Goal: Task Accomplishment & Management: Complete application form

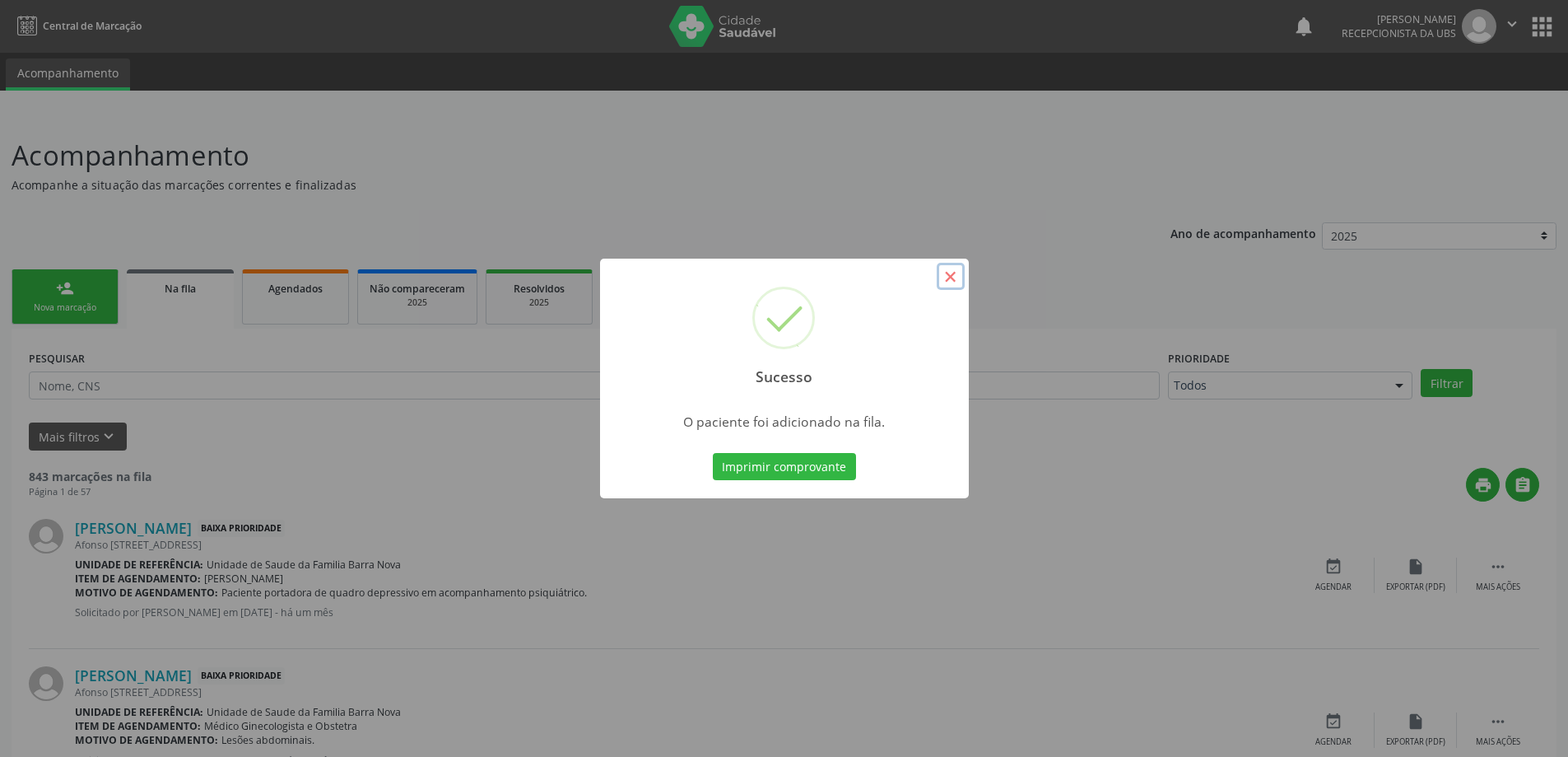
click at [956, 277] on button "×" at bounding box center [951, 276] width 28 height 28
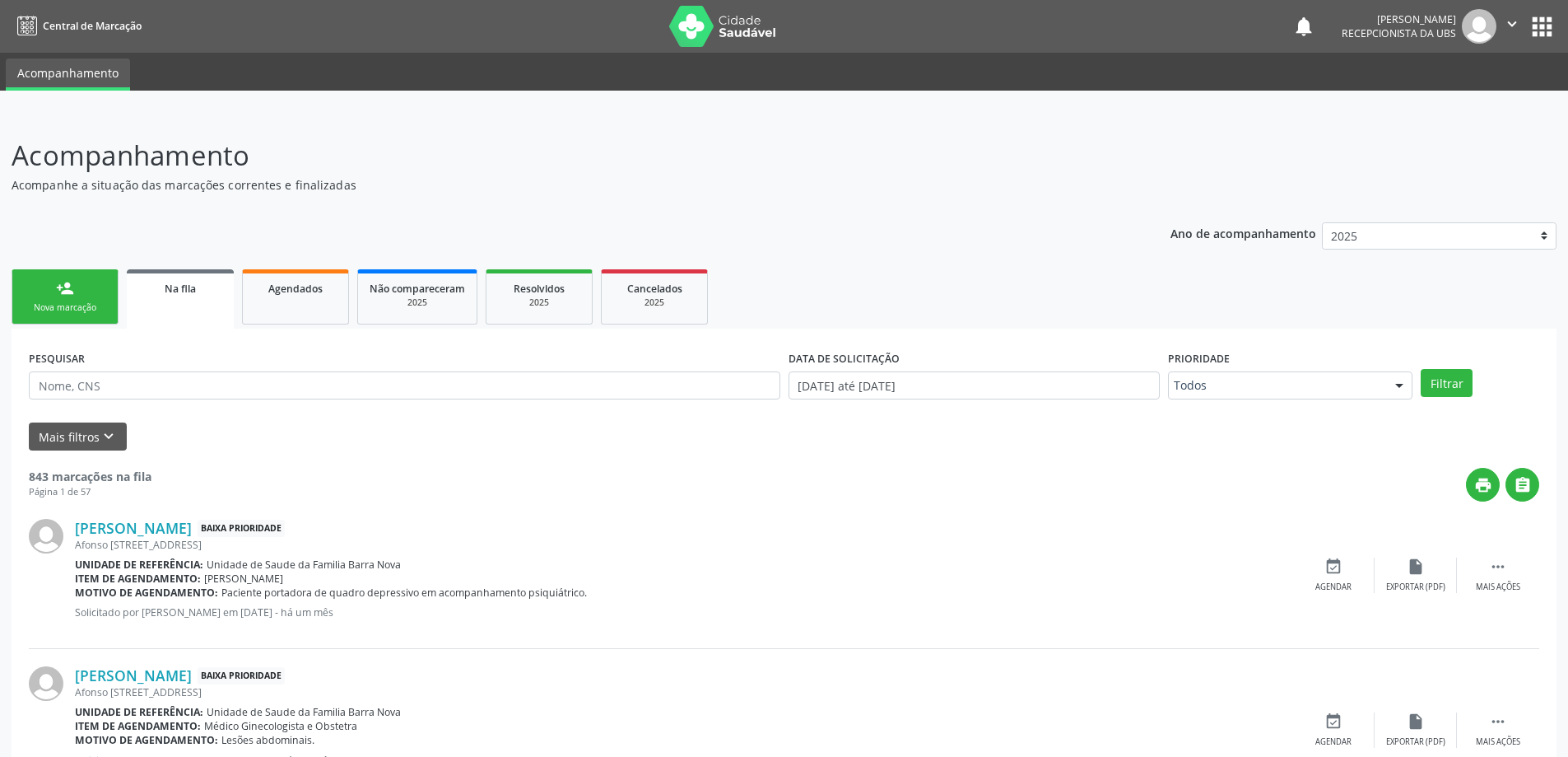
click at [95, 316] on link "person_add Nova marcação" at bounding box center [65, 296] width 107 height 55
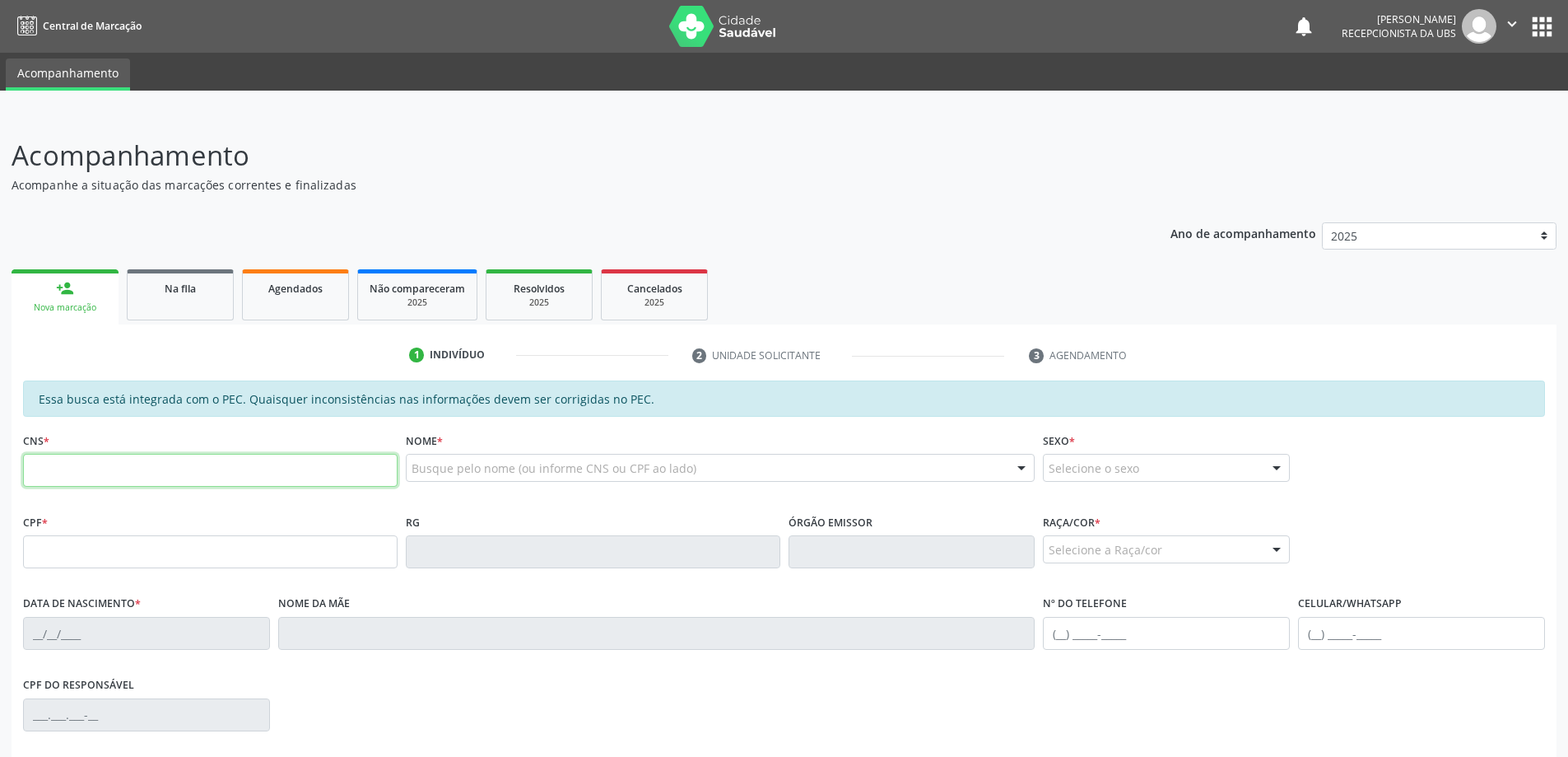
click at [116, 470] on input "text" at bounding box center [210, 470] width 374 height 33
type input "706 4071 6118 6080"
type input "129.106.644-65"
type input "[DATE]"
type input "[PERSON_NAME]"
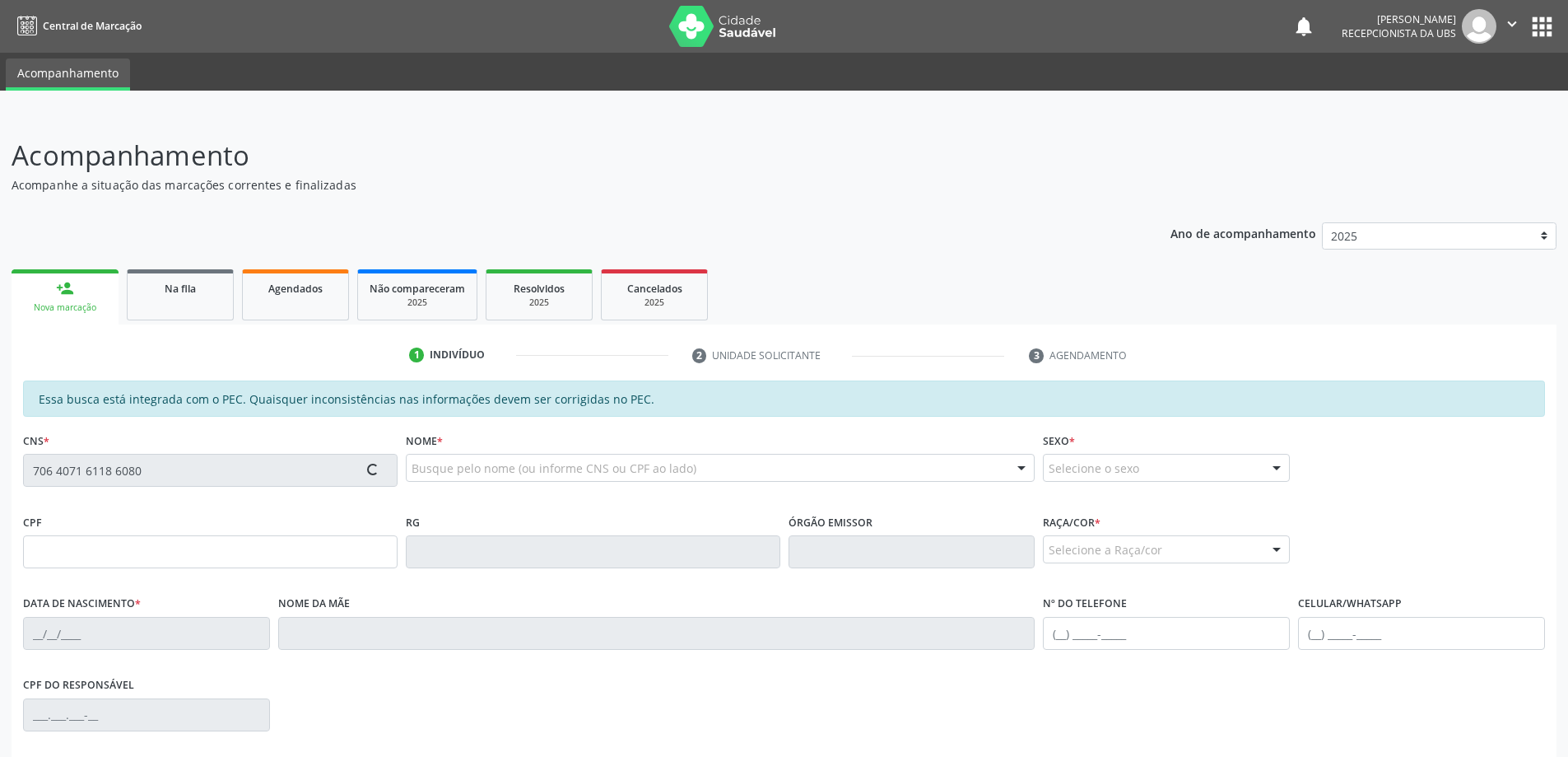
type input "[PHONE_NUMBER]"
type input "223"
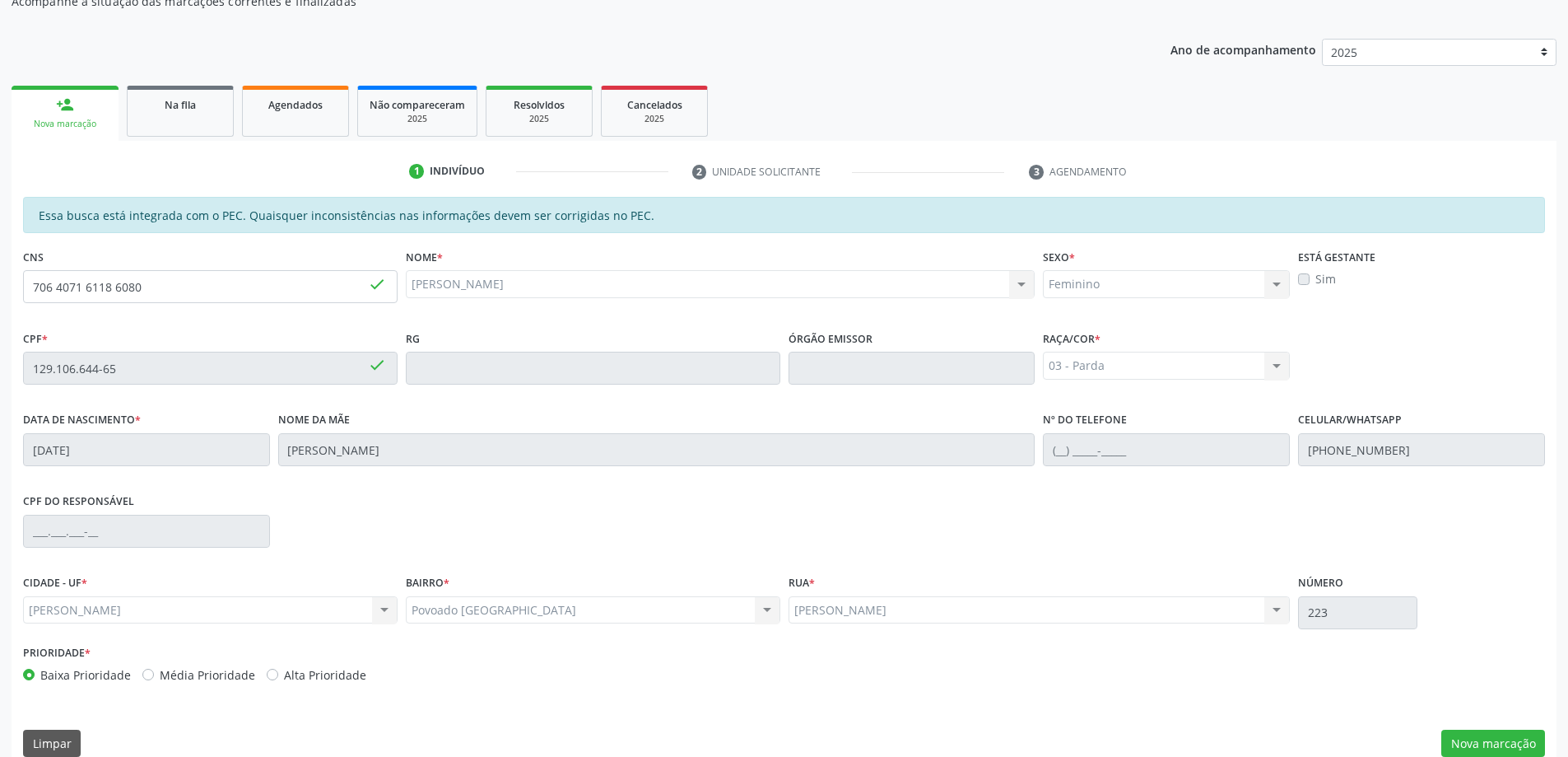
scroll to position [206, 0]
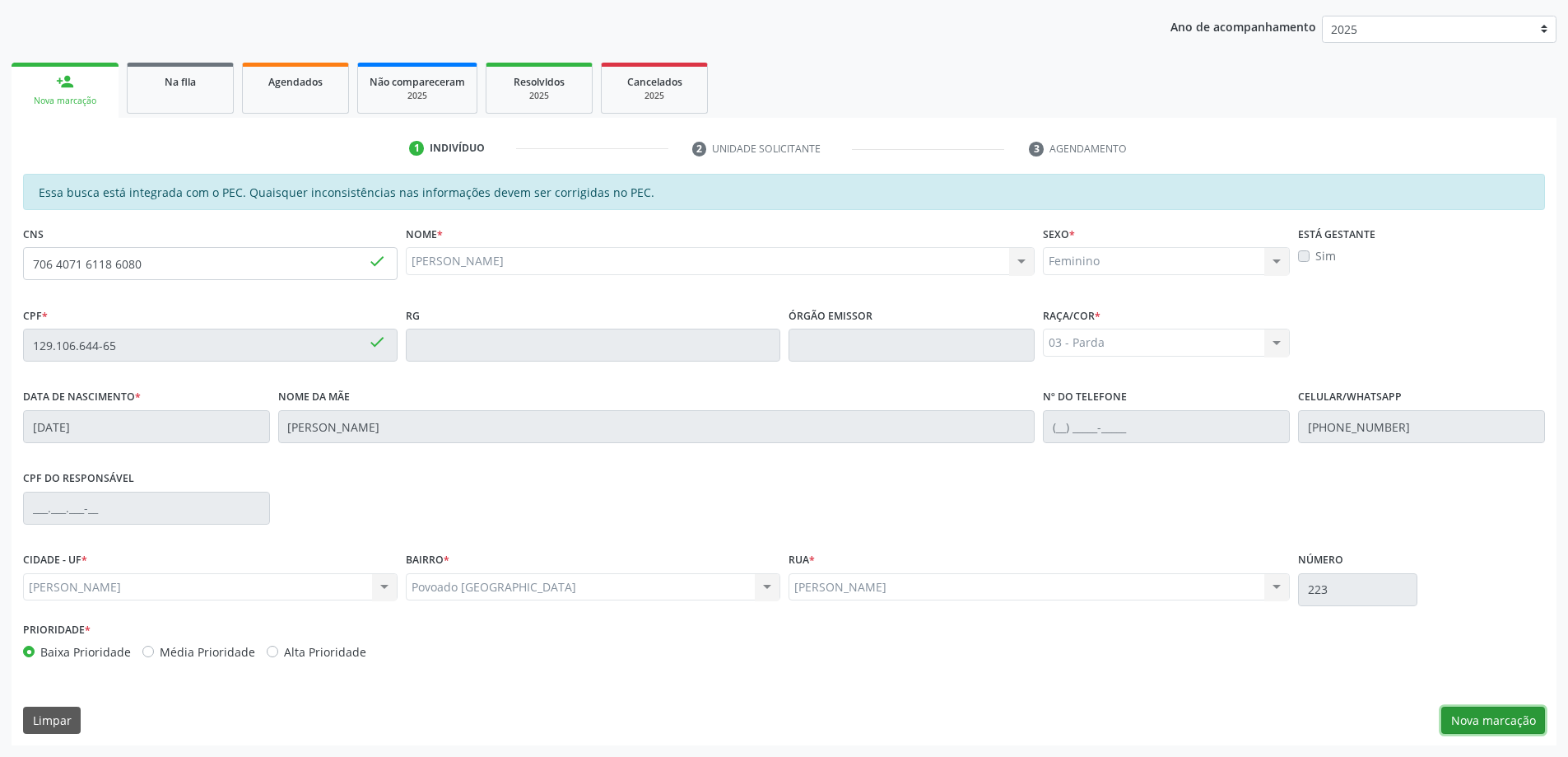
click at [1509, 722] on button "Nova marcação" at bounding box center [1494, 720] width 104 height 28
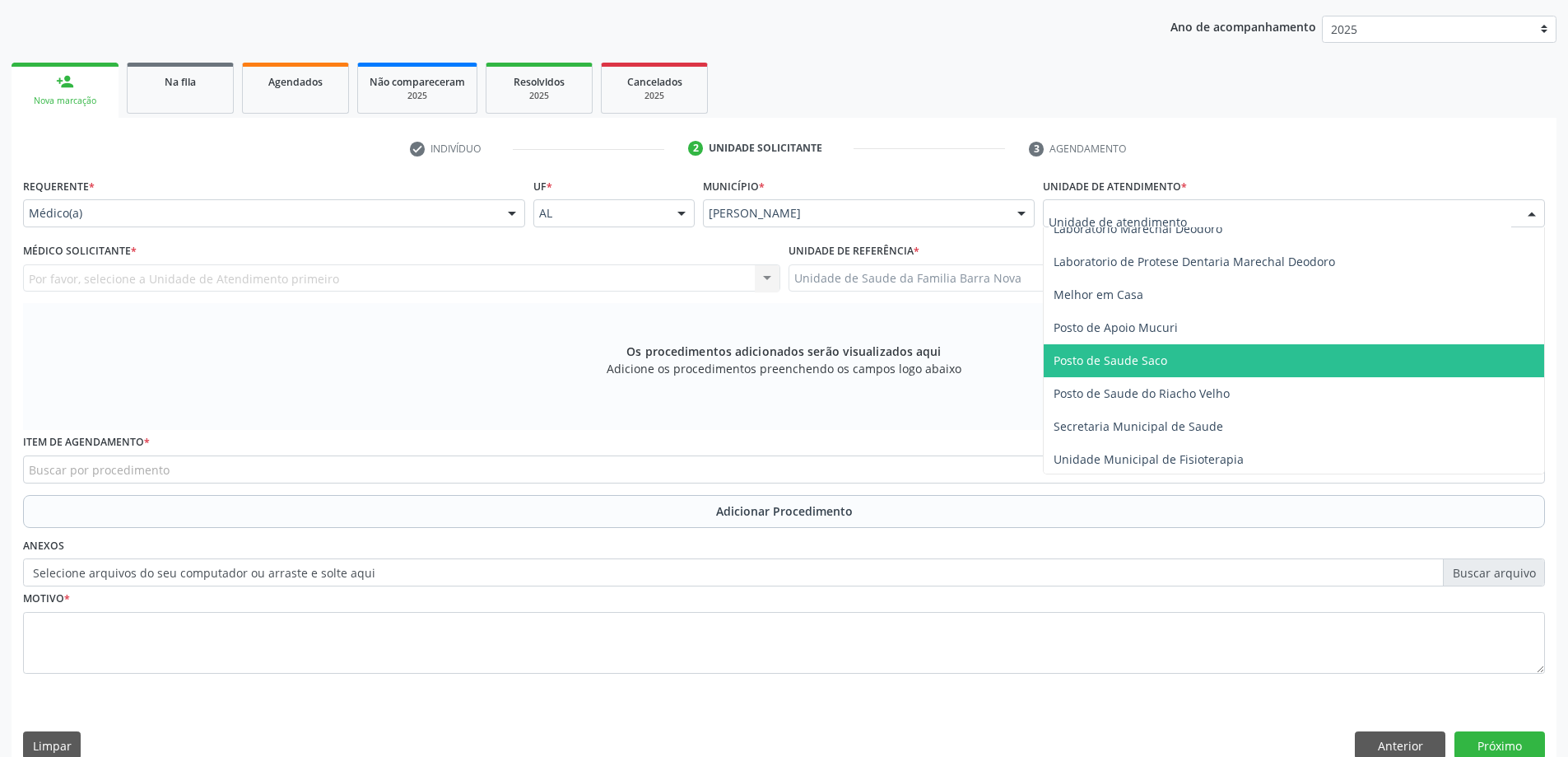
scroll to position [741, 0]
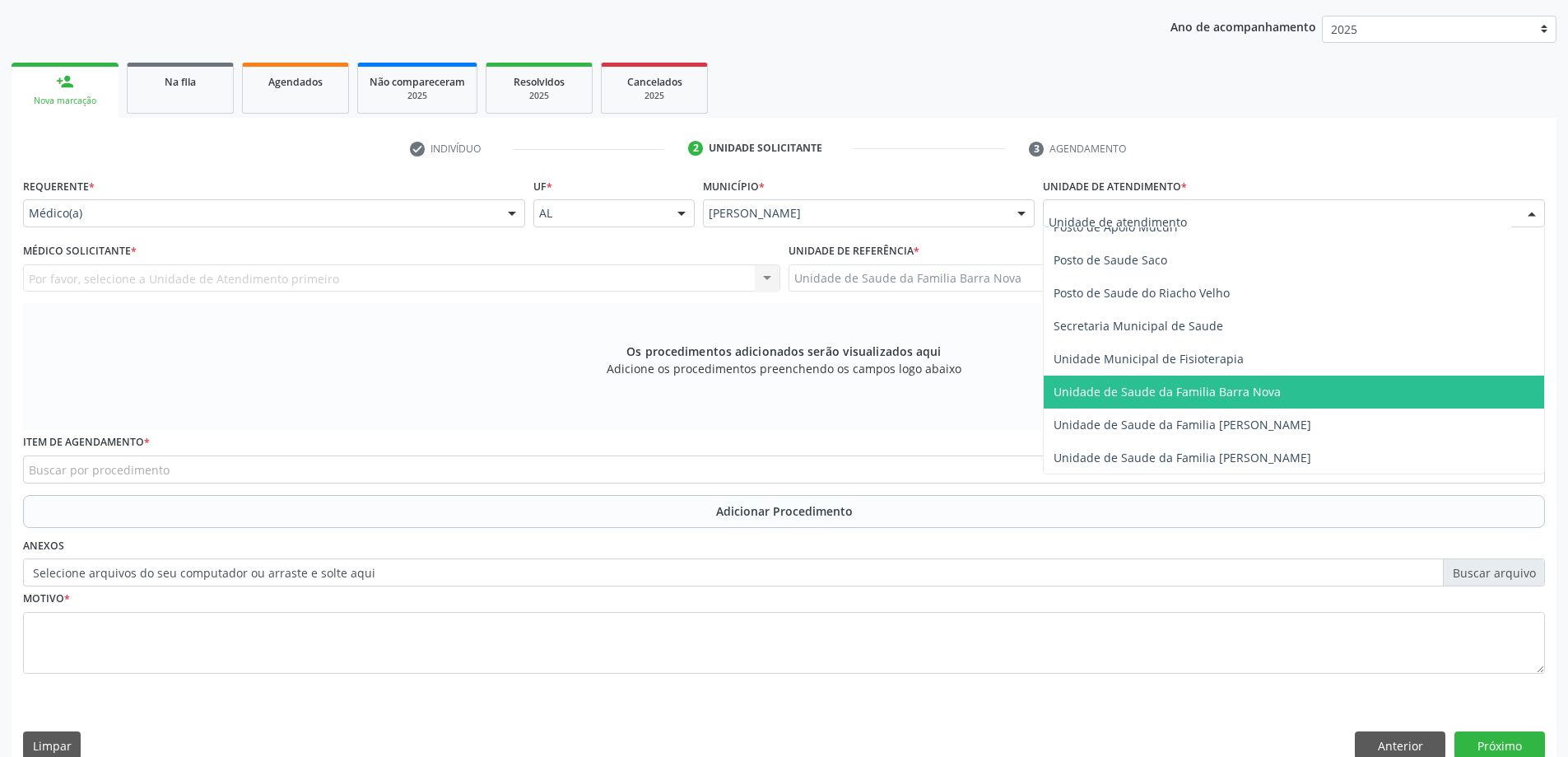
click at [1219, 386] on span "Unidade de Saude da Familia Barra Nova" at bounding box center [1168, 392] width 228 height 15
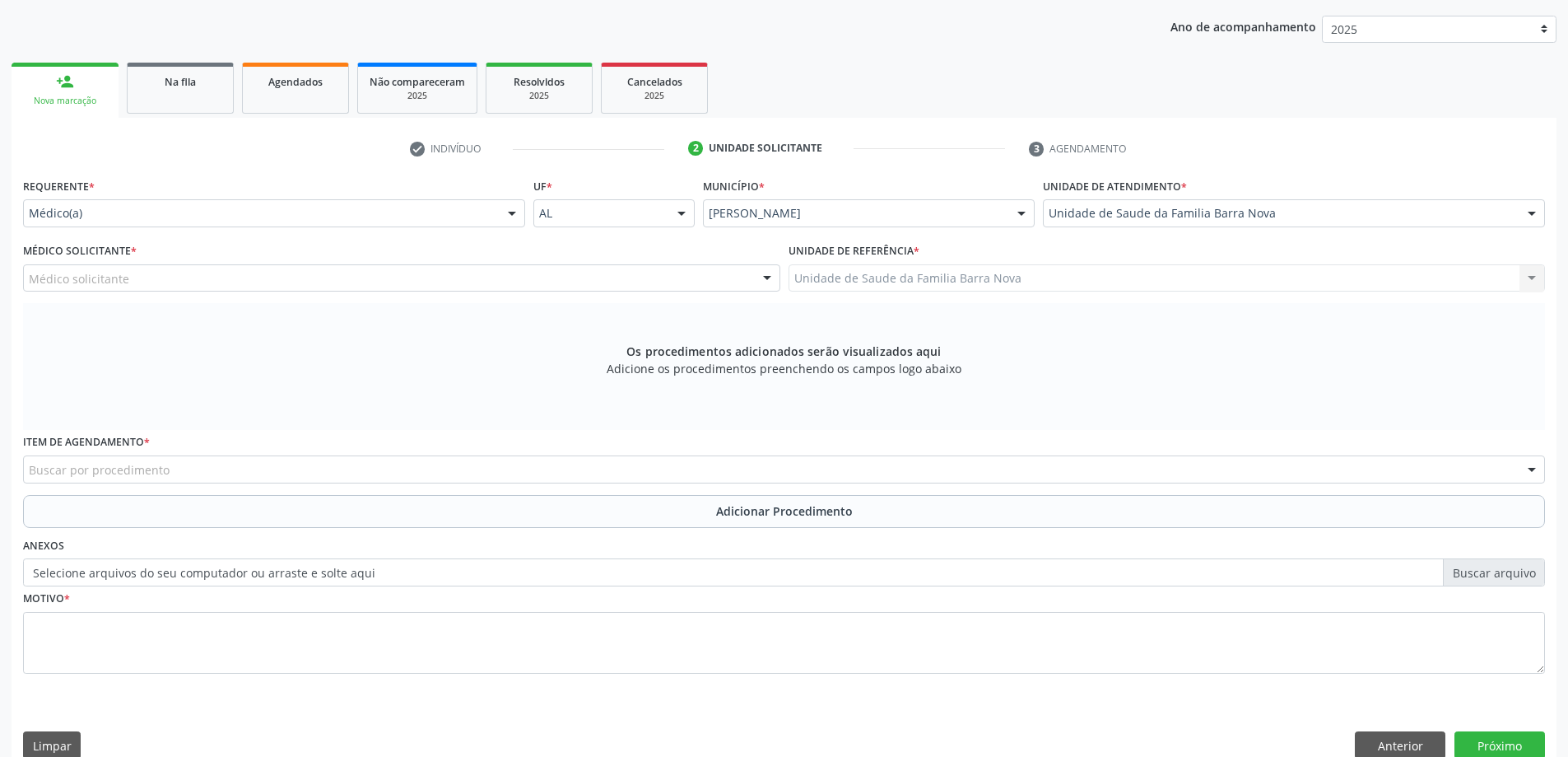
click at [241, 276] on div "Médico solicitante" at bounding box center [401, 278] width 757 height 28
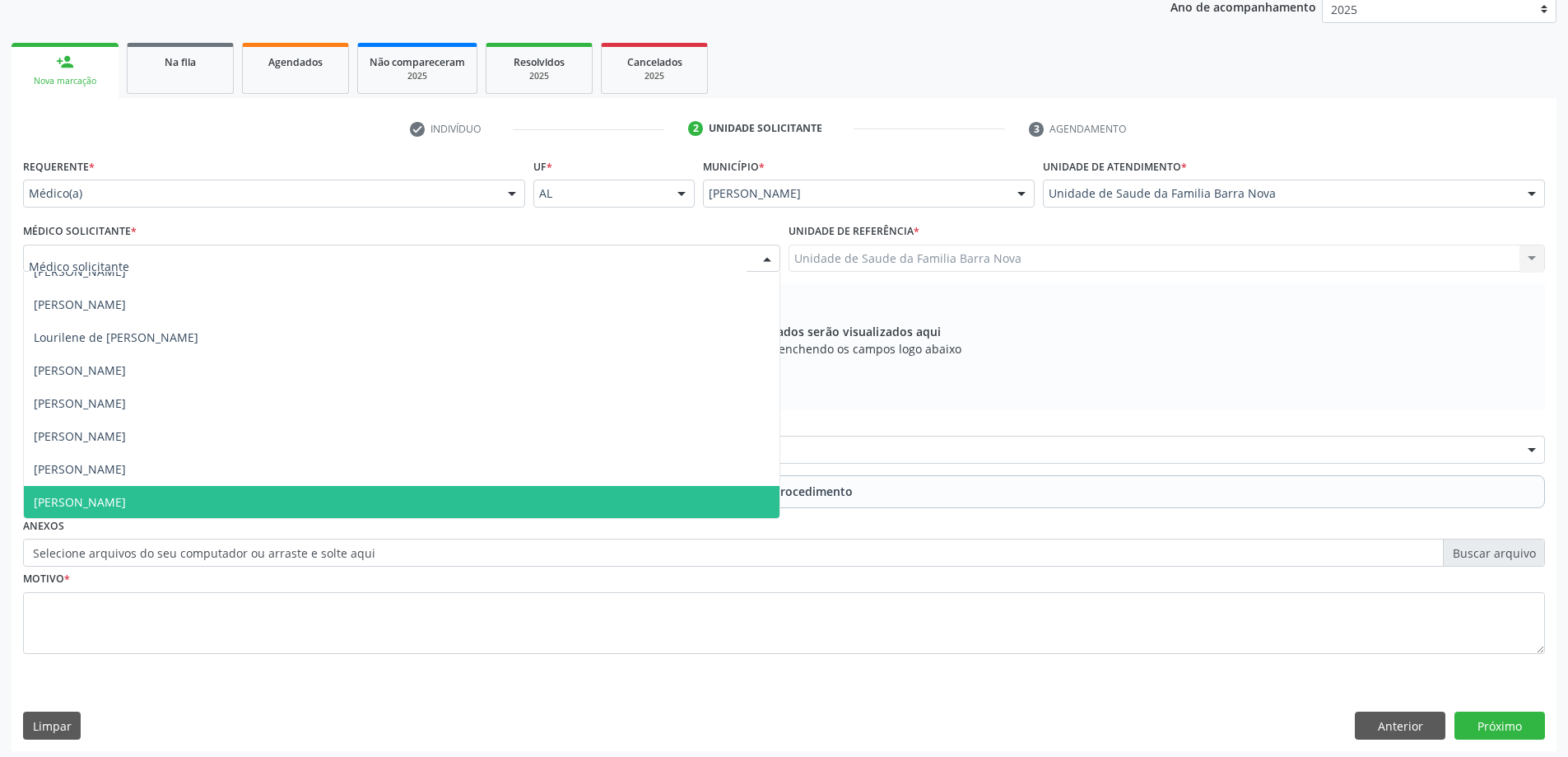
scroll to position [232, 0]
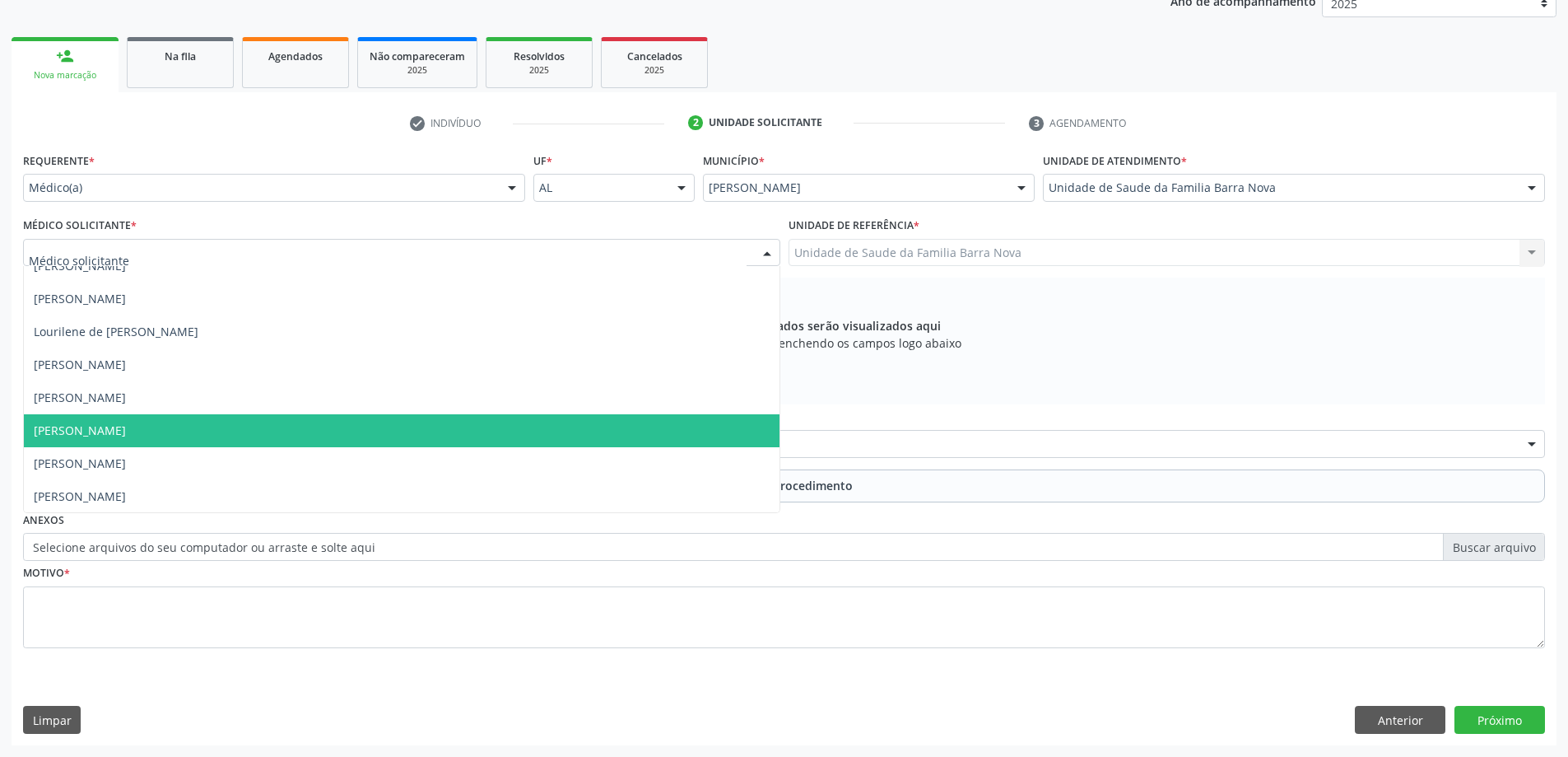
click at [324, 436] on span "[PERSON_NAME]" at bounding box center [402, 430] width 756 height 33
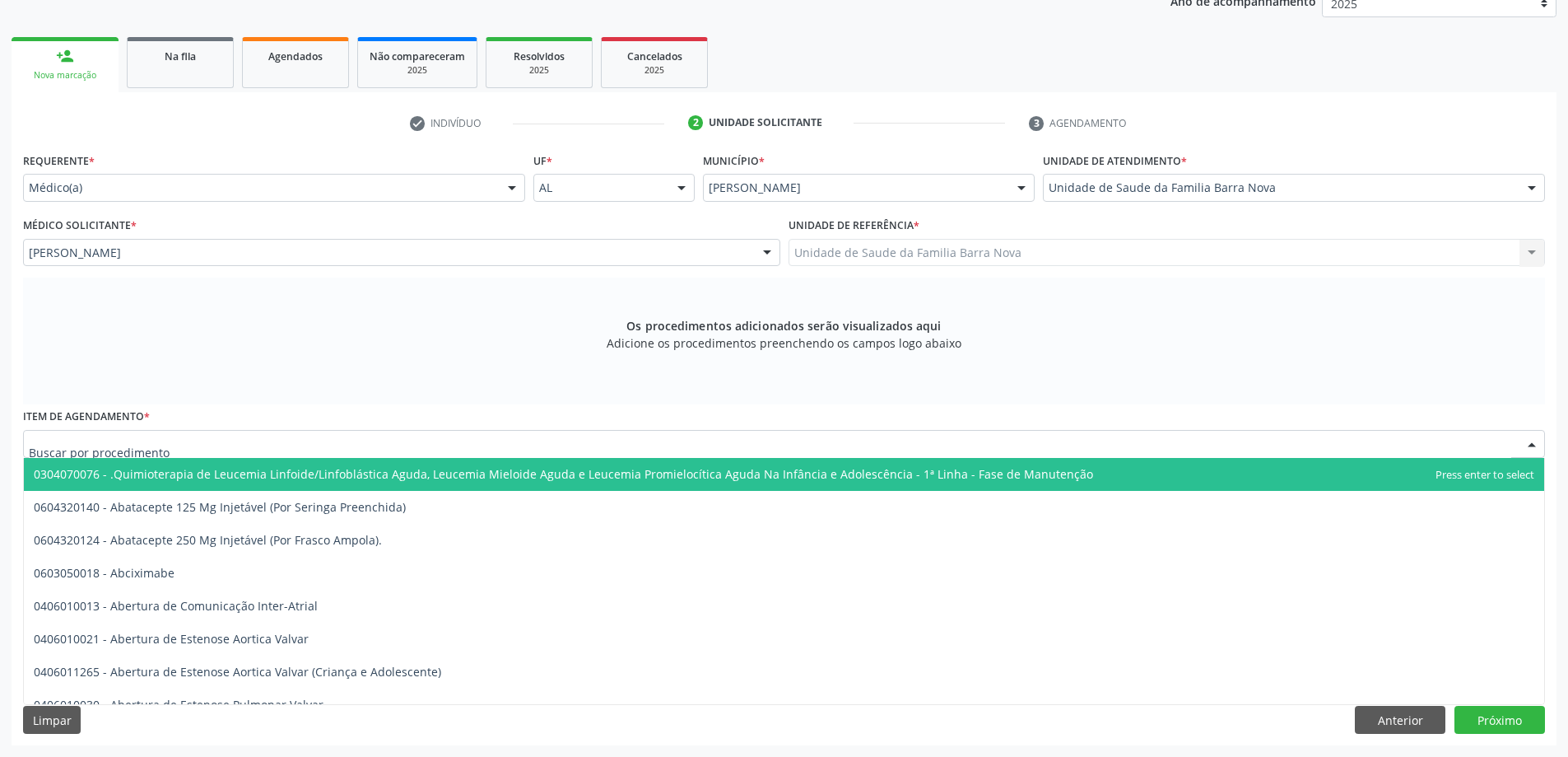
click at [639, 446] on div at bounding box center [784, 444] width 1523 height 28
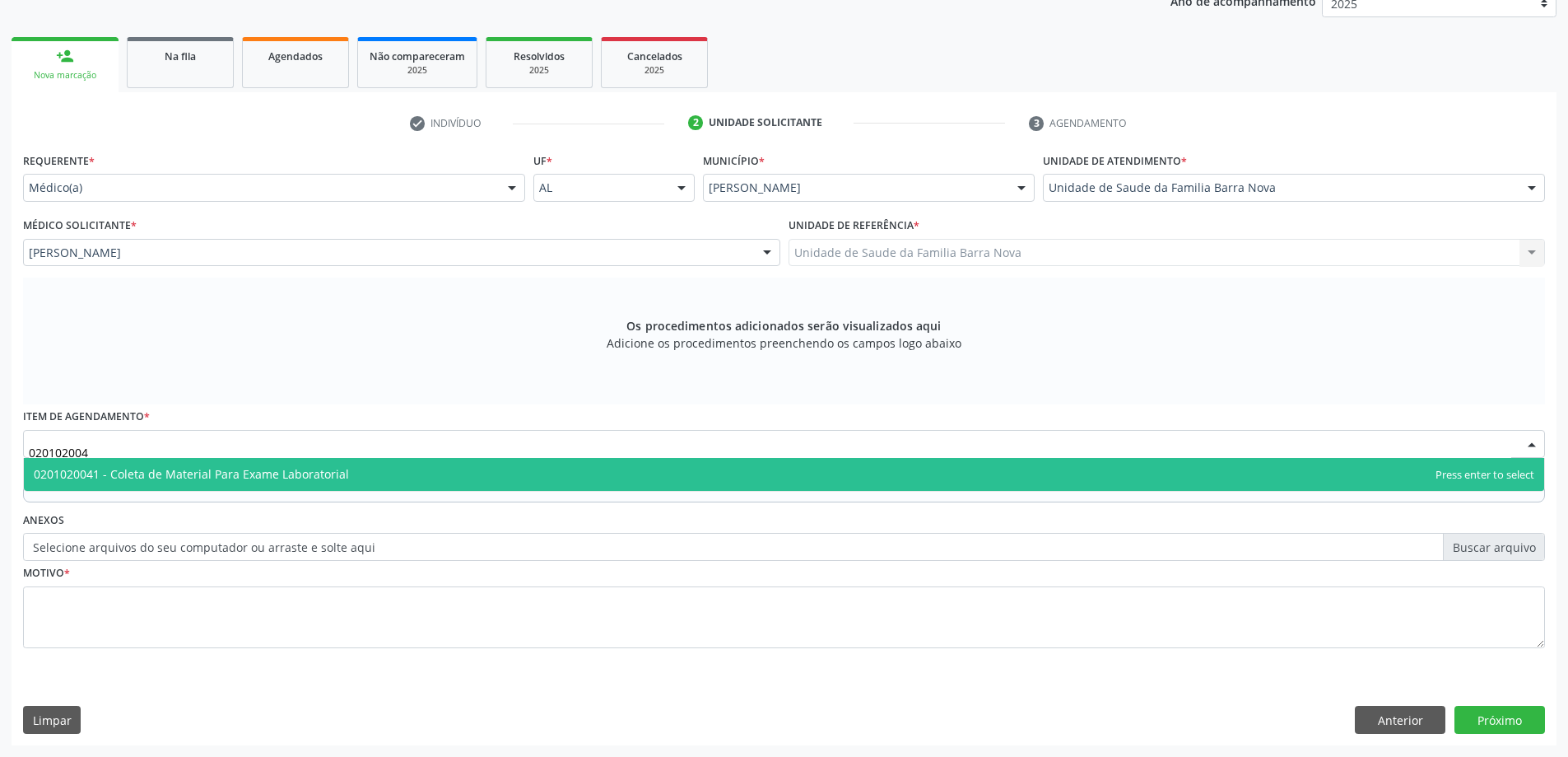
type input "0201020041"
click at [525, 473] on span "0201020041 - Coleta de Material Para Exame Laboratorial" at bounding box center [784, 474] width 1521 height 33
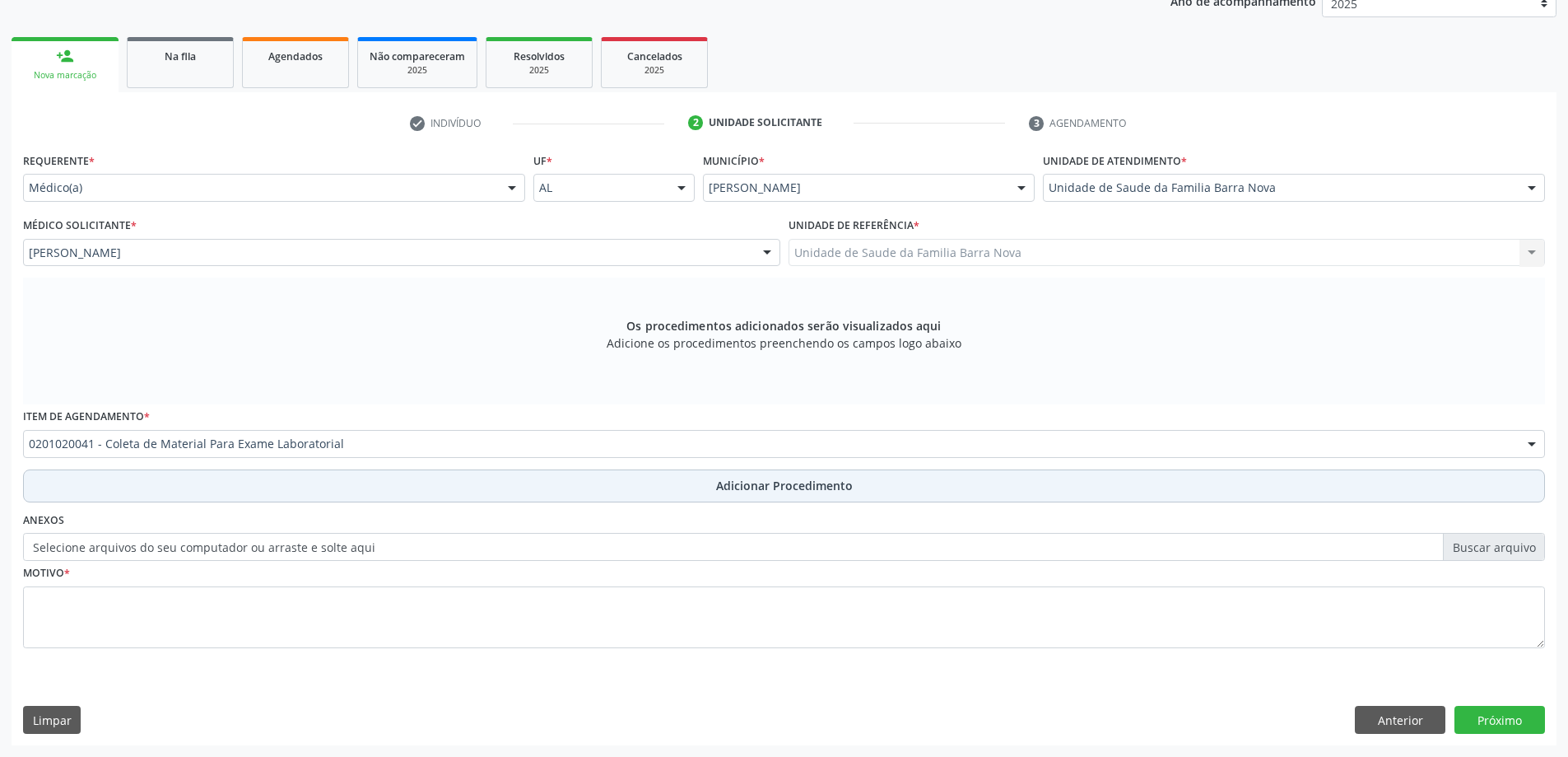
click at [775, 481] on span "Adicionar Procedimento" at bounding box center [785, 485] width 137 height 17
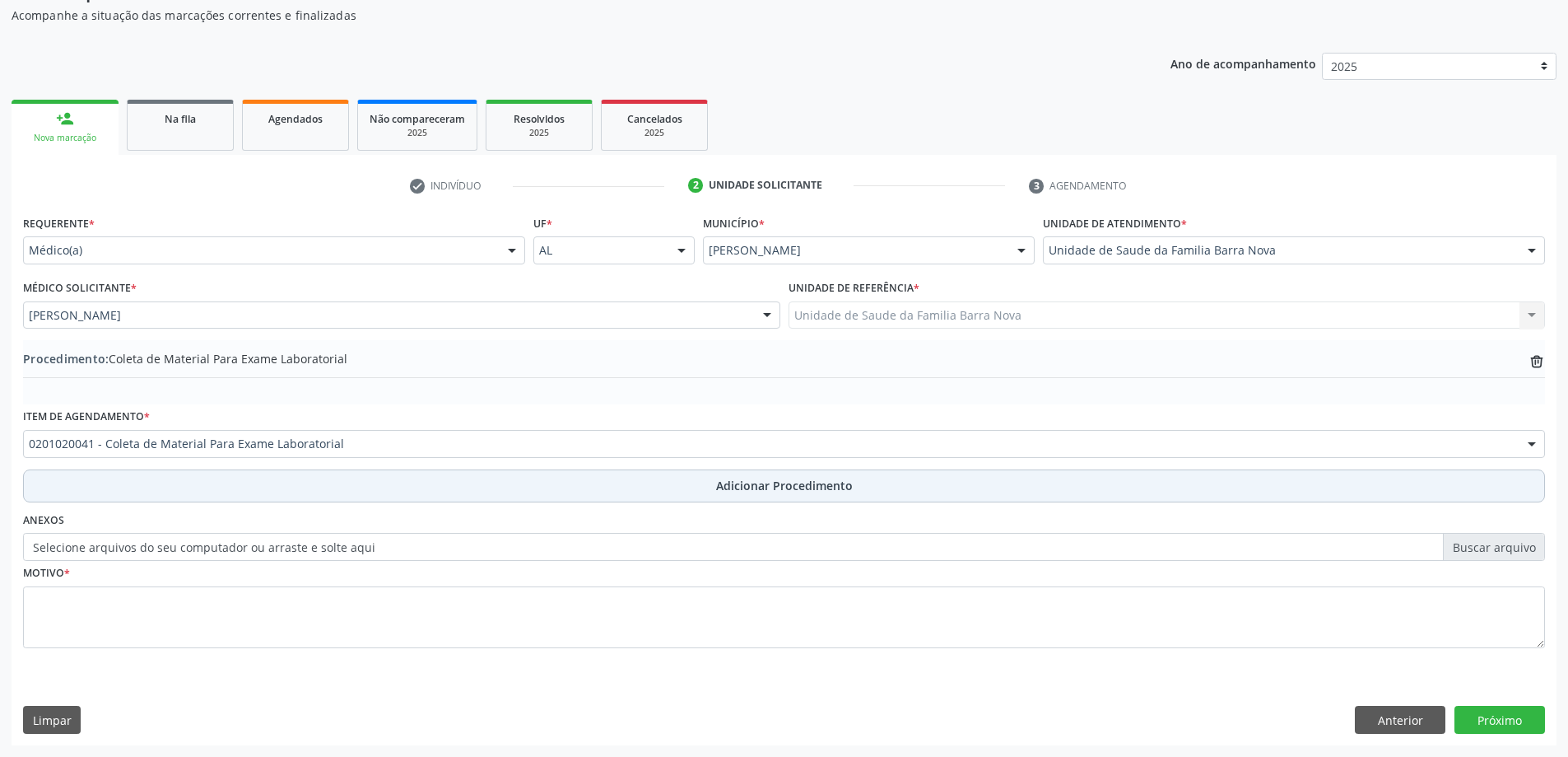
scroll to position [170, 0]
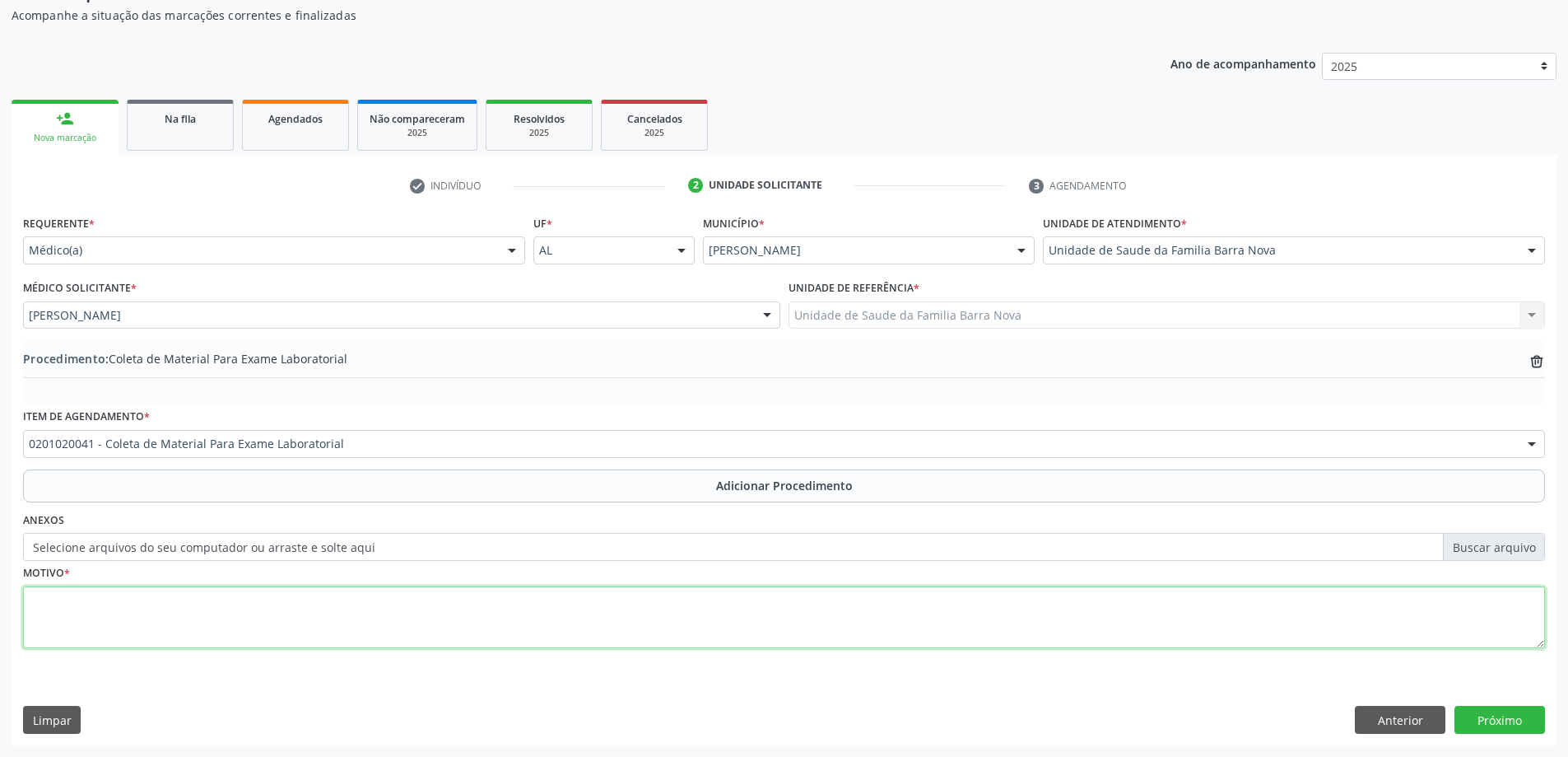
click at [314, 597] on textarea at bounding box center [784, 617] width 1523 height 63
type textarea "Rotina."
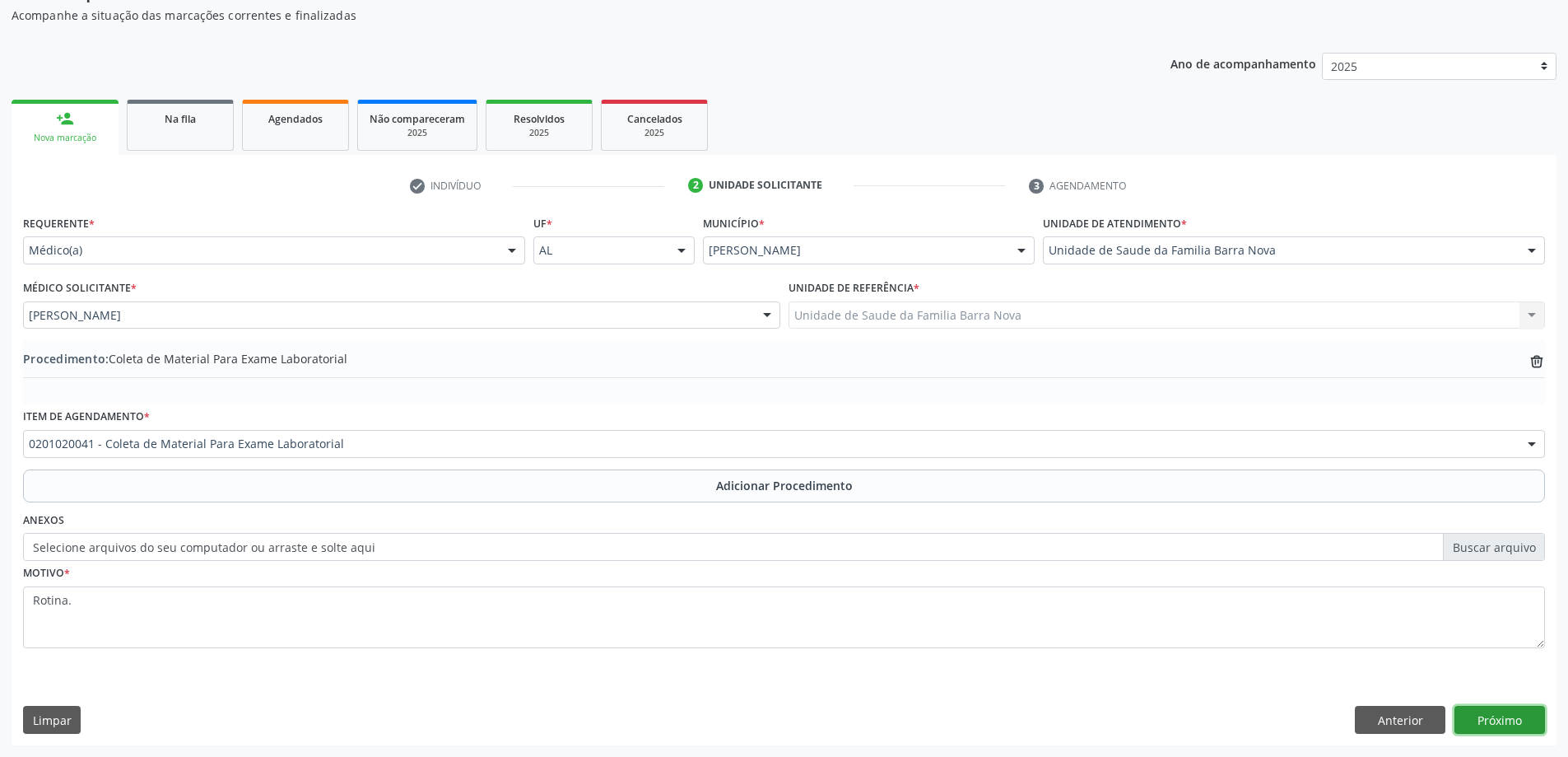
click at [1488, 724] on button "Próximo" at bounding box center [1500, 719] width 91 height 28
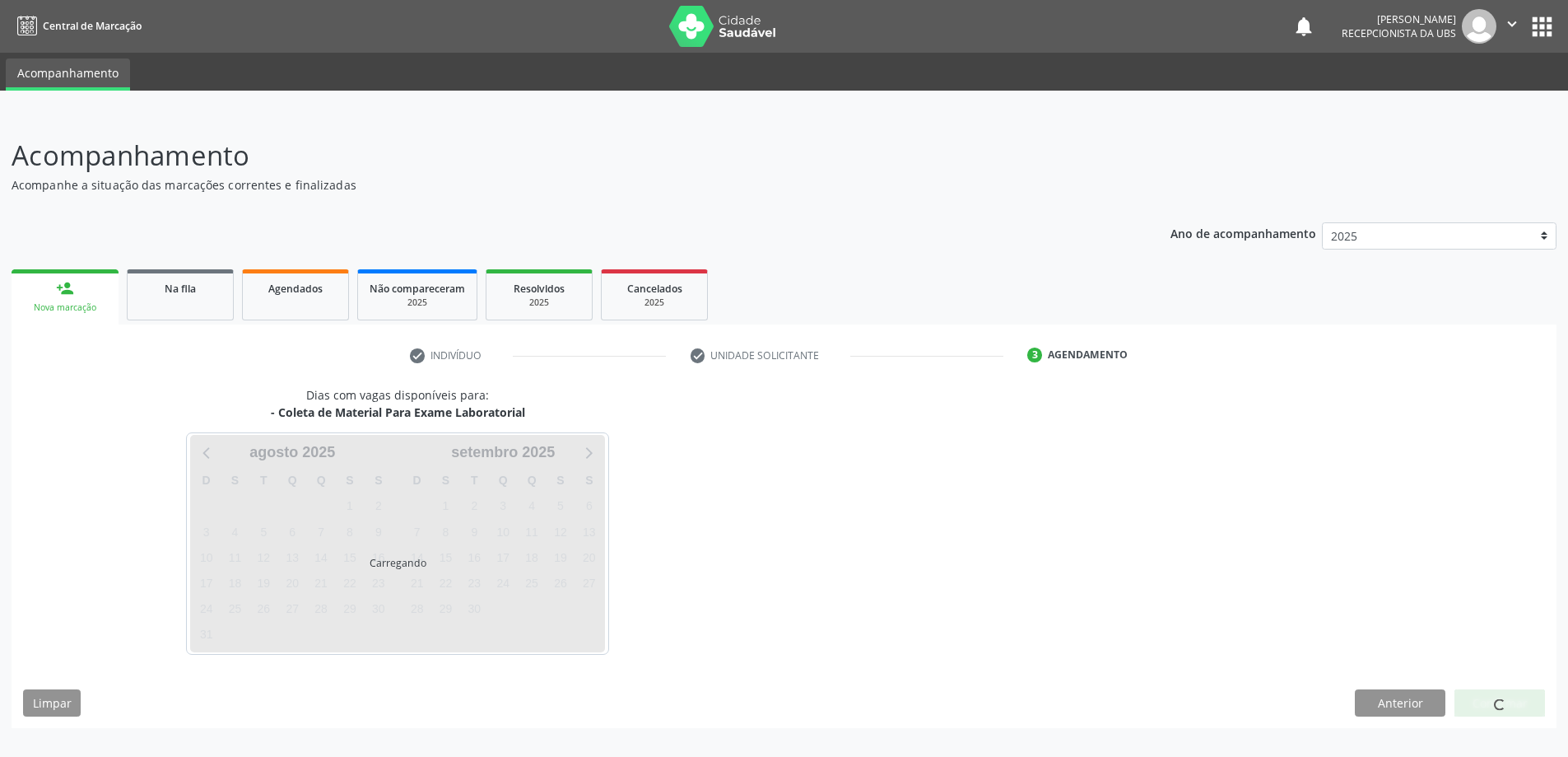
scroll to position [0, 0]
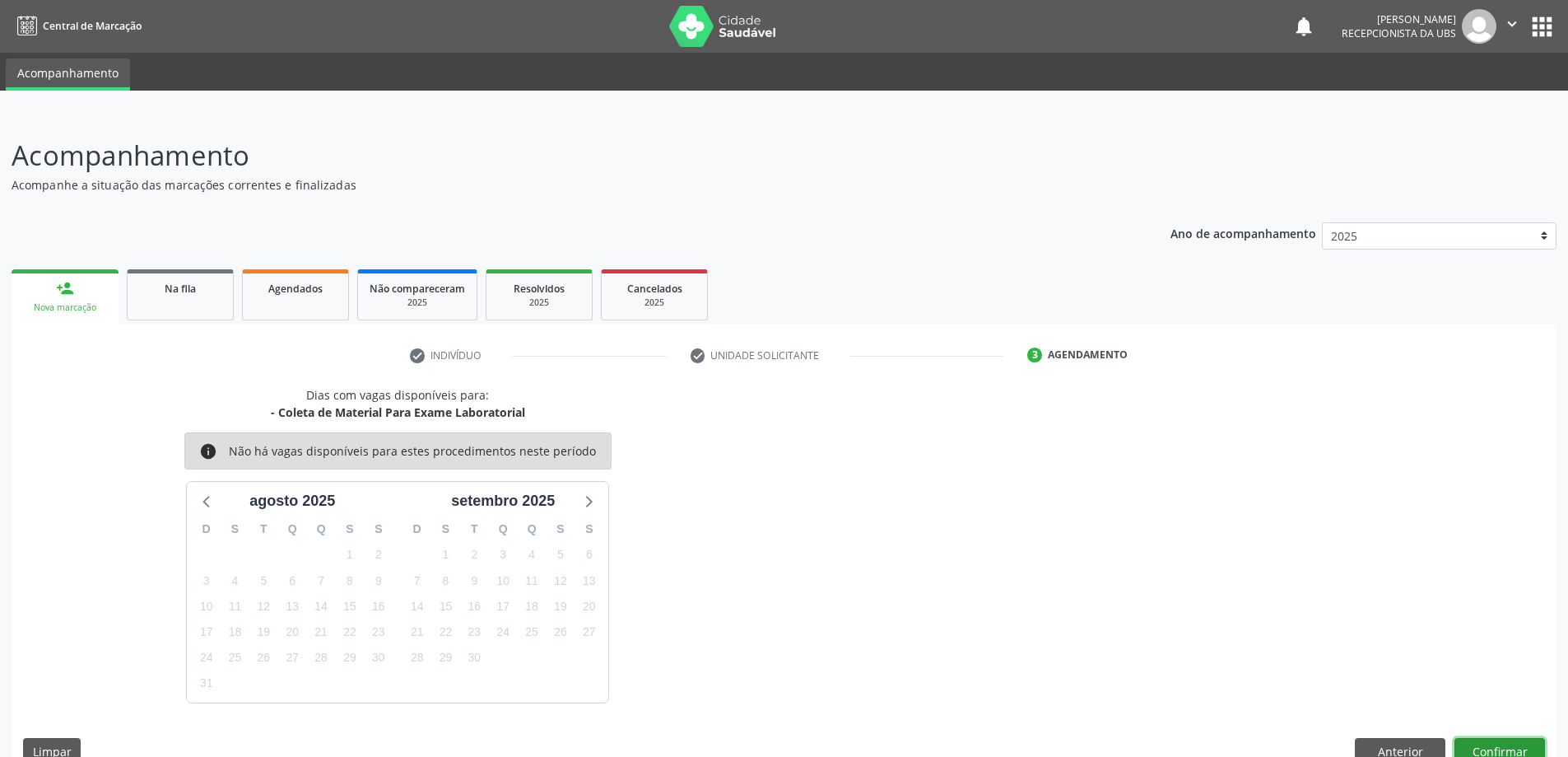
click at [1494, 741] on button "Confirmar" at bounding box center [1500, 751] width 91 height 28
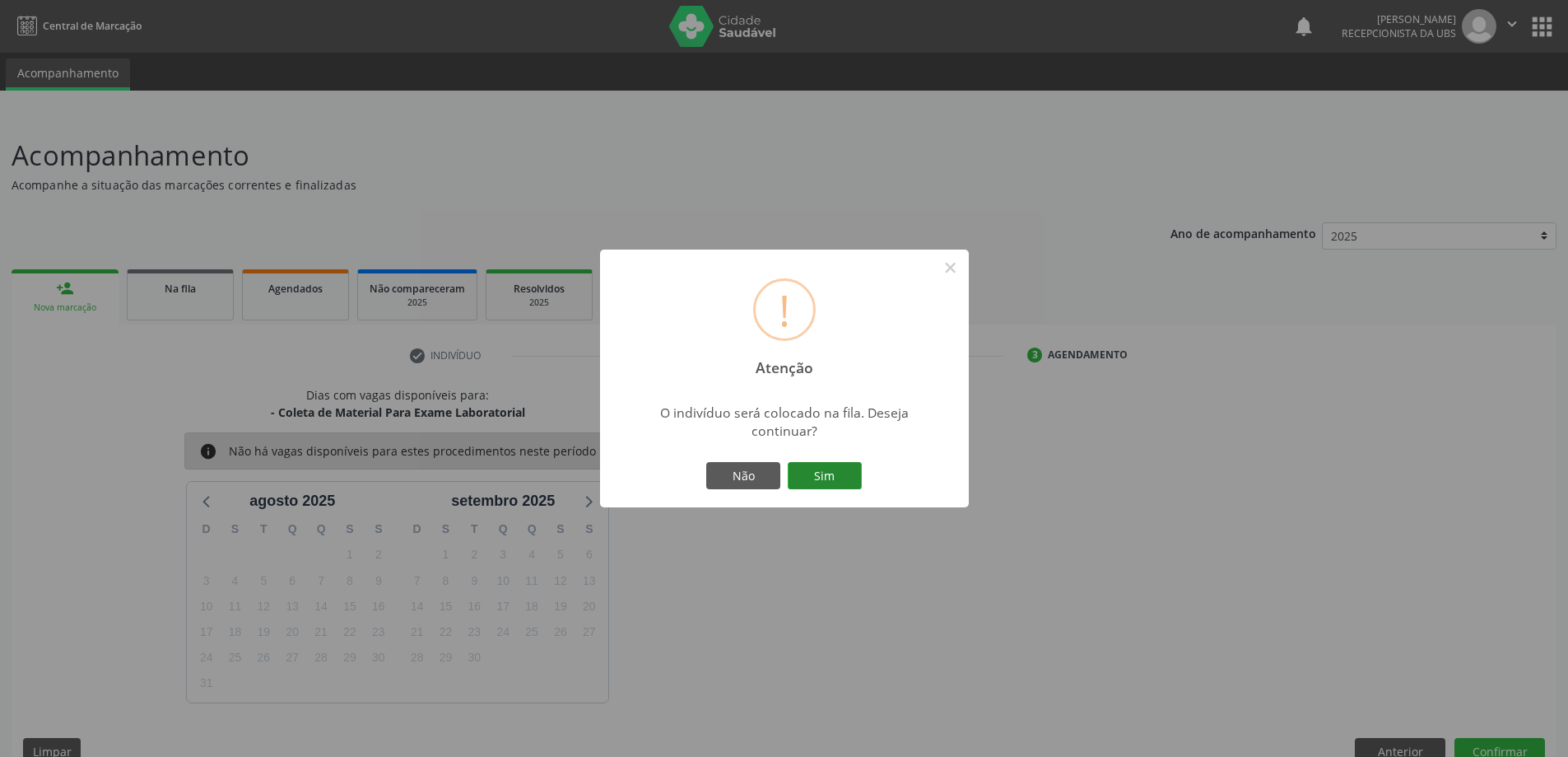
click at [850, 474] on button "Sim" at bounding box center [825, 475] width 74 height 28
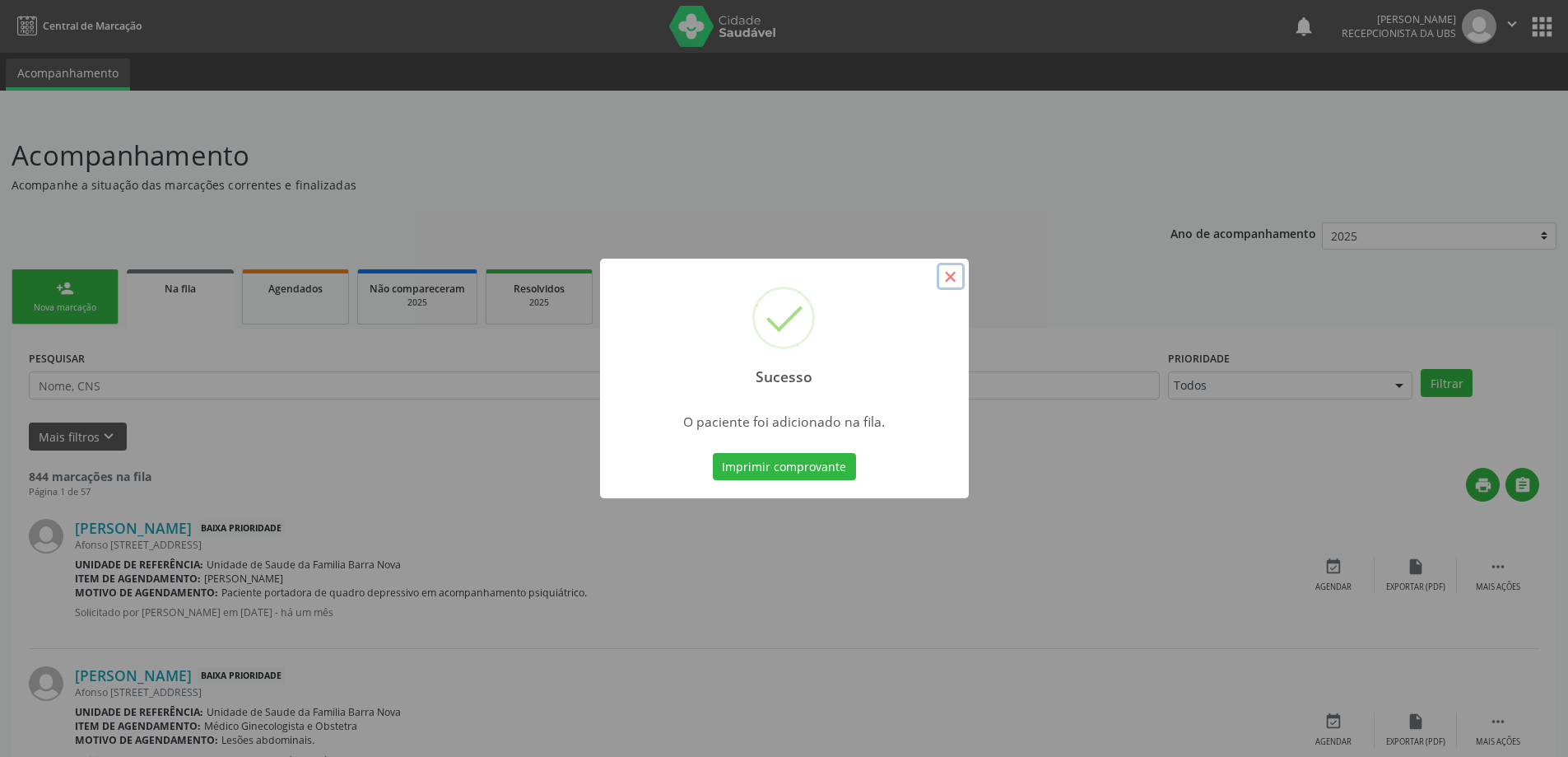
click at [954, 280] on button "×" at bounding box center [951, 276] width 28 height 28
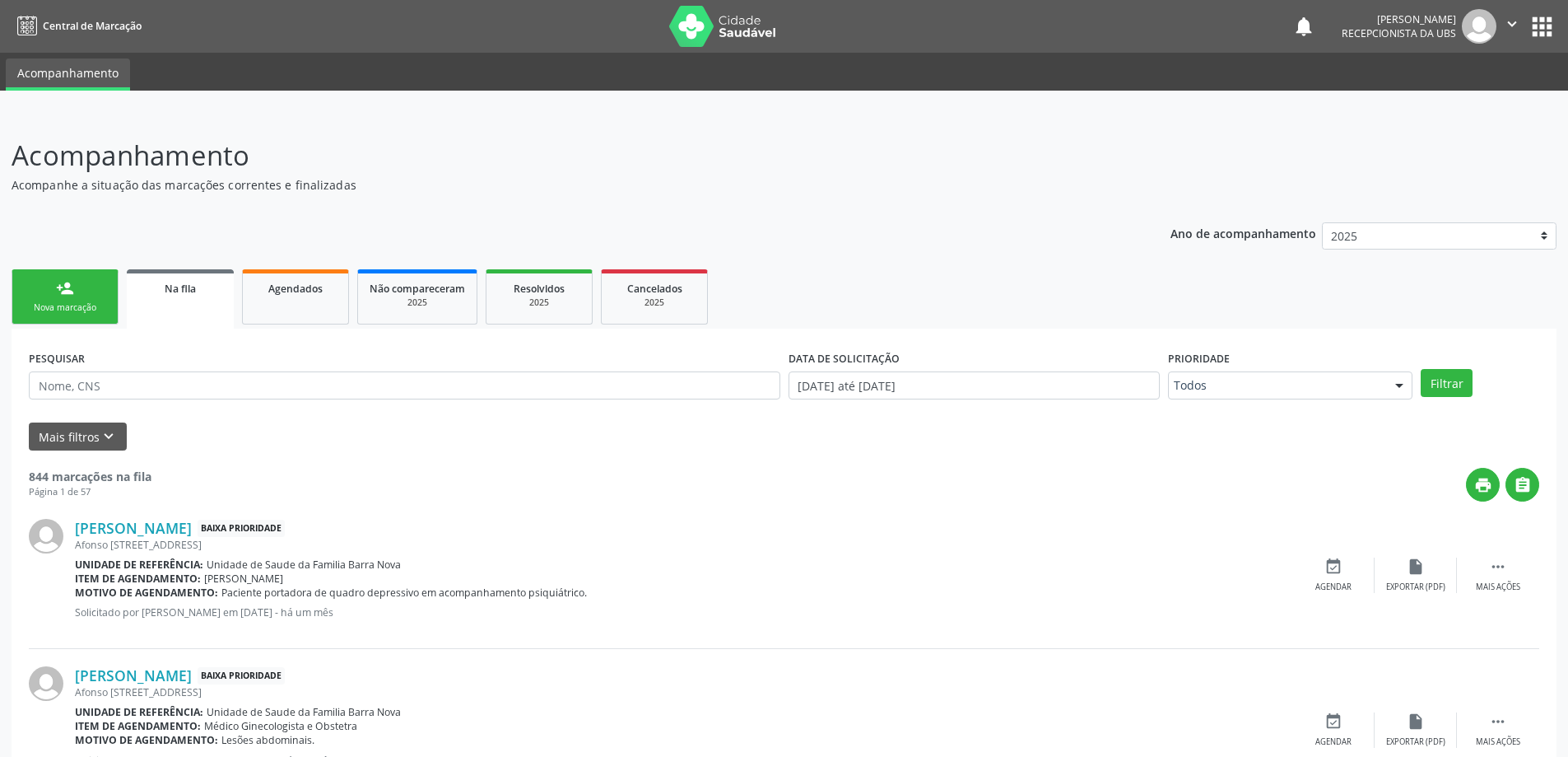
click at [74, 304] on div "Nova marcação" at bounding box center [65, 307] width 82 height 13
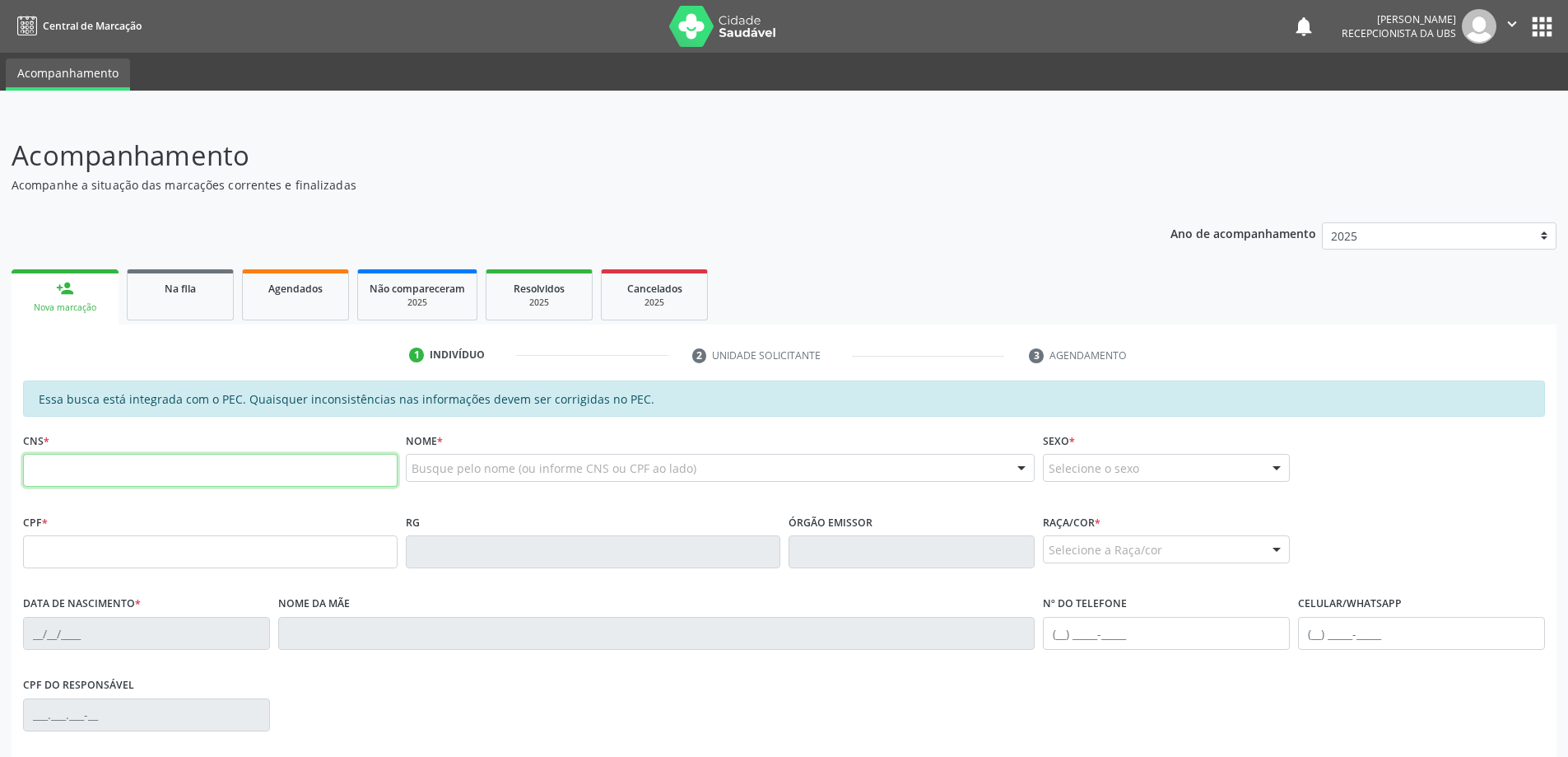
click at [104, 465] on input "text" at bounding box center [210, 470] width 374 height 33
type input "700 0020 8604 5004"
type input "281.586.818-08"
type input "[DATE]"
type input "[PERSON_NAME]"
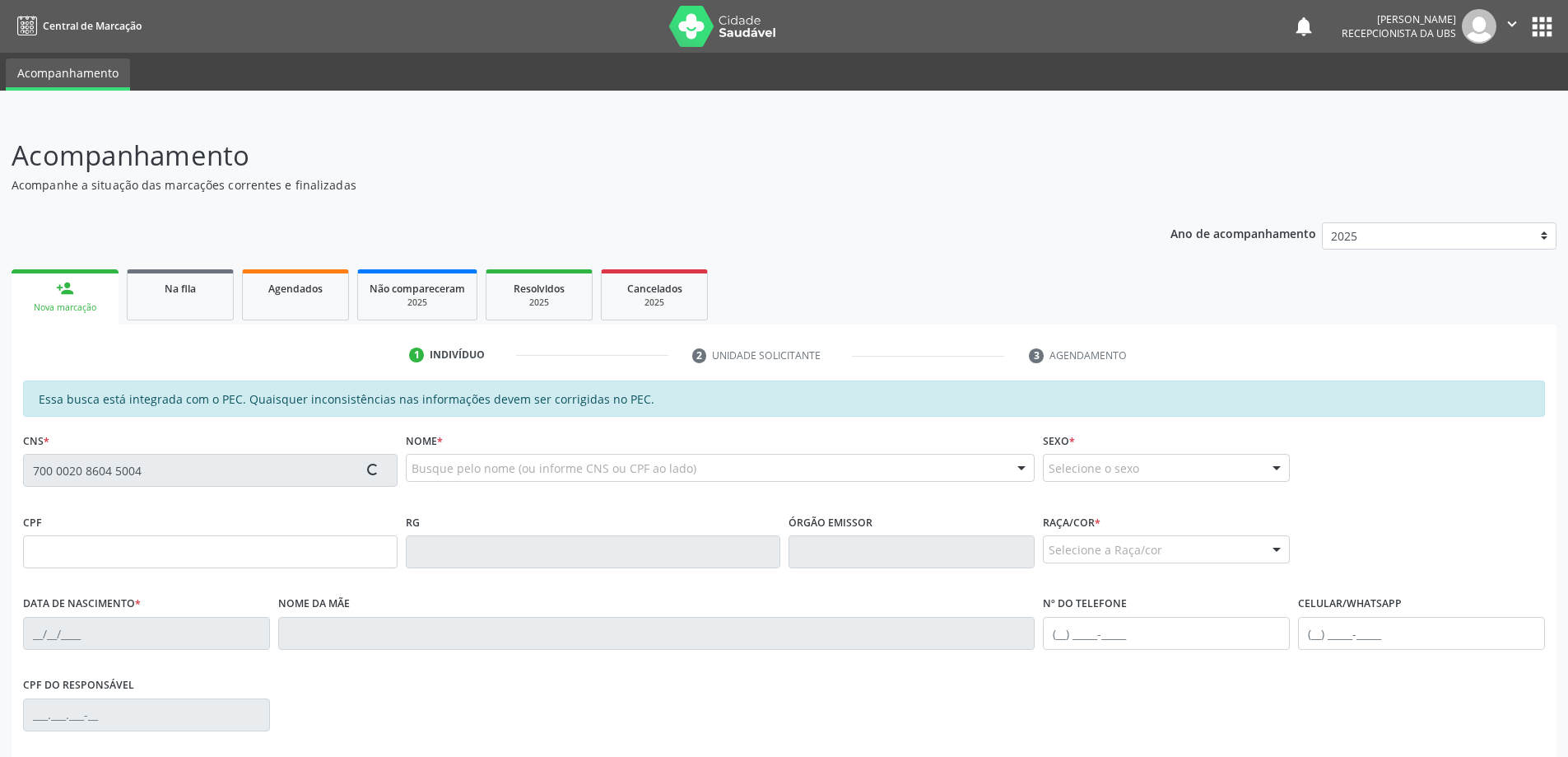
type input "[PHONE_NUMBER]"
type input "559"
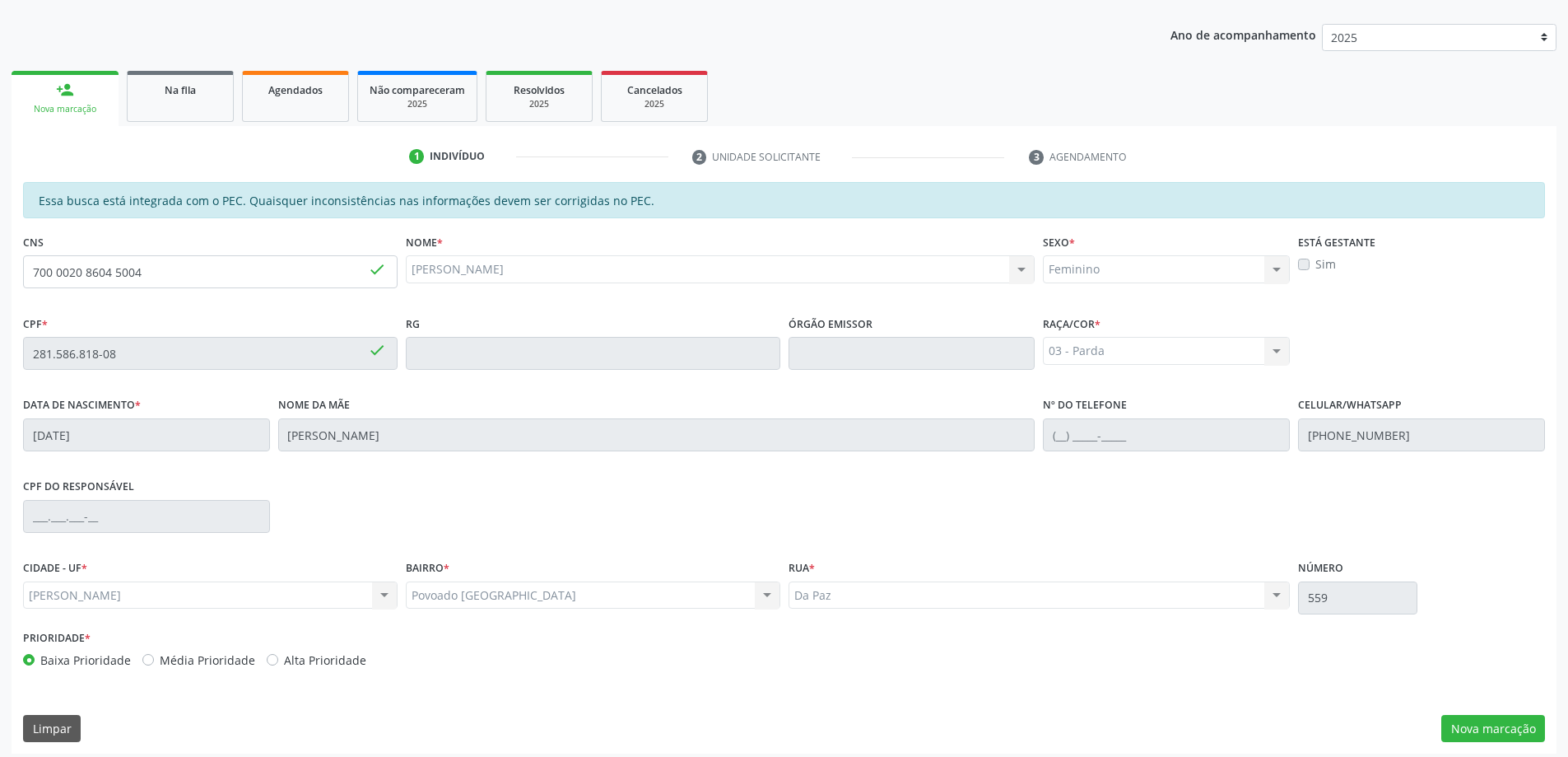
scroll to position [206, 0]
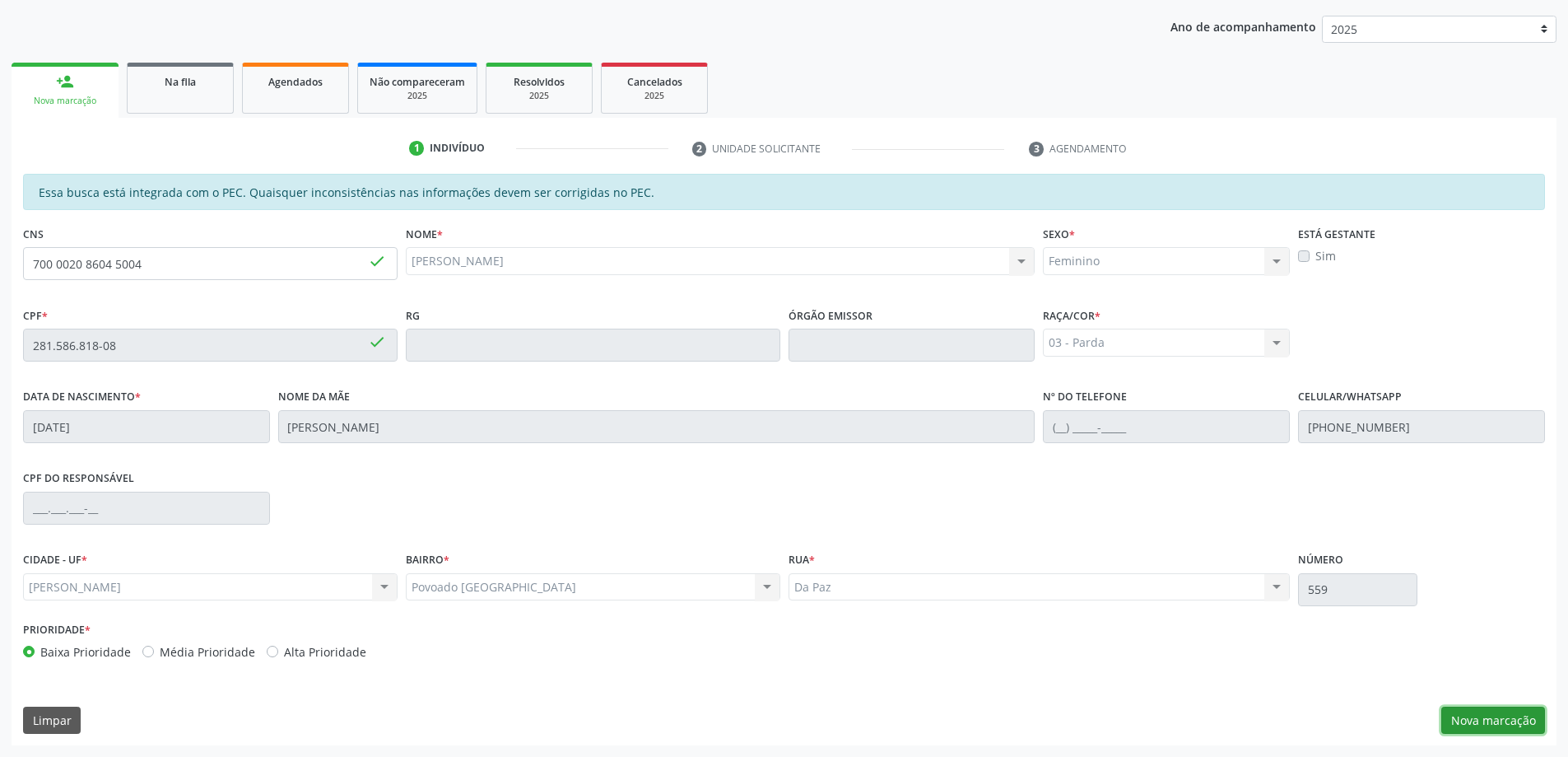
click at [1528, 716] on button "Nova marcação" at bounding box center [1494, 720] width 104 height 28
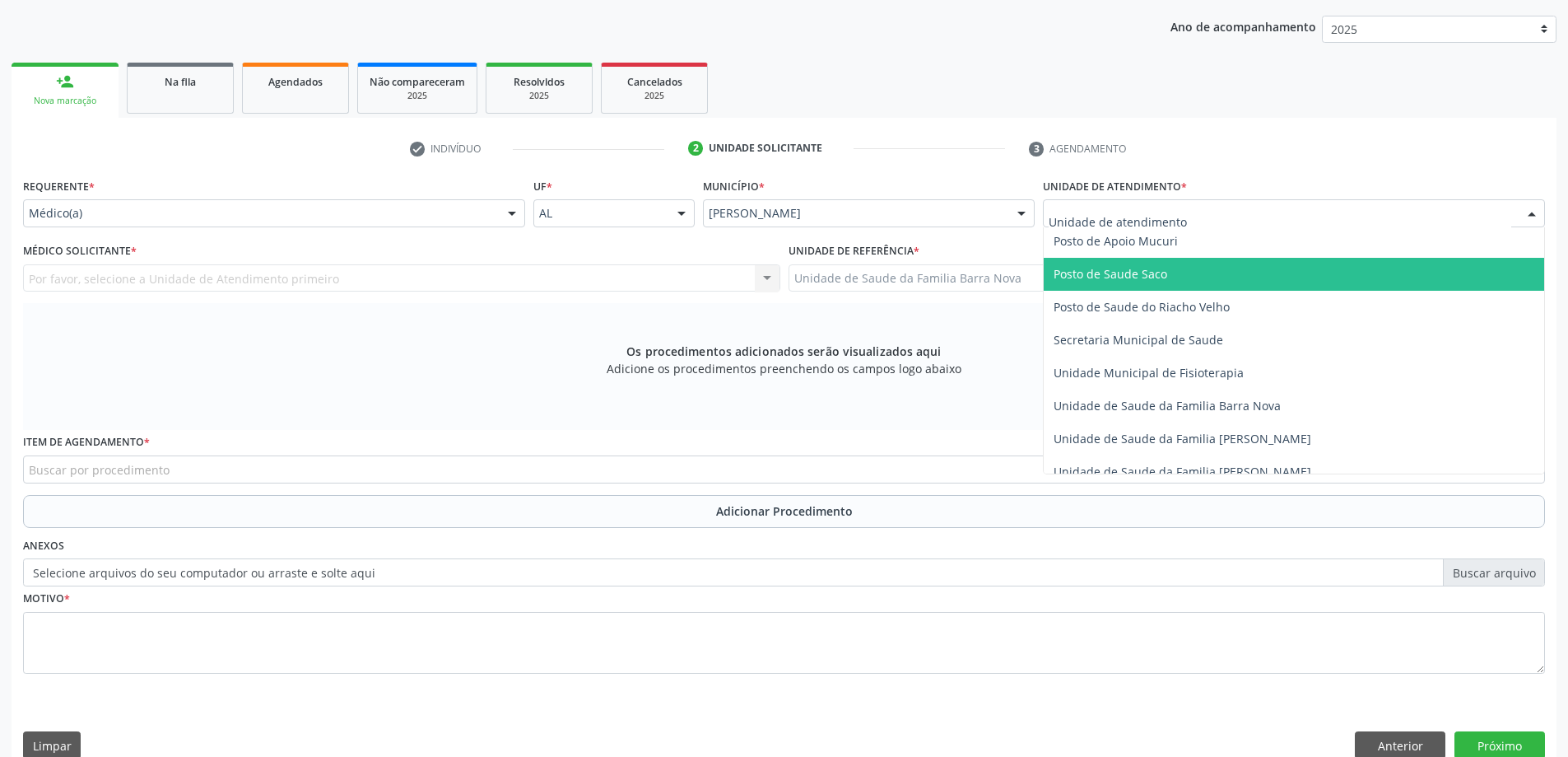
scroll to position [741, 0]
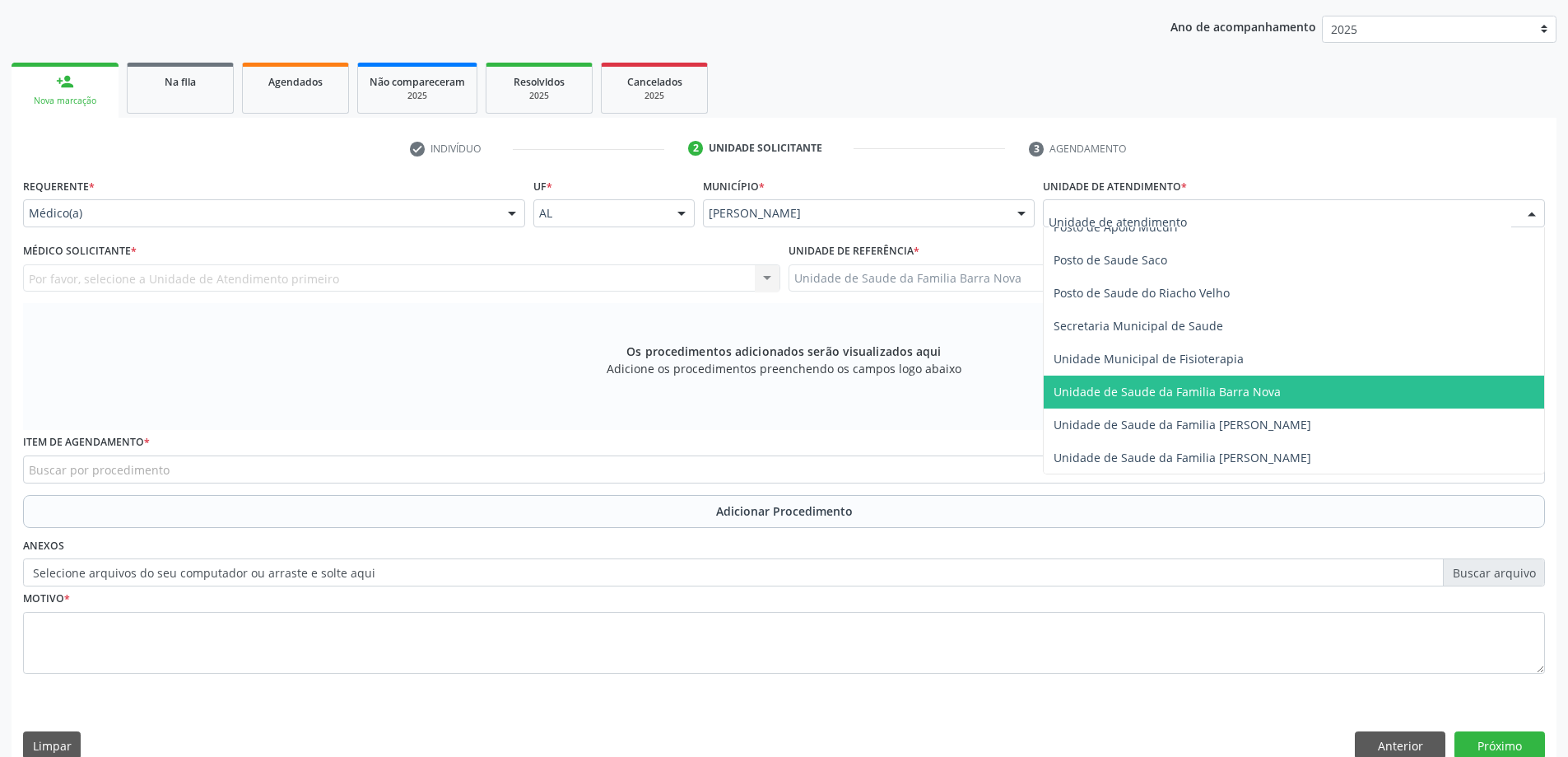
click at [1255, 392] on span "Unidade de Saude da Familia Barra Nova" at bounding box center [1168, 392] width 228 height 15
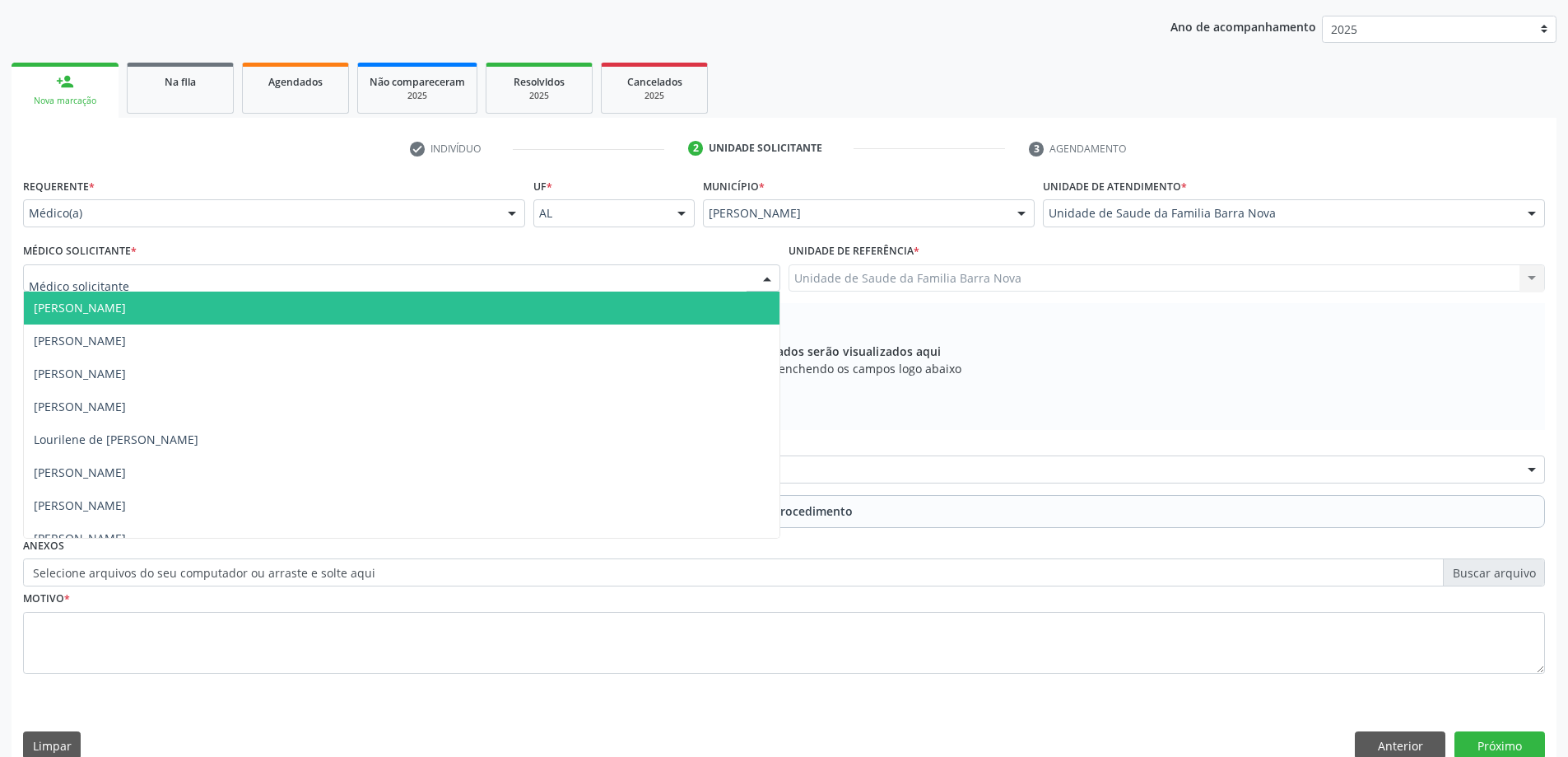
click at [478, 273] on div at bounding box center [401, 278] width 757 height 28
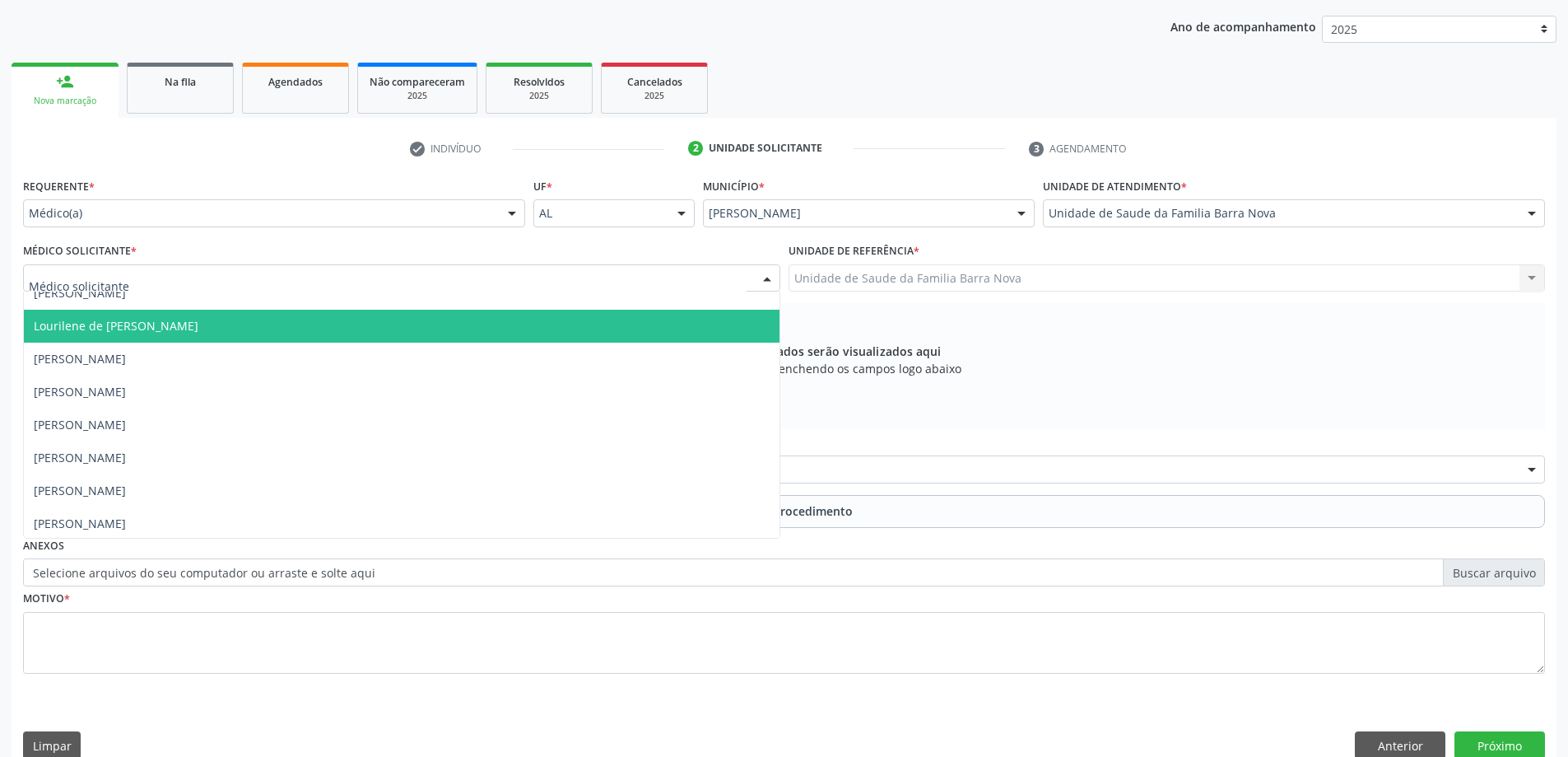
scroll to position [116, 0]
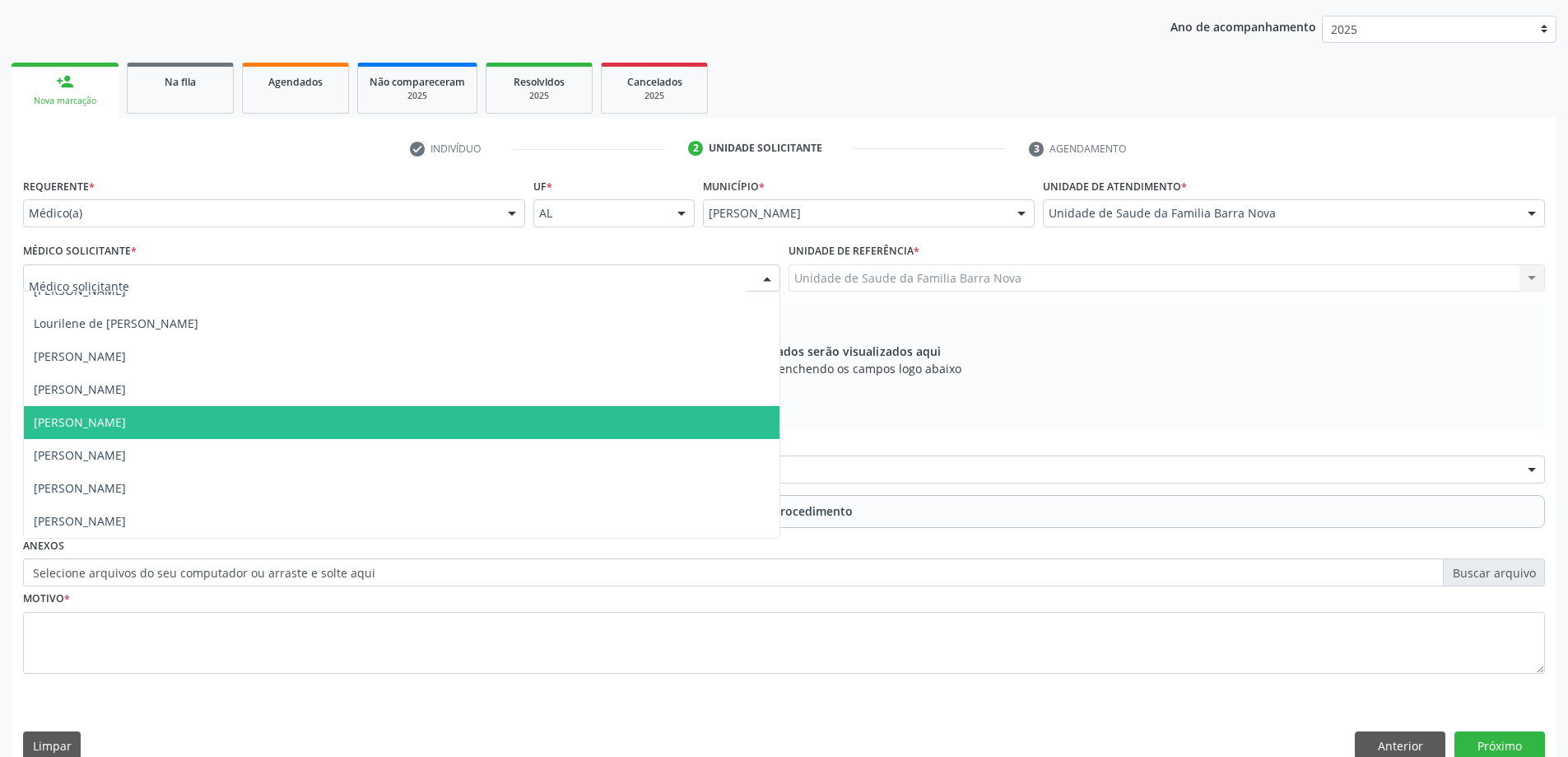
click at [453, 419] on span "[PERSON_NAME]" at bounding box center [402, 422] width 756 height 33
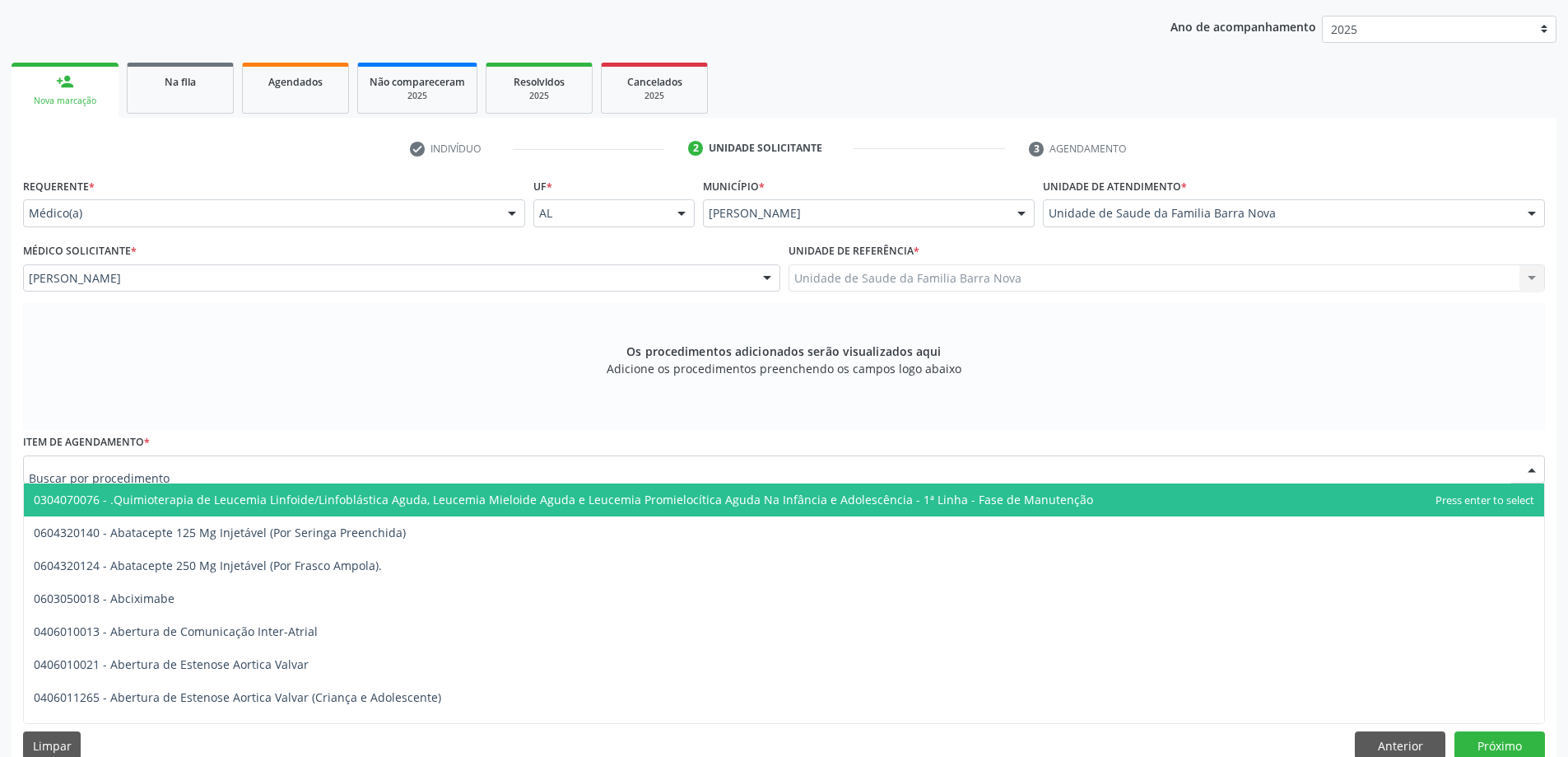
click at [481, 470] on div at bounding box center [784, 469] width 1523 height 28
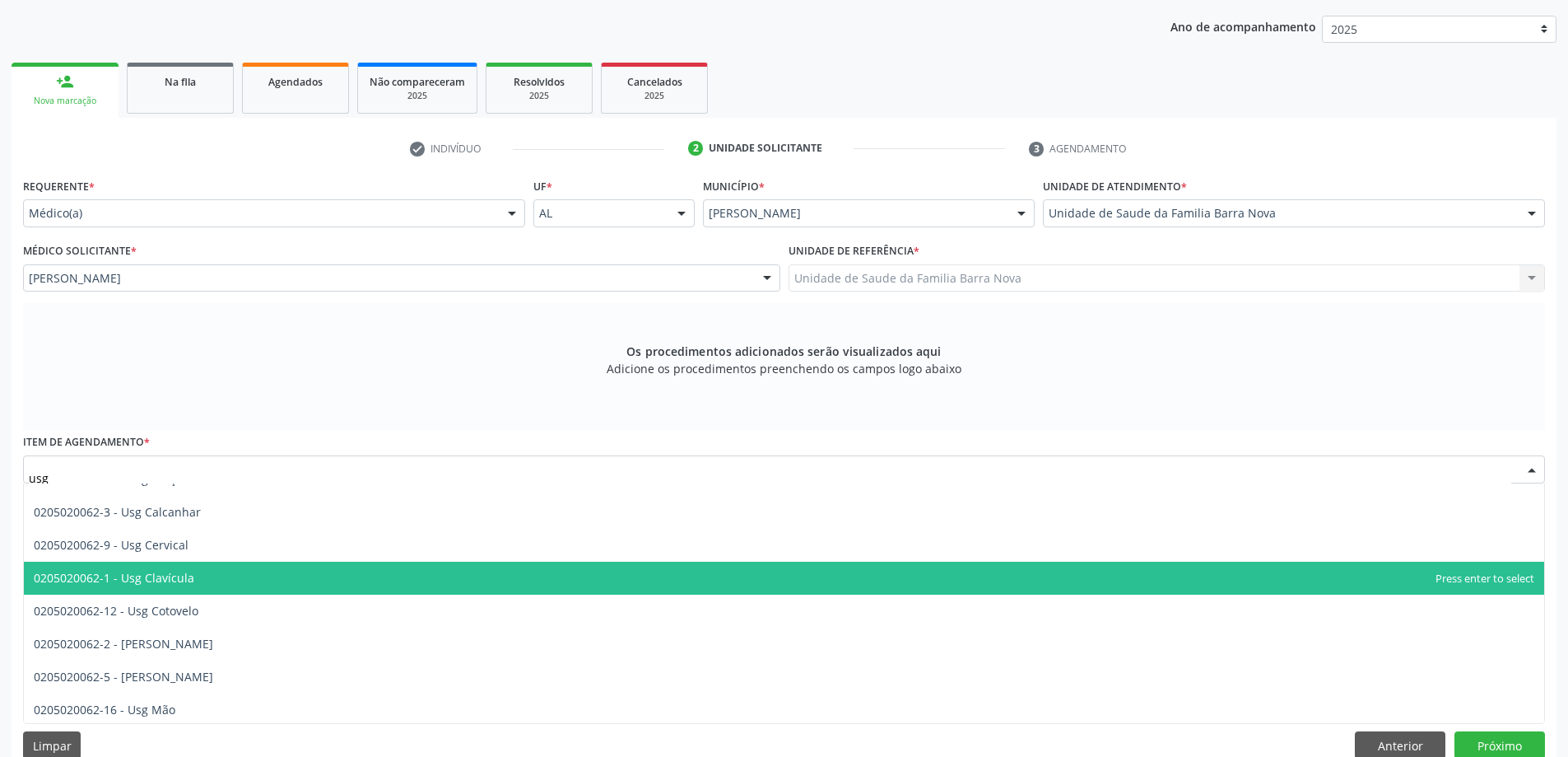
scroll to position [82, 0]
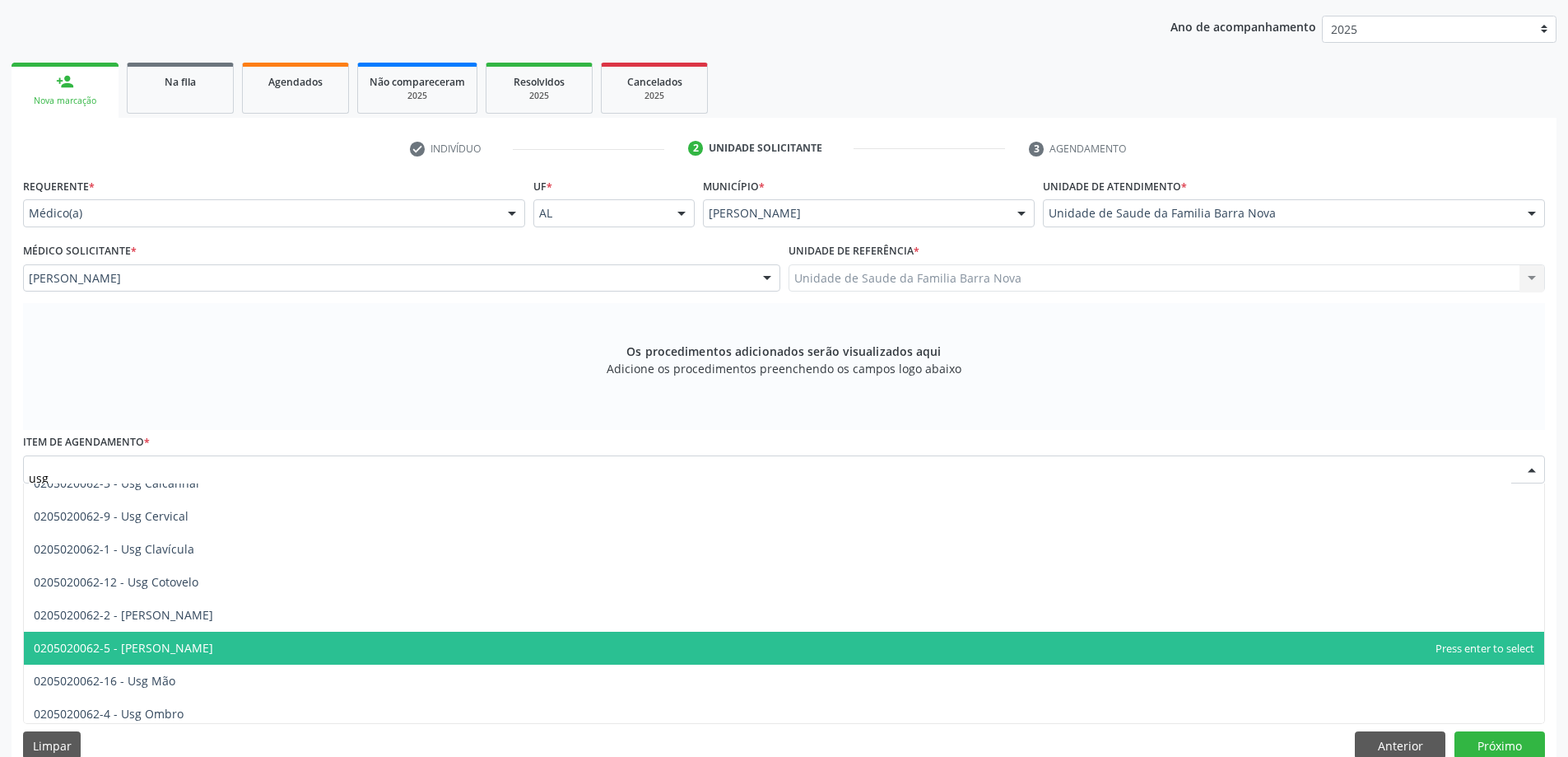
click at [505, 646] on span "0205020062-5 - [PERSON_NAME]" at bounding box center [784, 648] width 1521 height 33
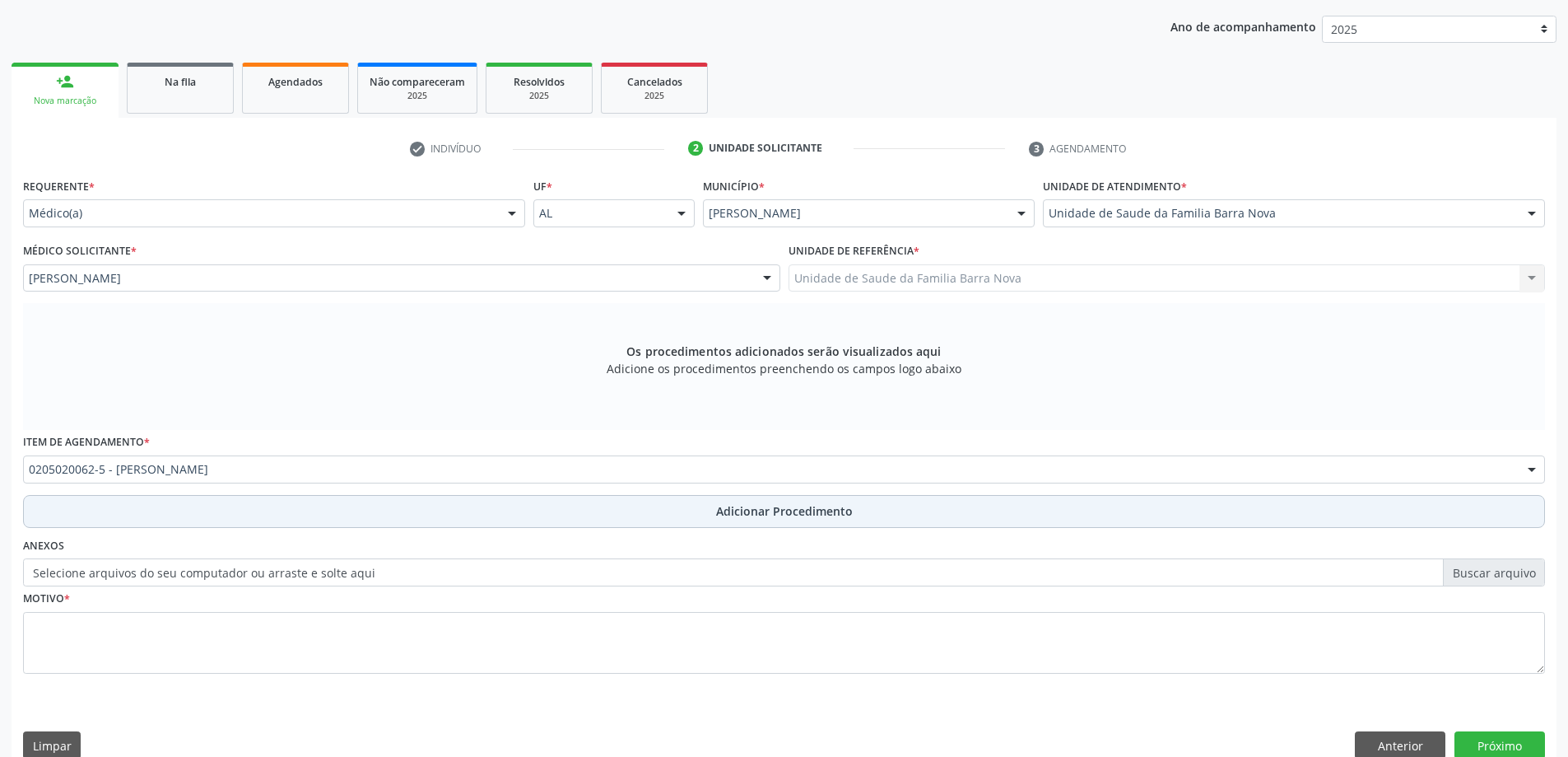
click at [696, 510] on button "Adicionar Procedimento" at bounding box center [784, 511] width 1523 height 33
click at [696, 533] on div "Anexos Selecione arquivos do seu computador ou arraste e solte aqui" at bounding box center [784, 559] width 1530 height 53
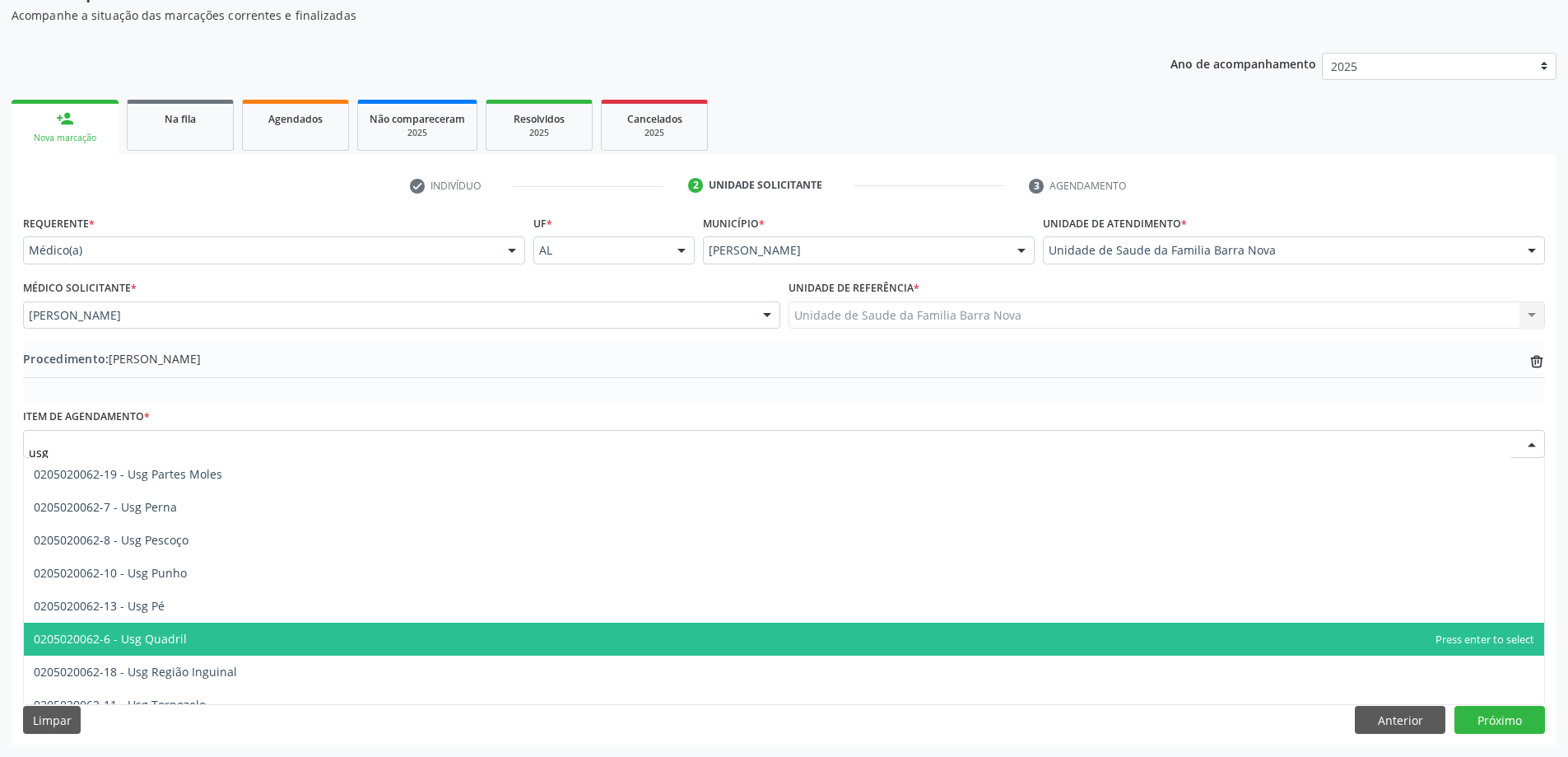
scroll to position [380, 0]
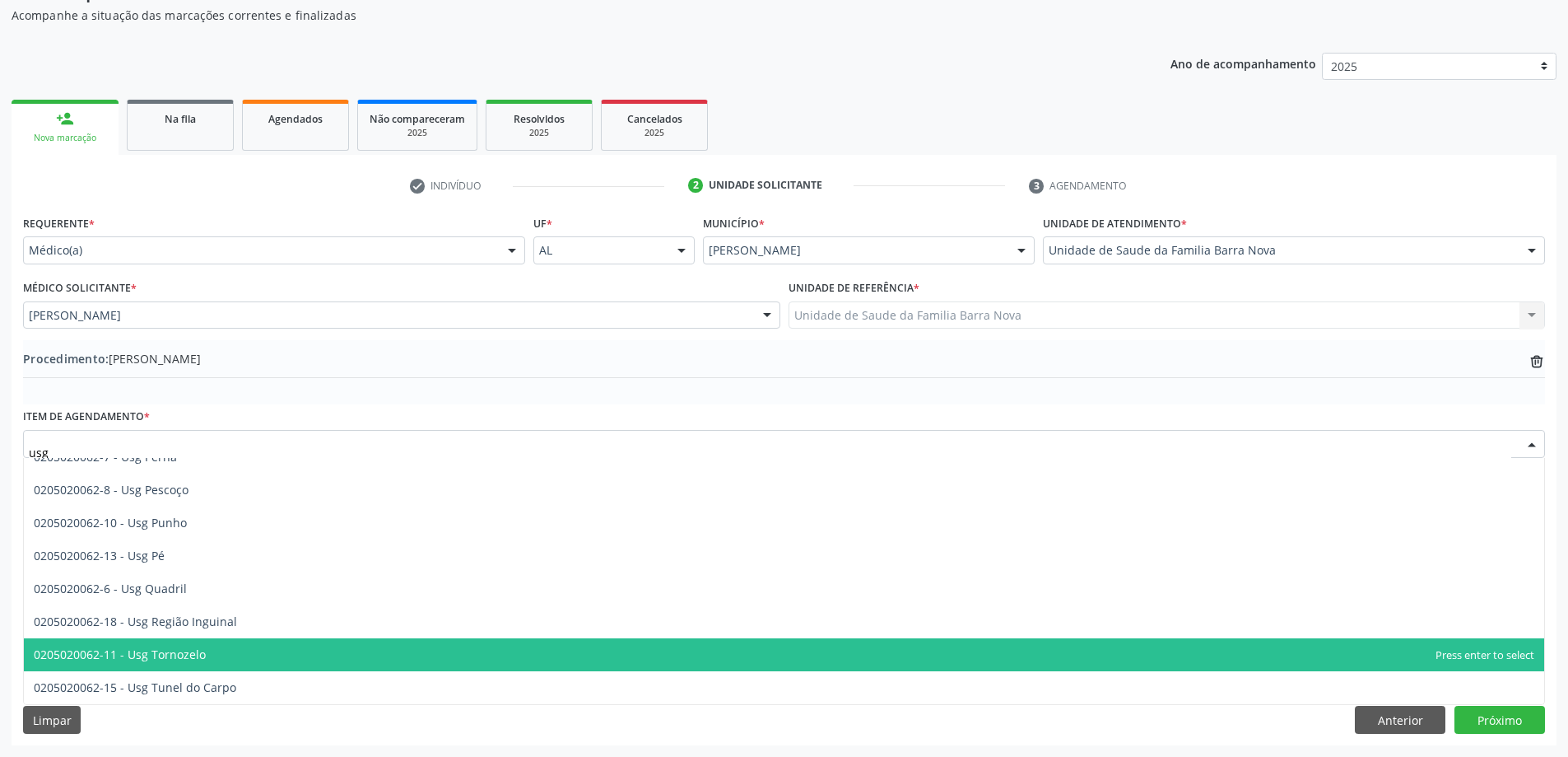
click at [257, 655] on span "0205020062-11 - Usg Tornozelo" at bounding box center [784, 655] width 1521 height 33
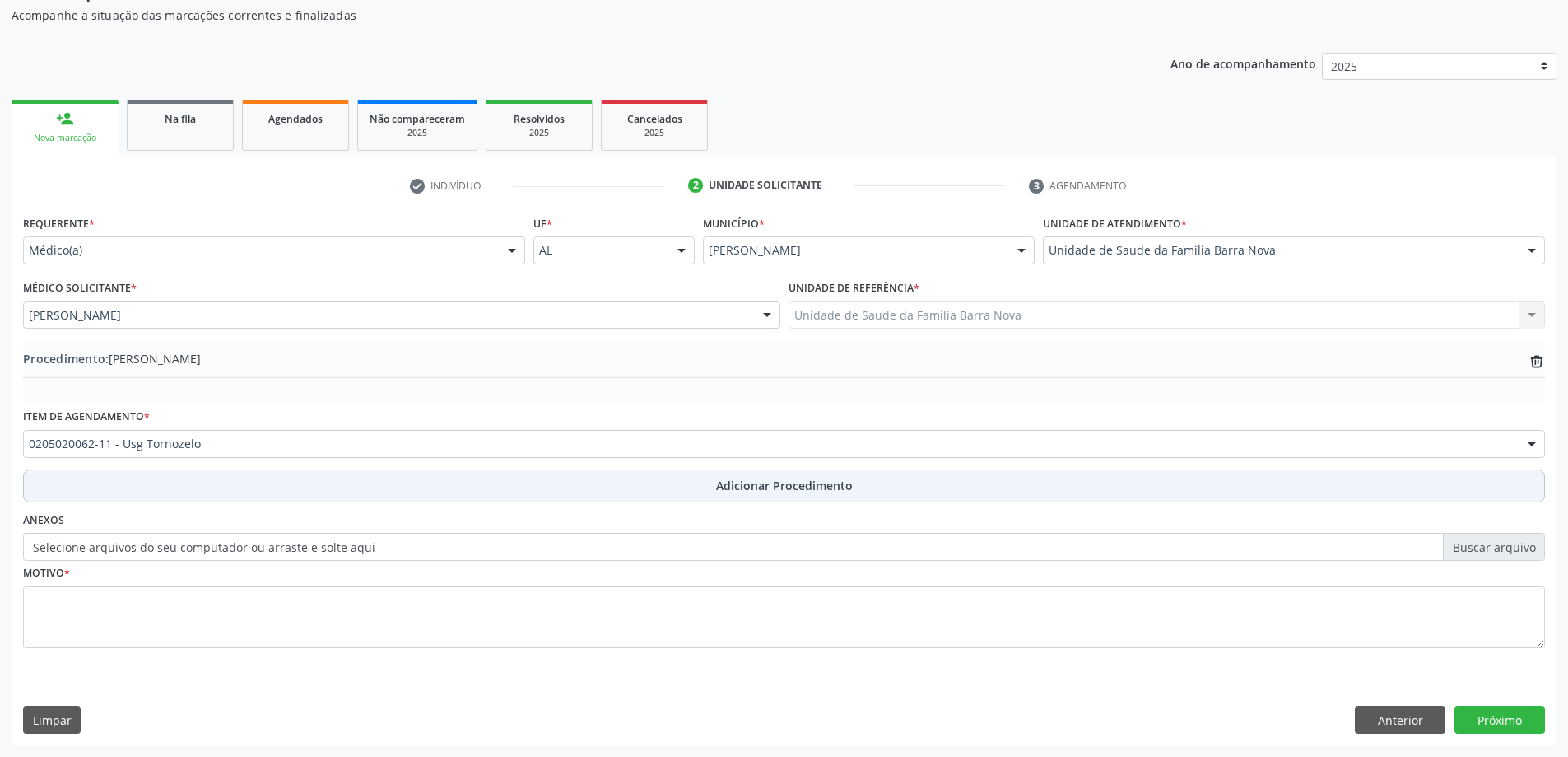
click at [723, 477] on span "Adicionar Procedimento" at bounding box center [785, 485] width 137 height 17
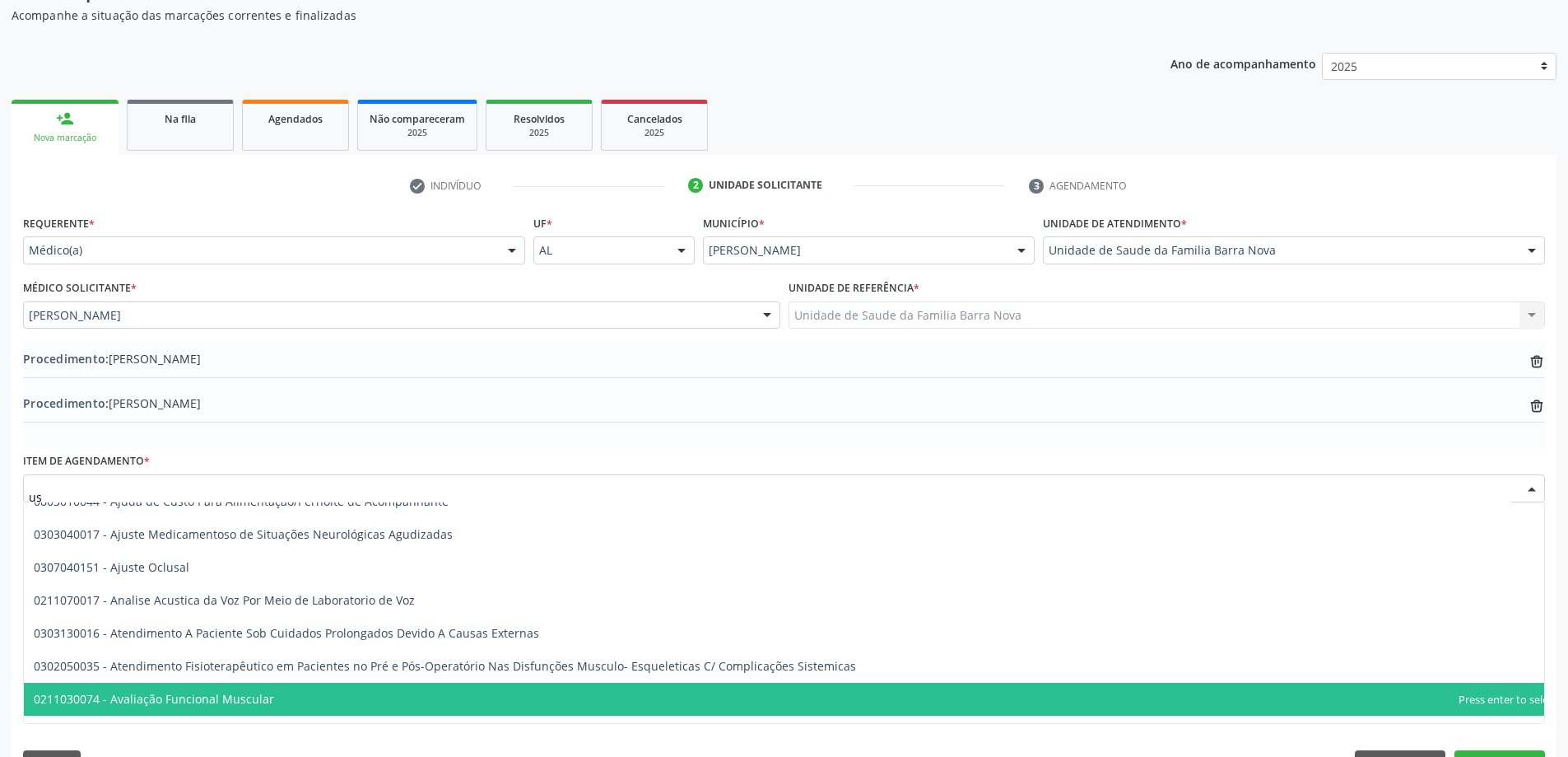
type input "usg"
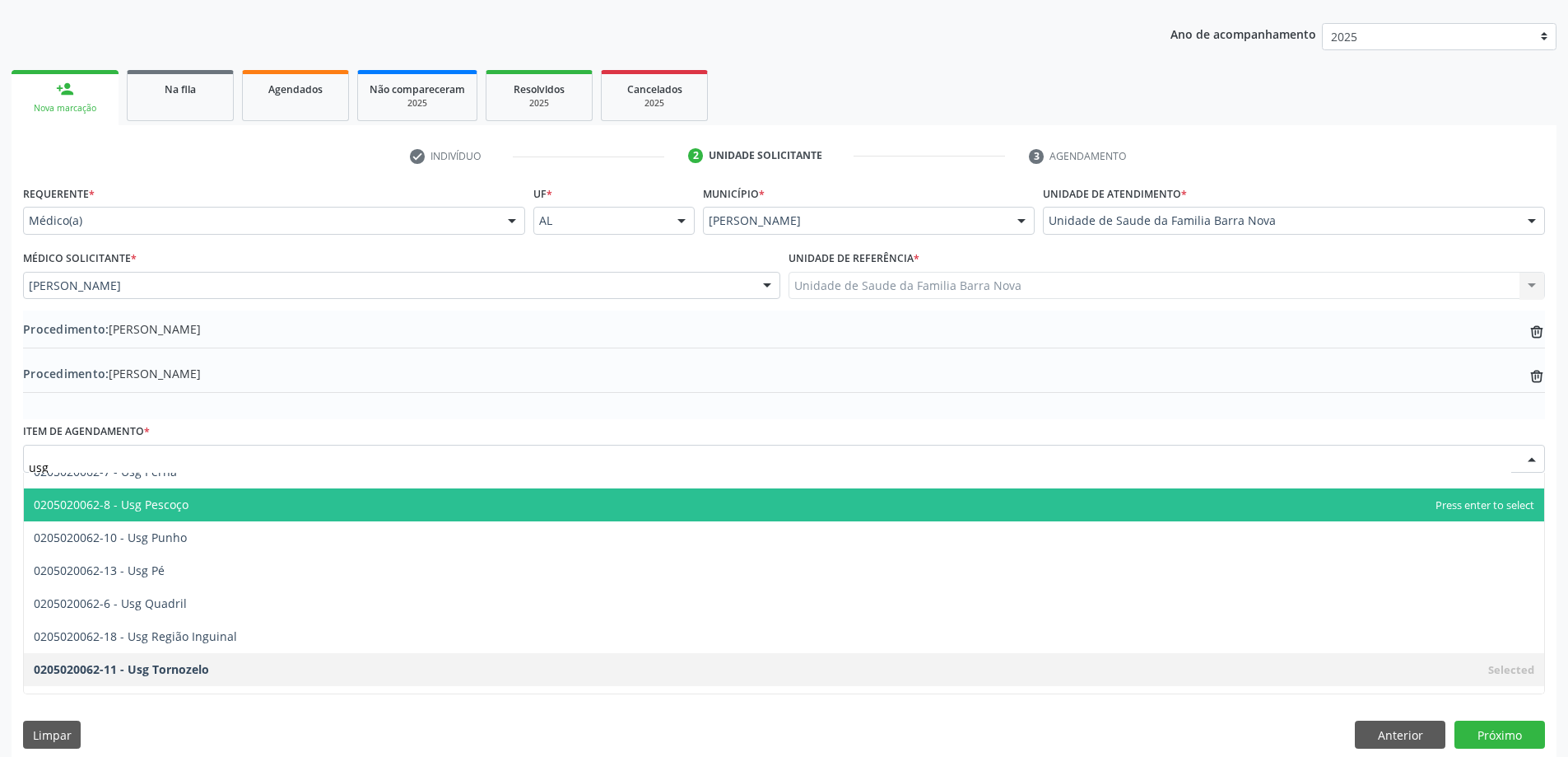
scroll to position [214, 0]
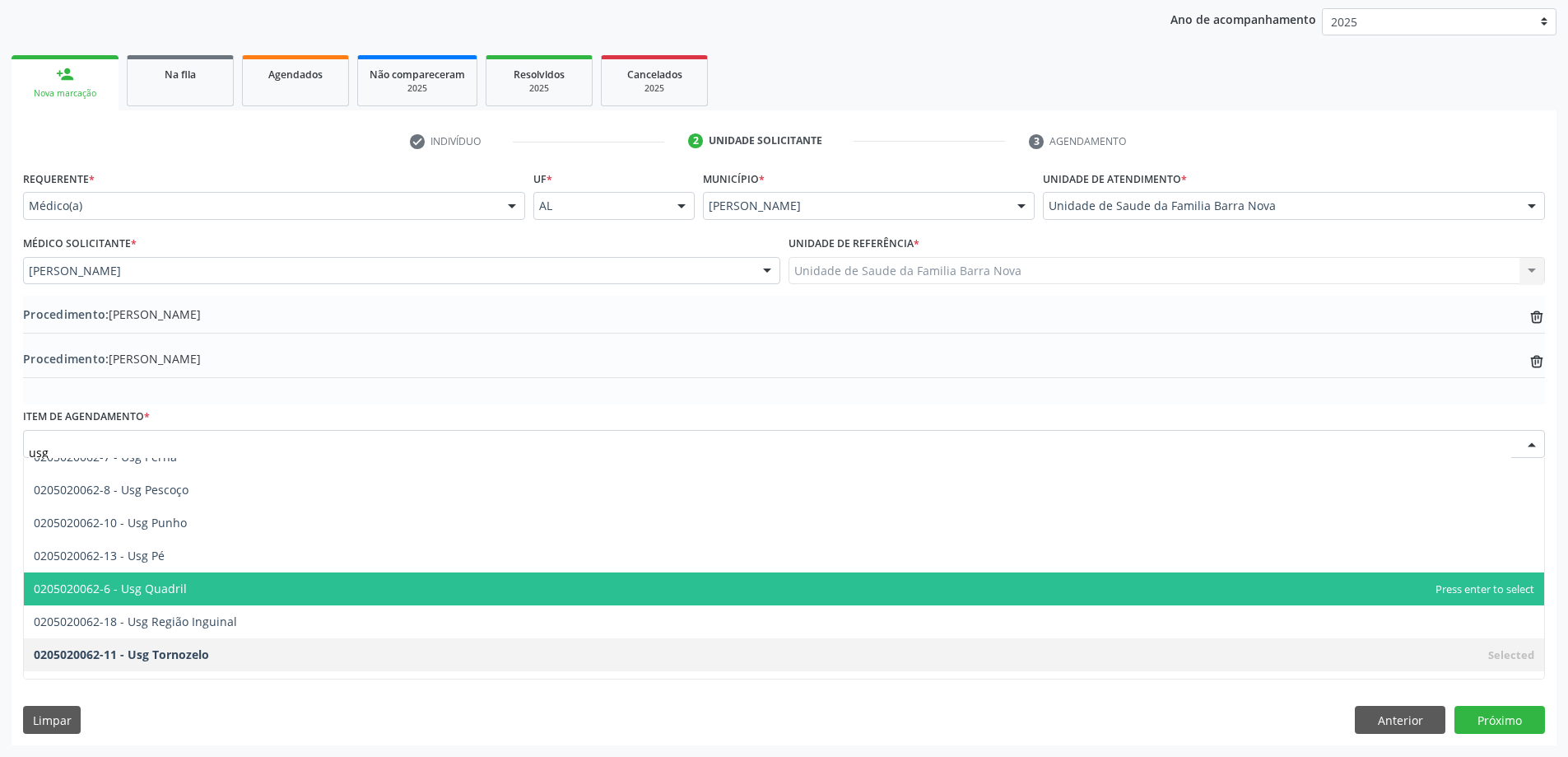
click at [338, 587] on span "0205020062-6 - Usg Quadril" at bounding box center [784, 588] width 1521 height 33
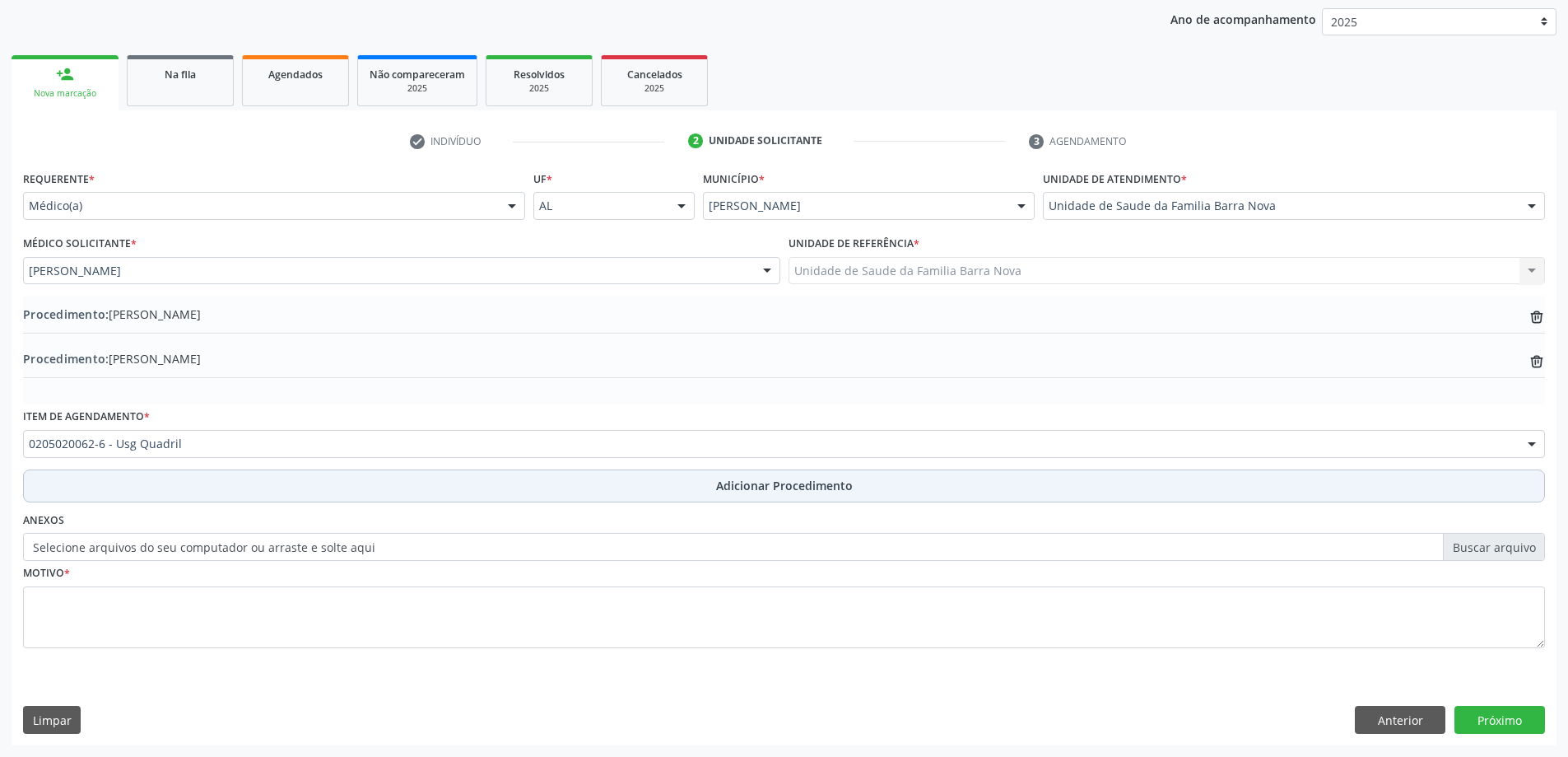
click at [828, 486] on span "Adicionar Procedimento" at bounding box center [785, 485] width 137 height 17
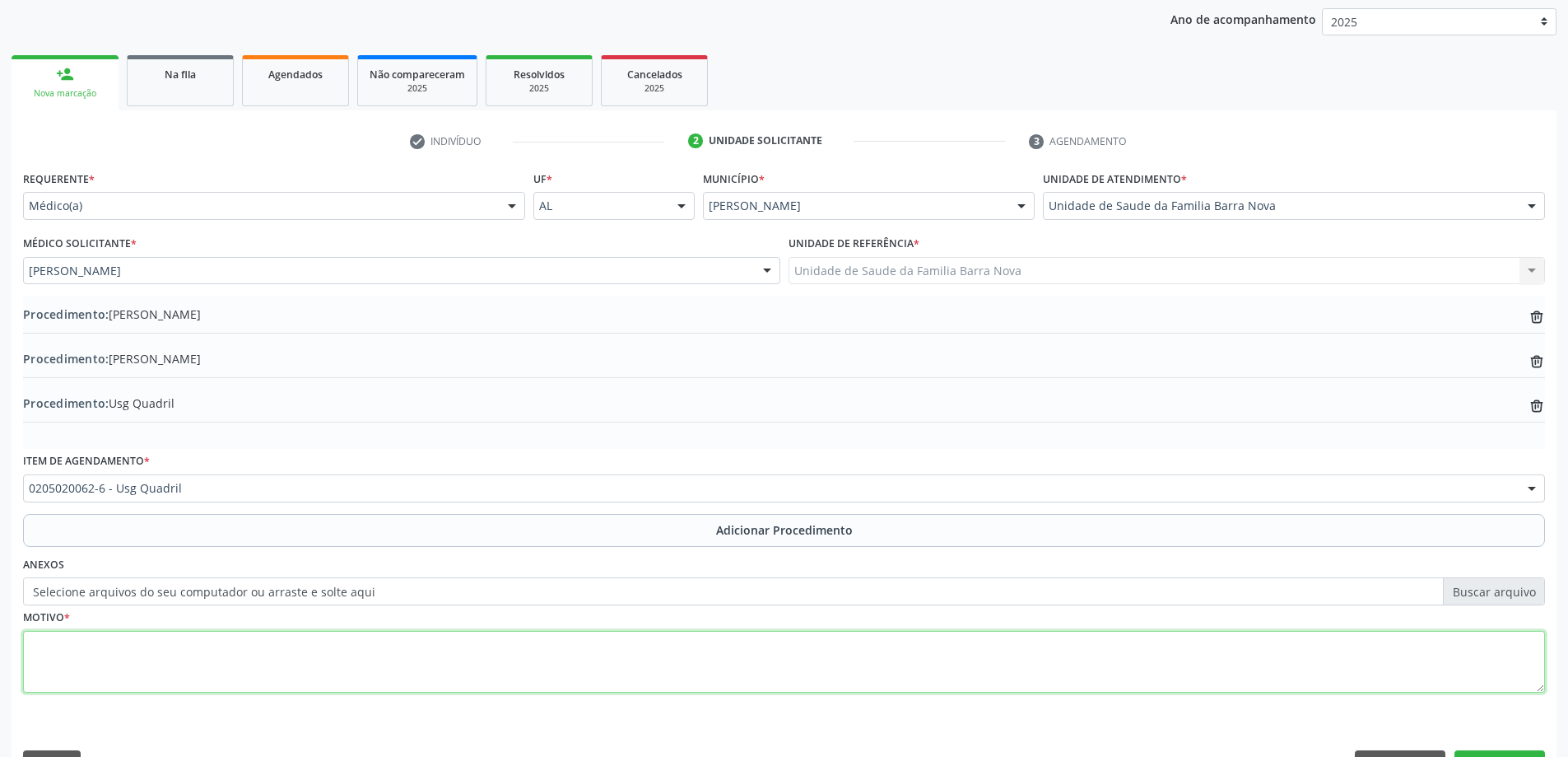
click at [453, 651] on textarea at bounding box center [784, 662] width 1523 height 63
paste textarea "tendinopatia"
click at [37, 643] on textarea "tendinopatia" at bounding box center [784, 662] width 1523 height 63
click at [110, 647] on textarea "Tendinopatia" at bounding box center [784, 662] width 1523 height 63
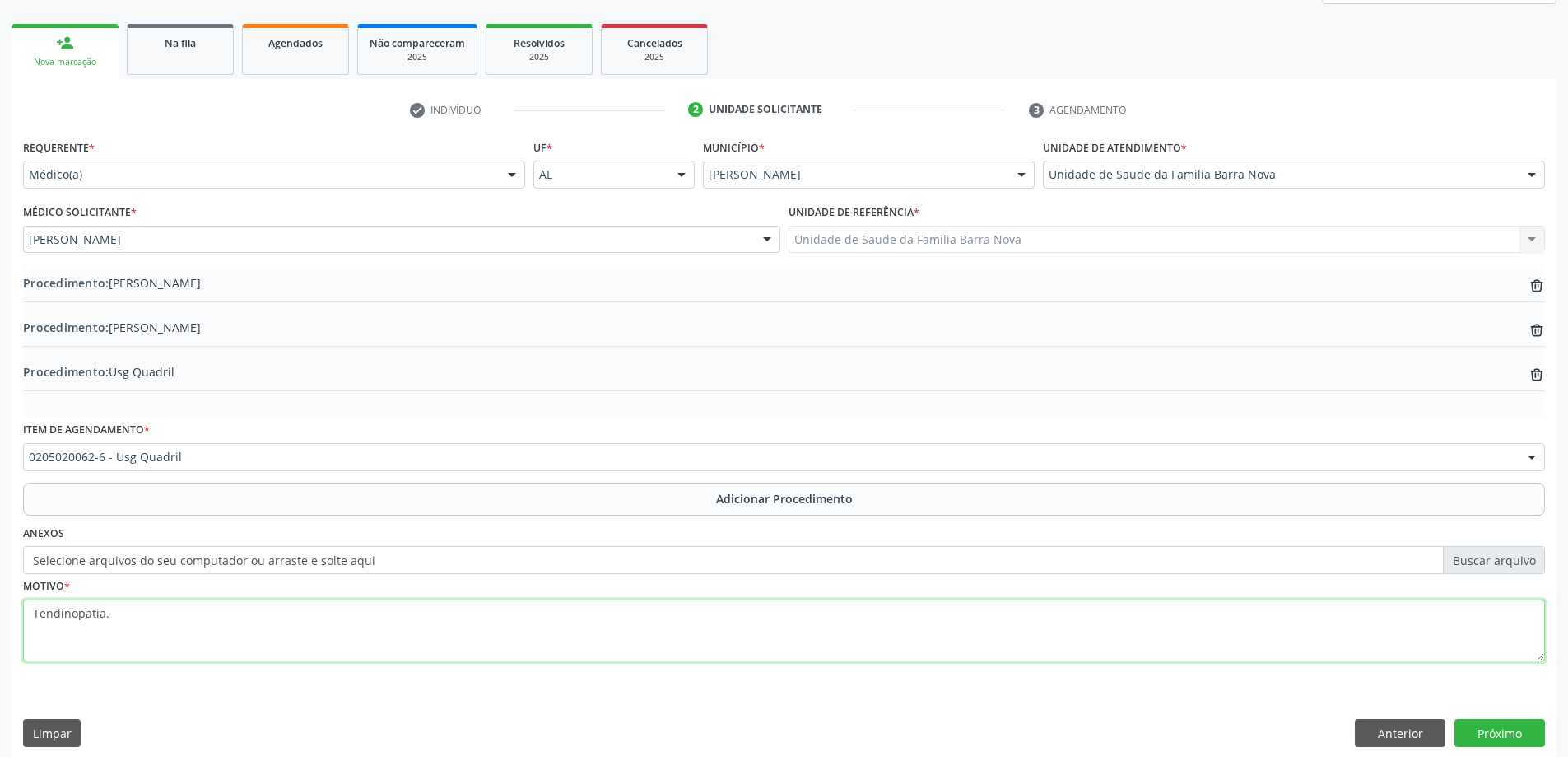
scroll to position [258, 0]
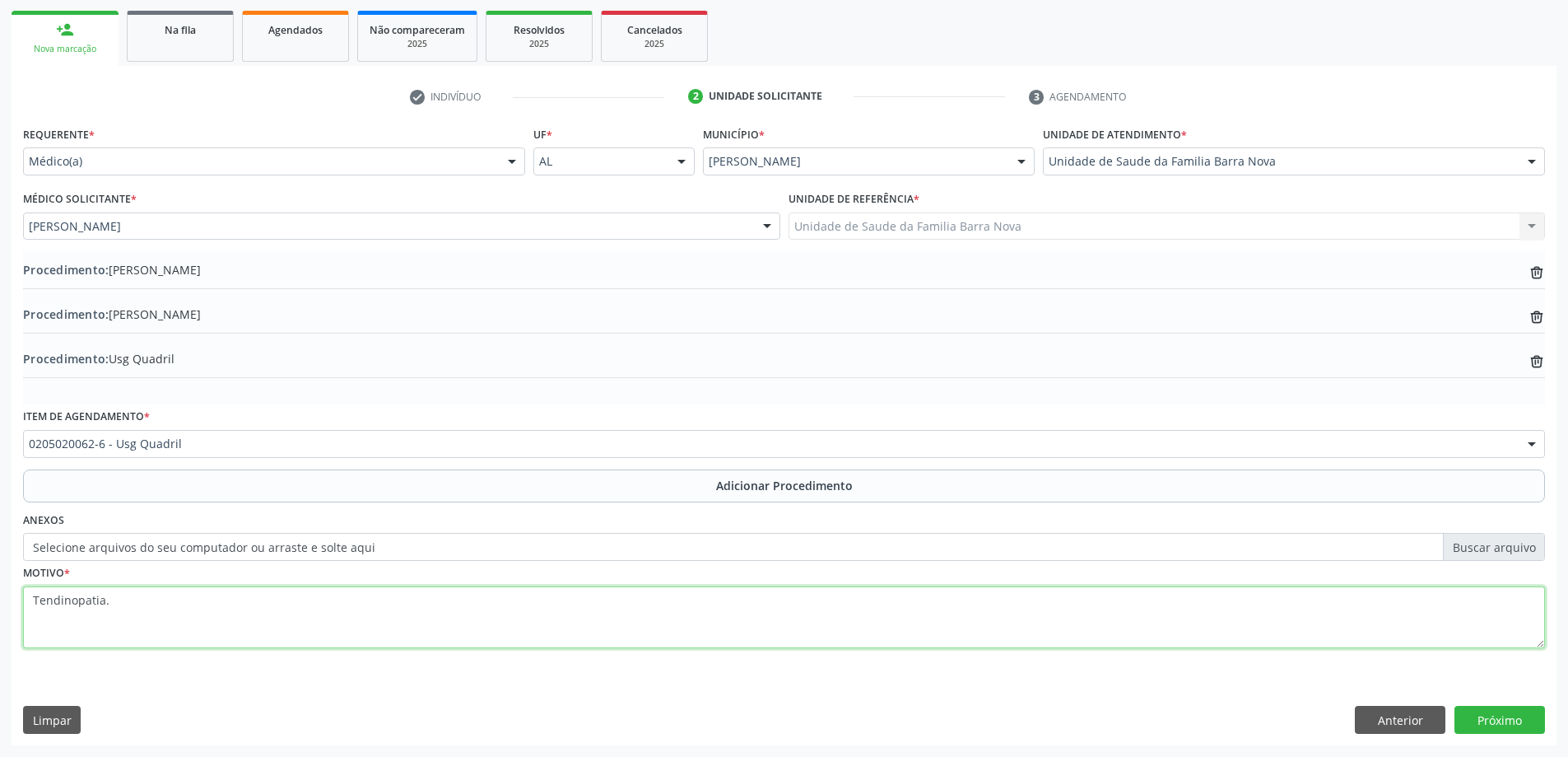
type textarea "Tendinopatia."
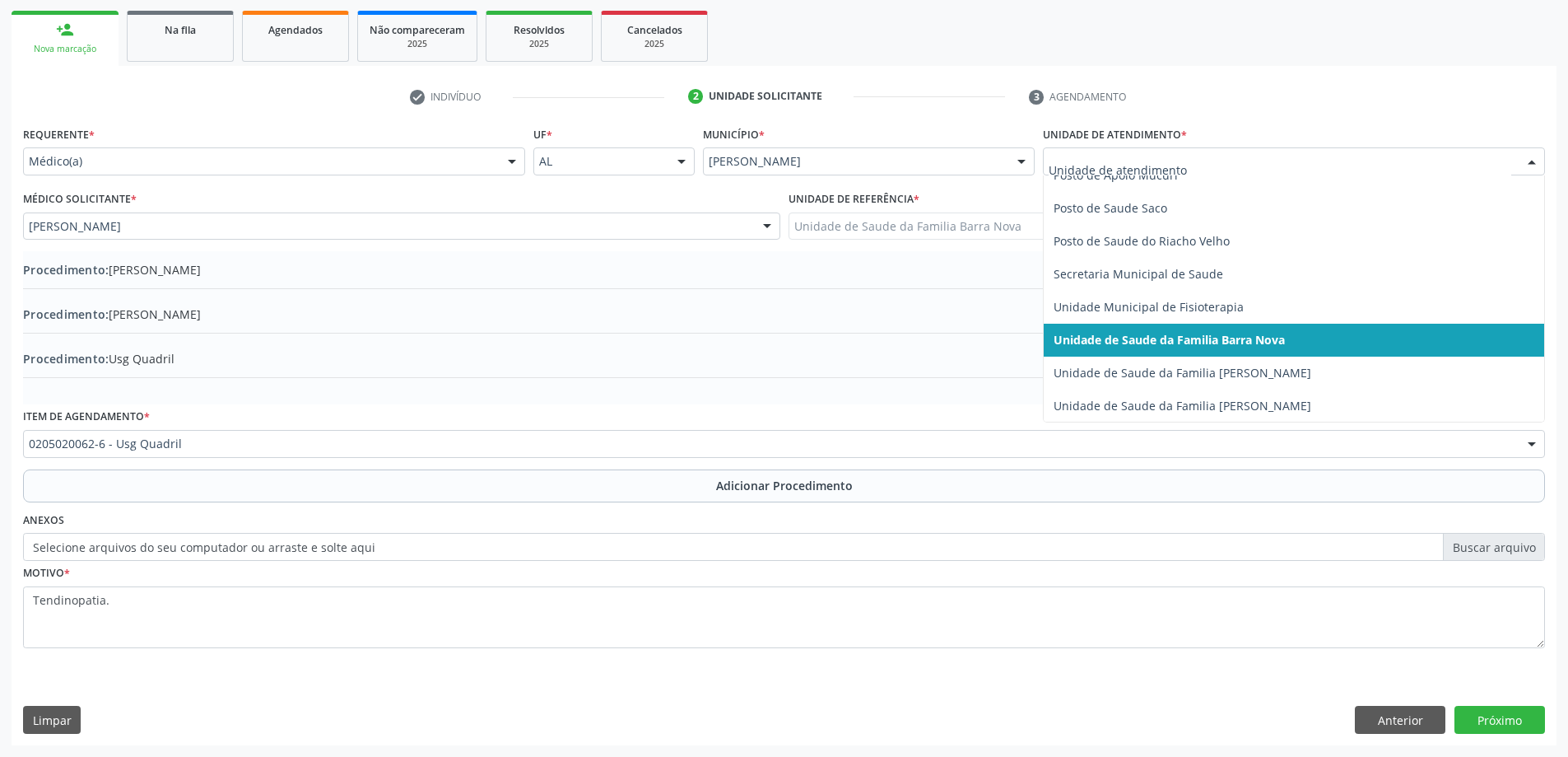
click at [1531, 161] on div at bounding box center [1532, 162] width 25 height 28
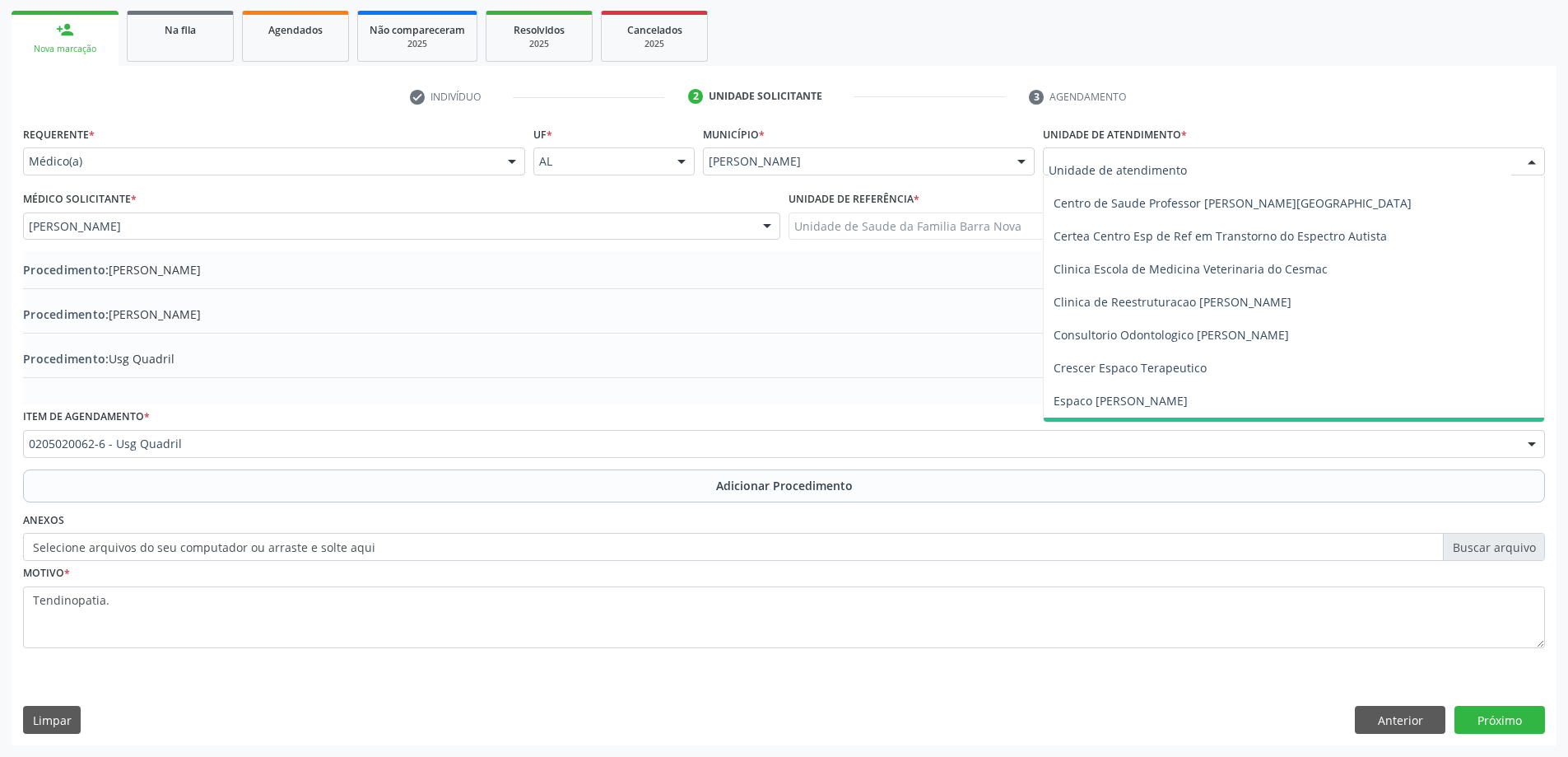
scroll to position [247, 0]
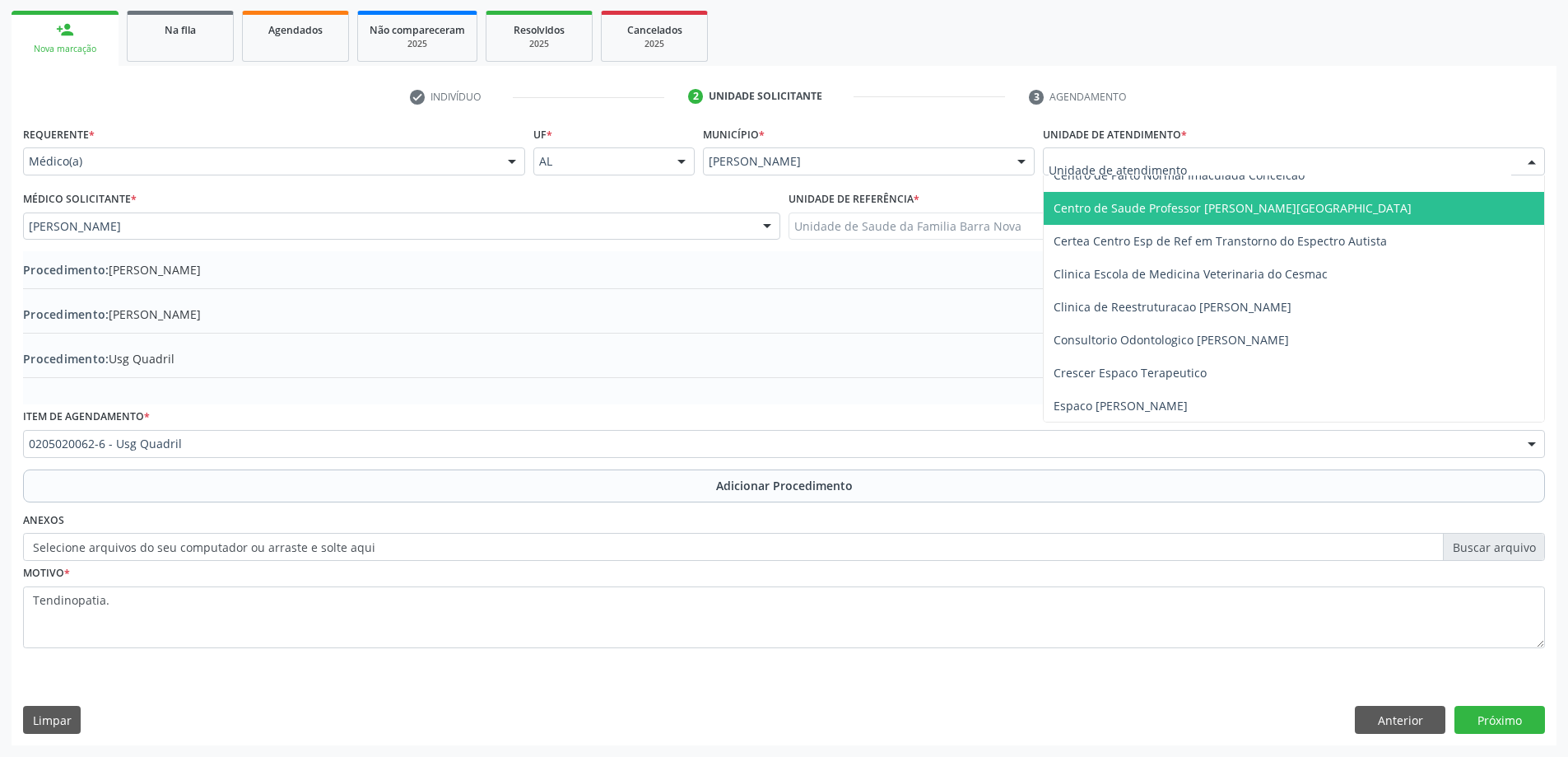
click at [1291, 217] on span "Centro de Saude Professor [PERSON_NAME][GEOGRAPHIC_DATA]" at bounding box center [1294, 208] width 500 height 33
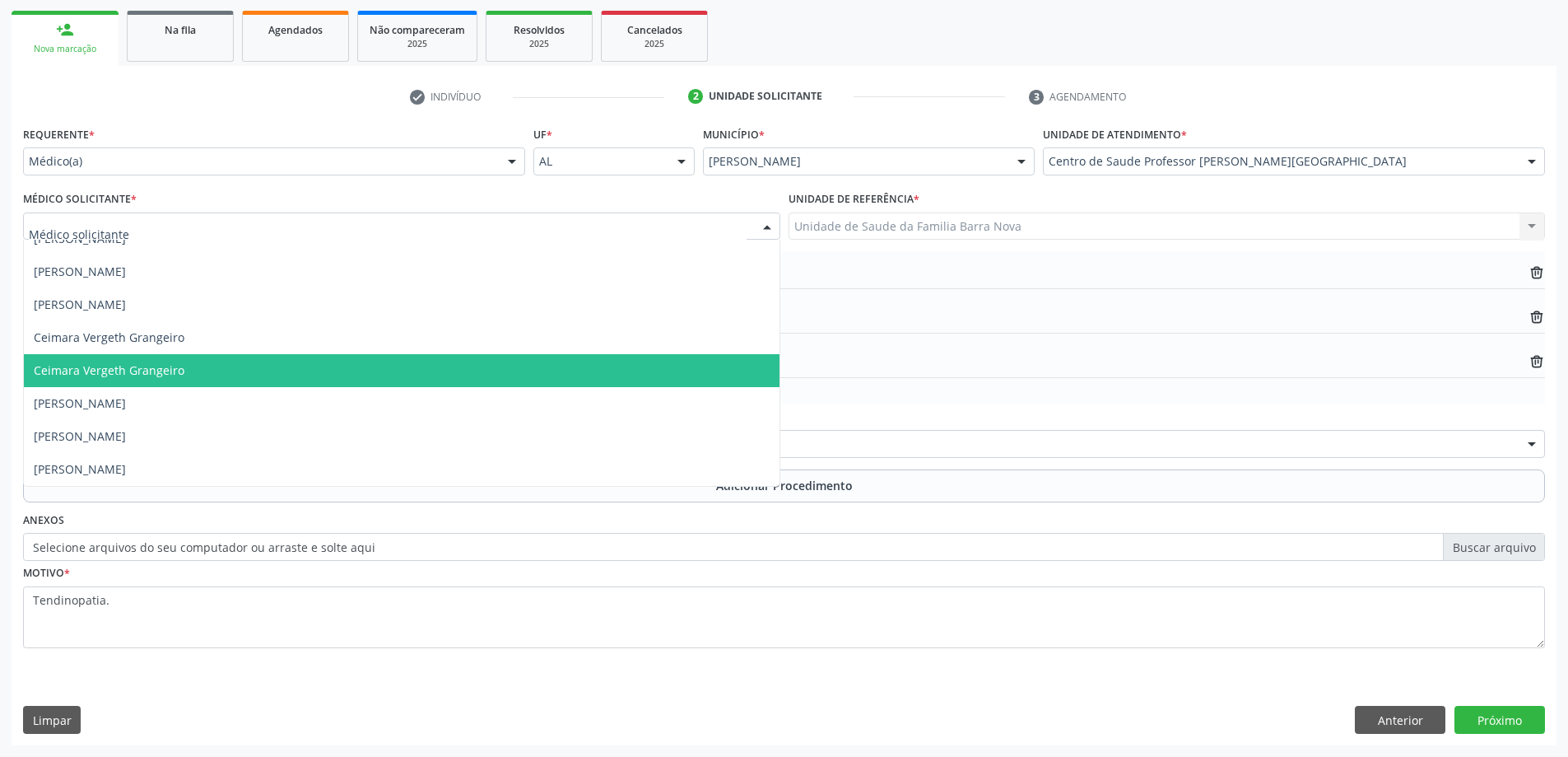
click at [735, 223] on div at bounding box center [401, 226] width 757 height 28
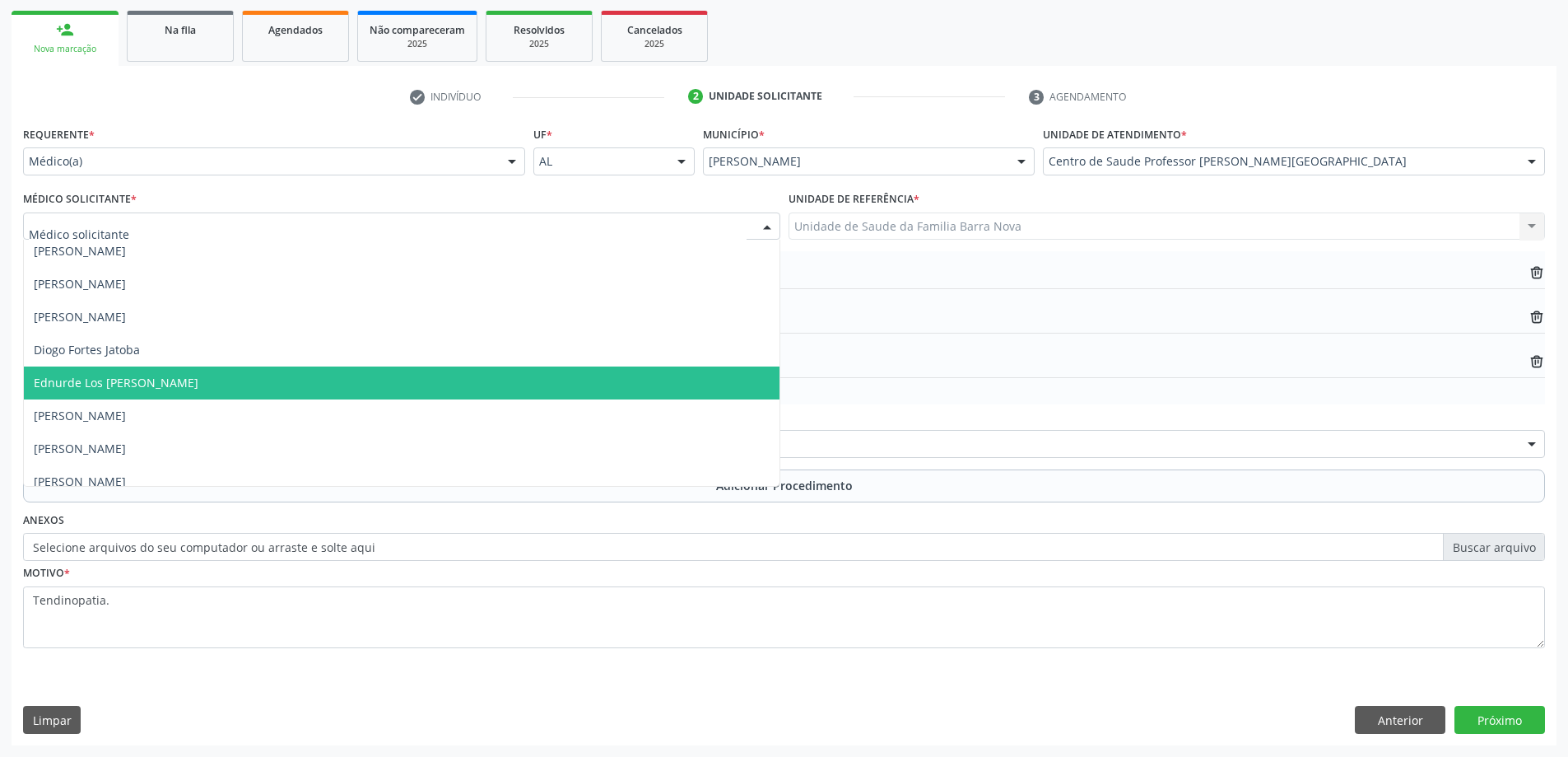
scroll to position [364, 0]
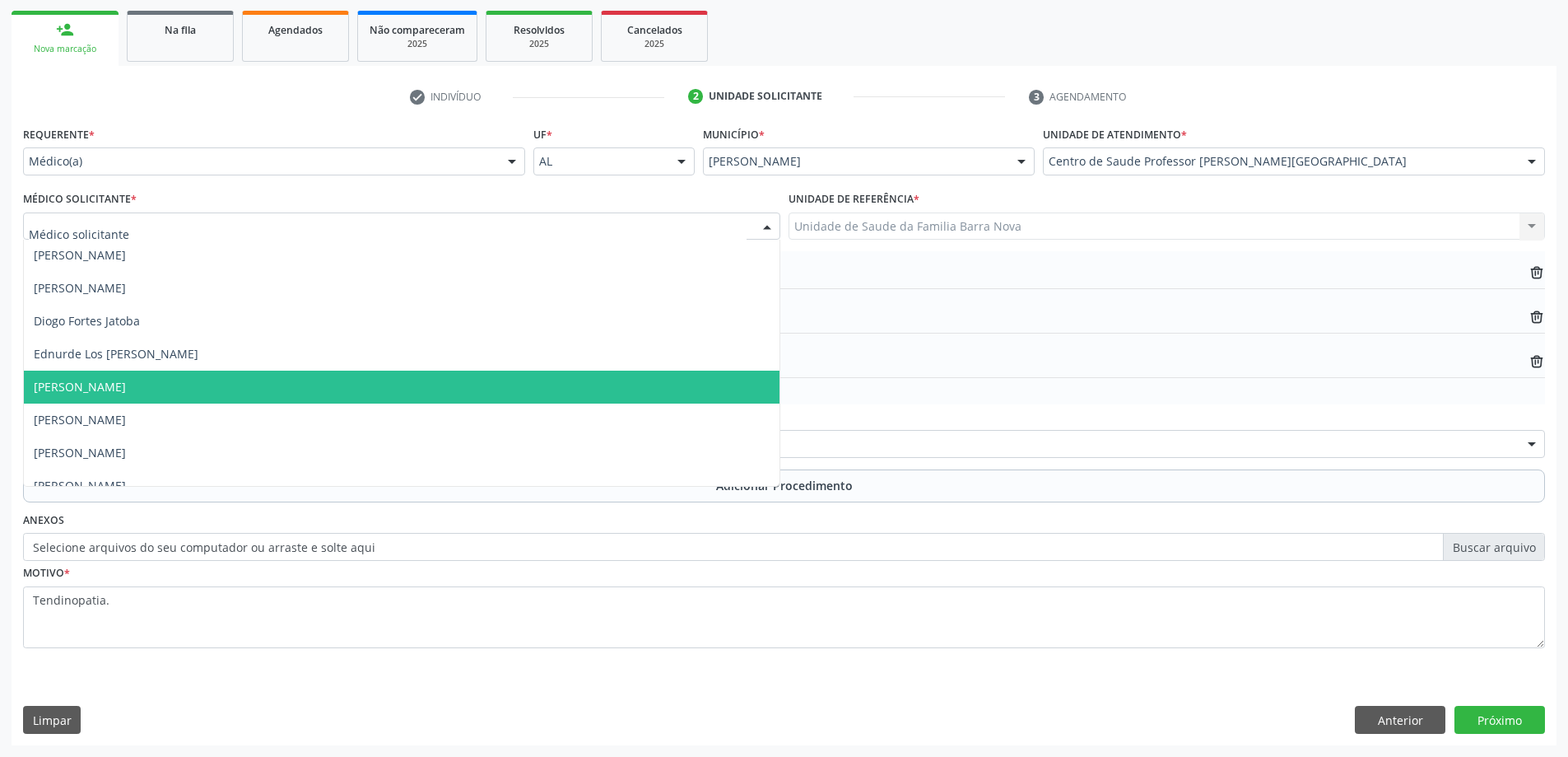
click at [511, 388] on span "[PERSON_NAME]" at bounding box center [402, 387] width 756 height 33
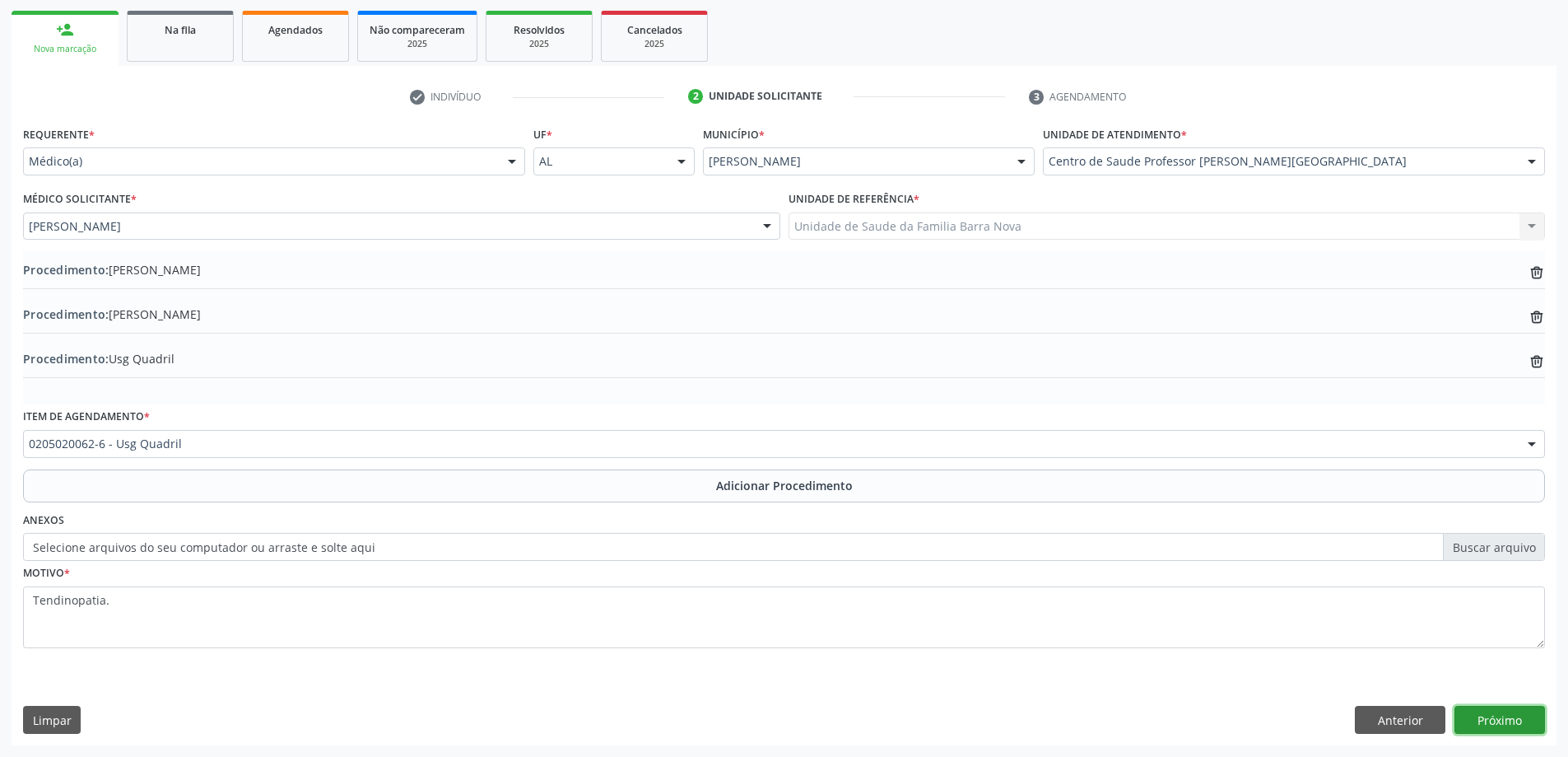
click at [1495, 719] on button "Próximo" at bounding box center [1500, 719] width 91 height 28
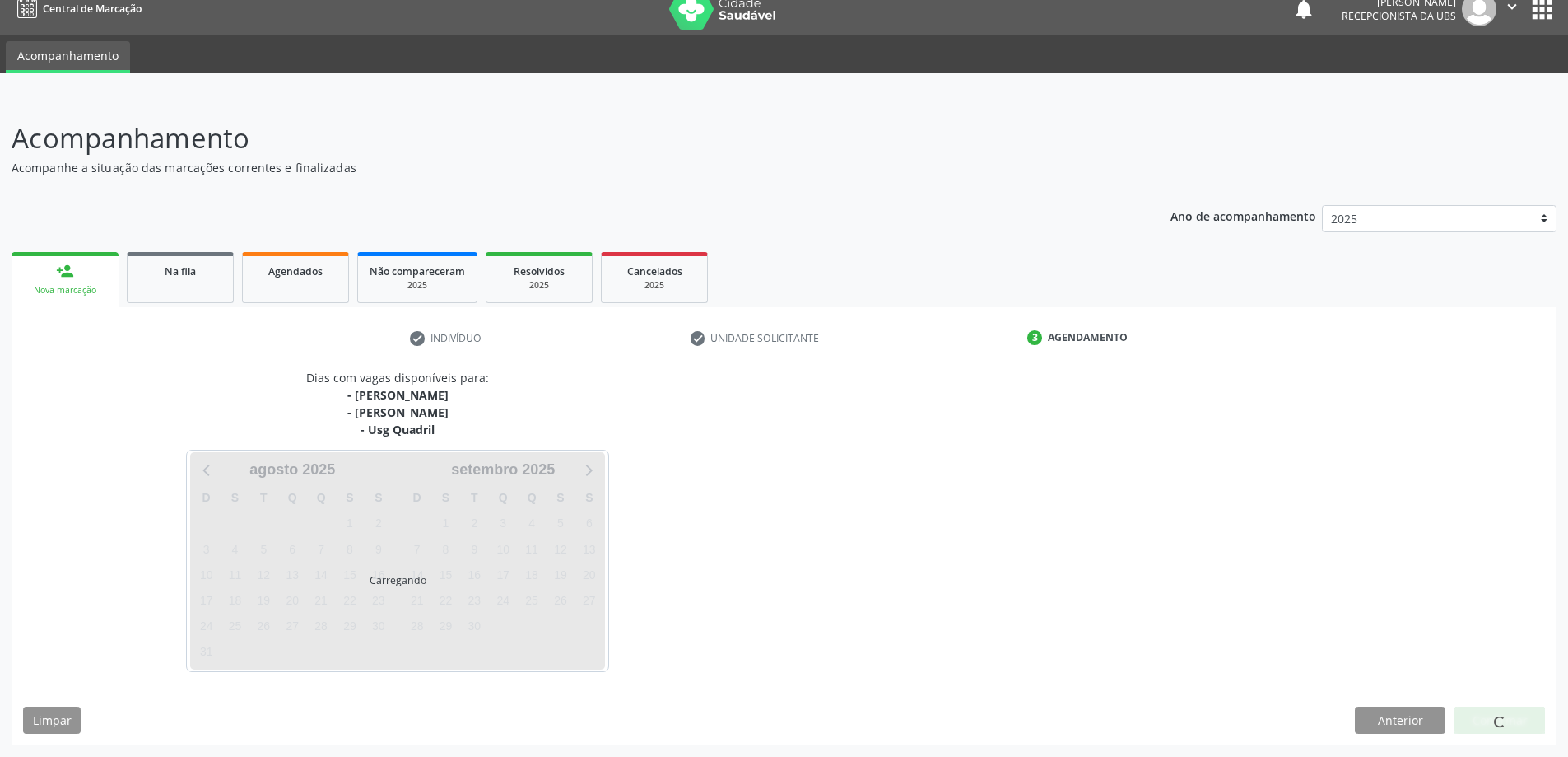
scroll to position [66, 0]
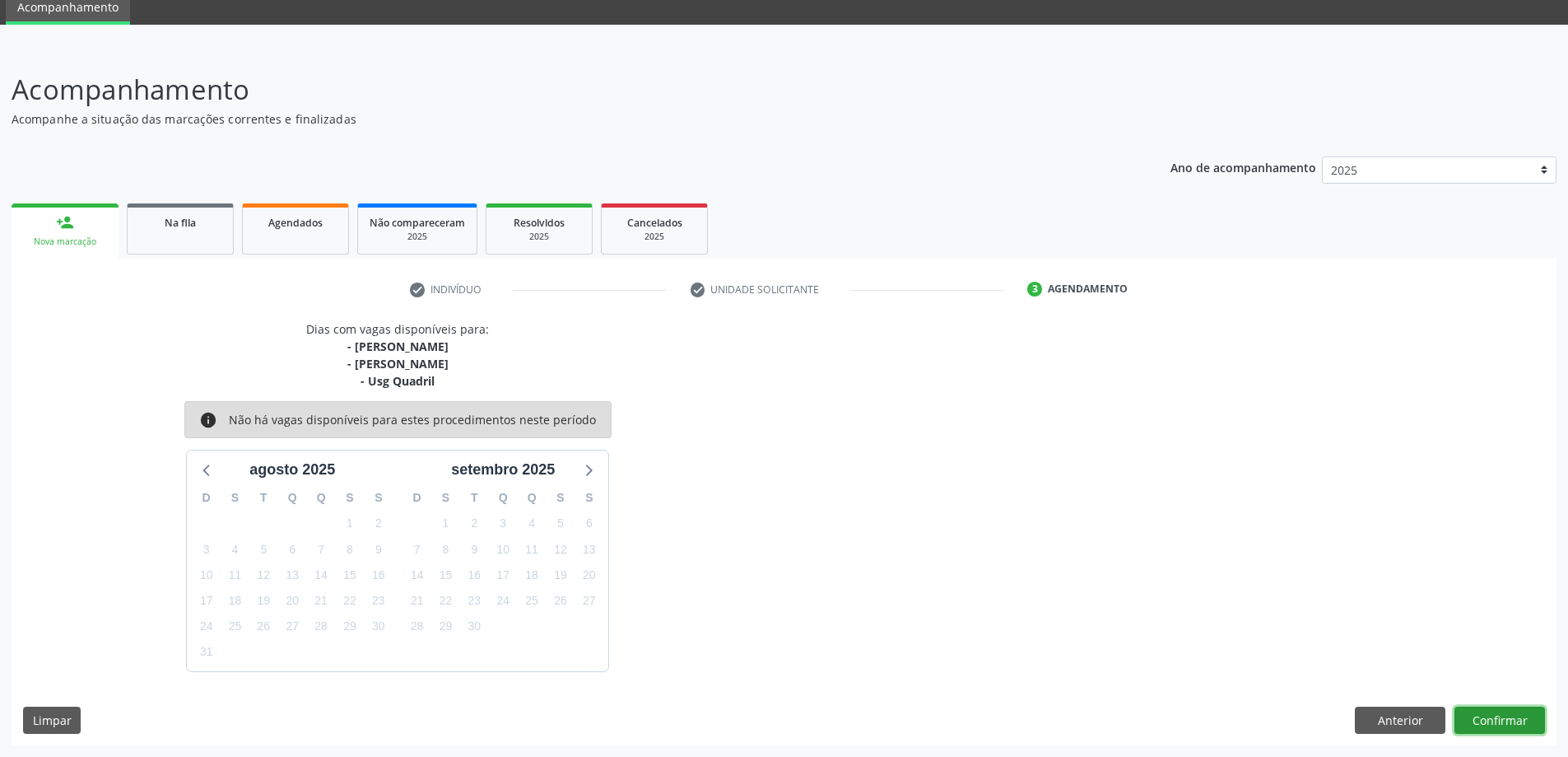
click at [1487, 716] on button "Confirmar" at bounding box center [1500, 720] width 91 height 28
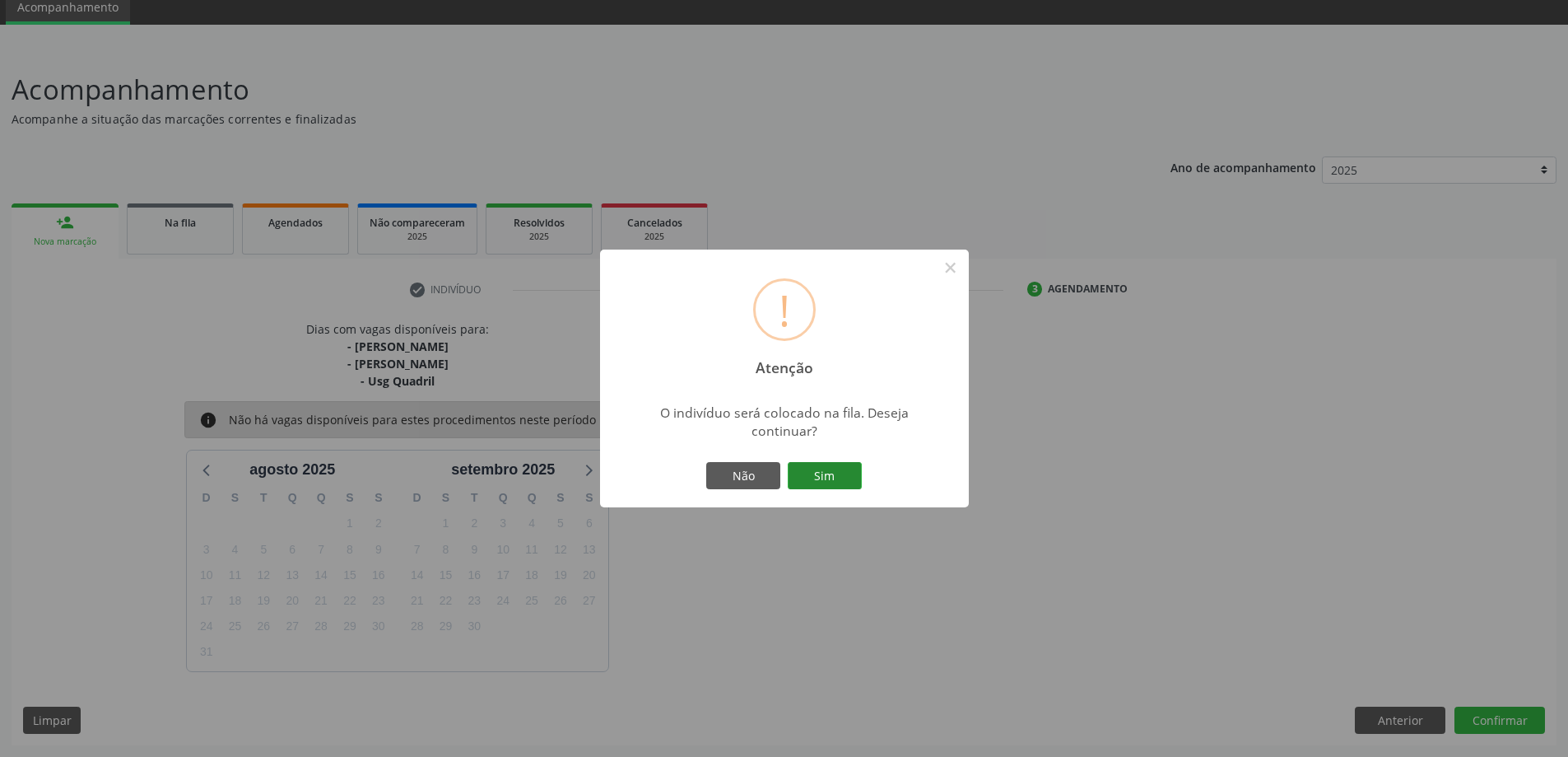
click at [845, 475] on button "Sim" at bounding box center [825, 475] width 74 height 28
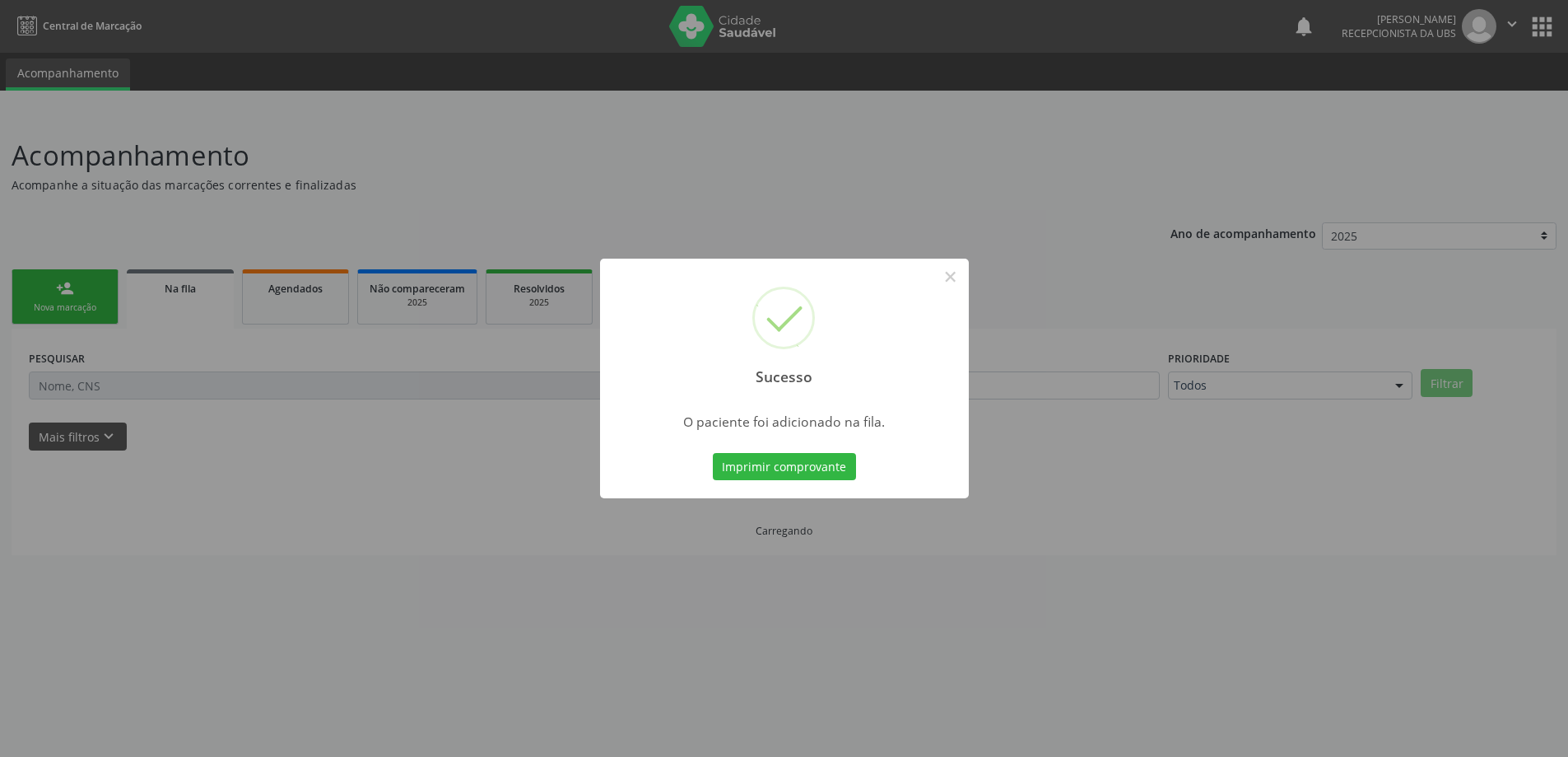
scroll to position [0, 0]
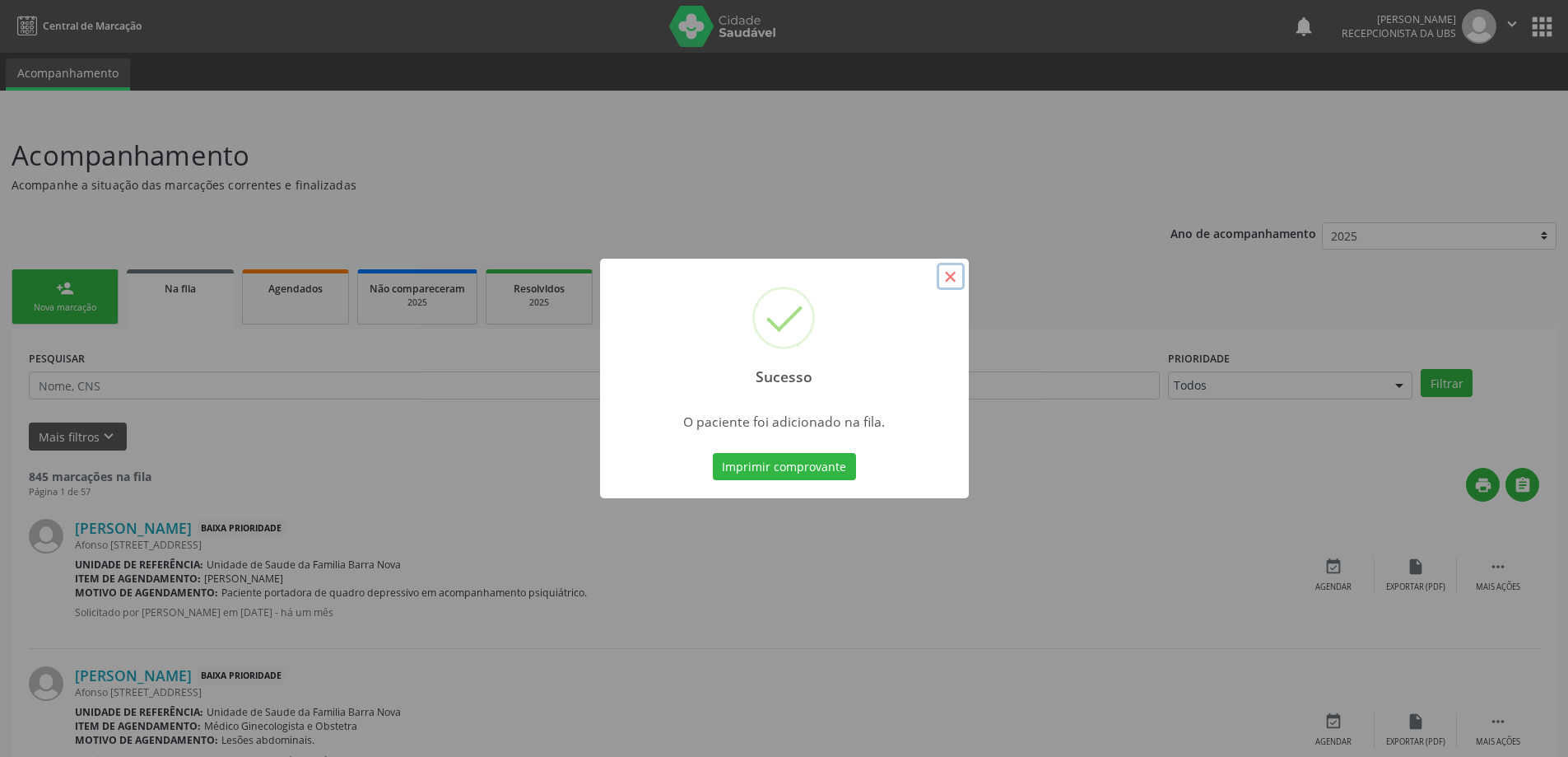
click at [952, 279] on button "×" at bounding box center [951, 276] width 28 height 28
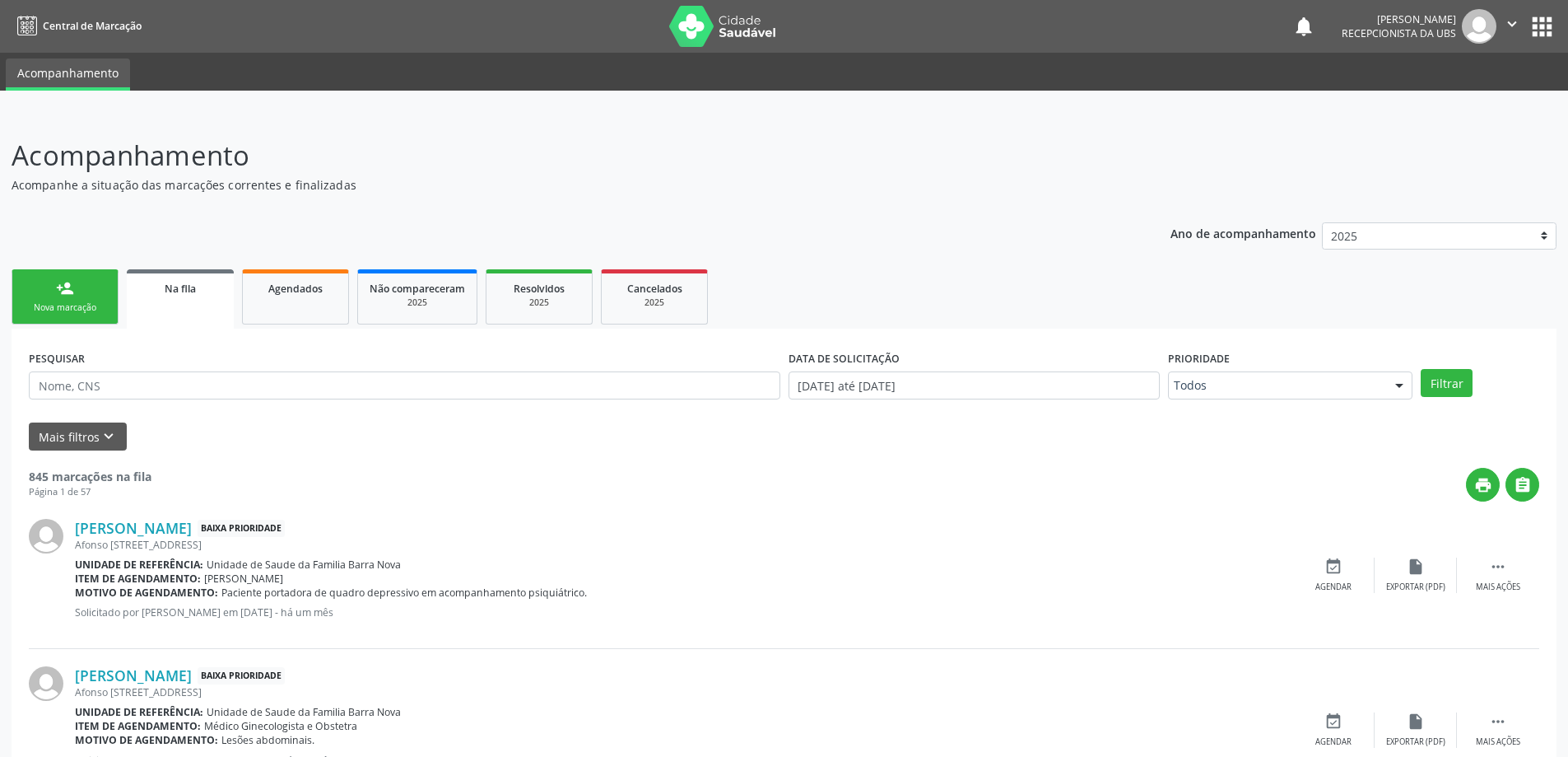
click at [47, 293] on link "person_add Nova marcação" at bounding box center [65, 296] width 107 height 55
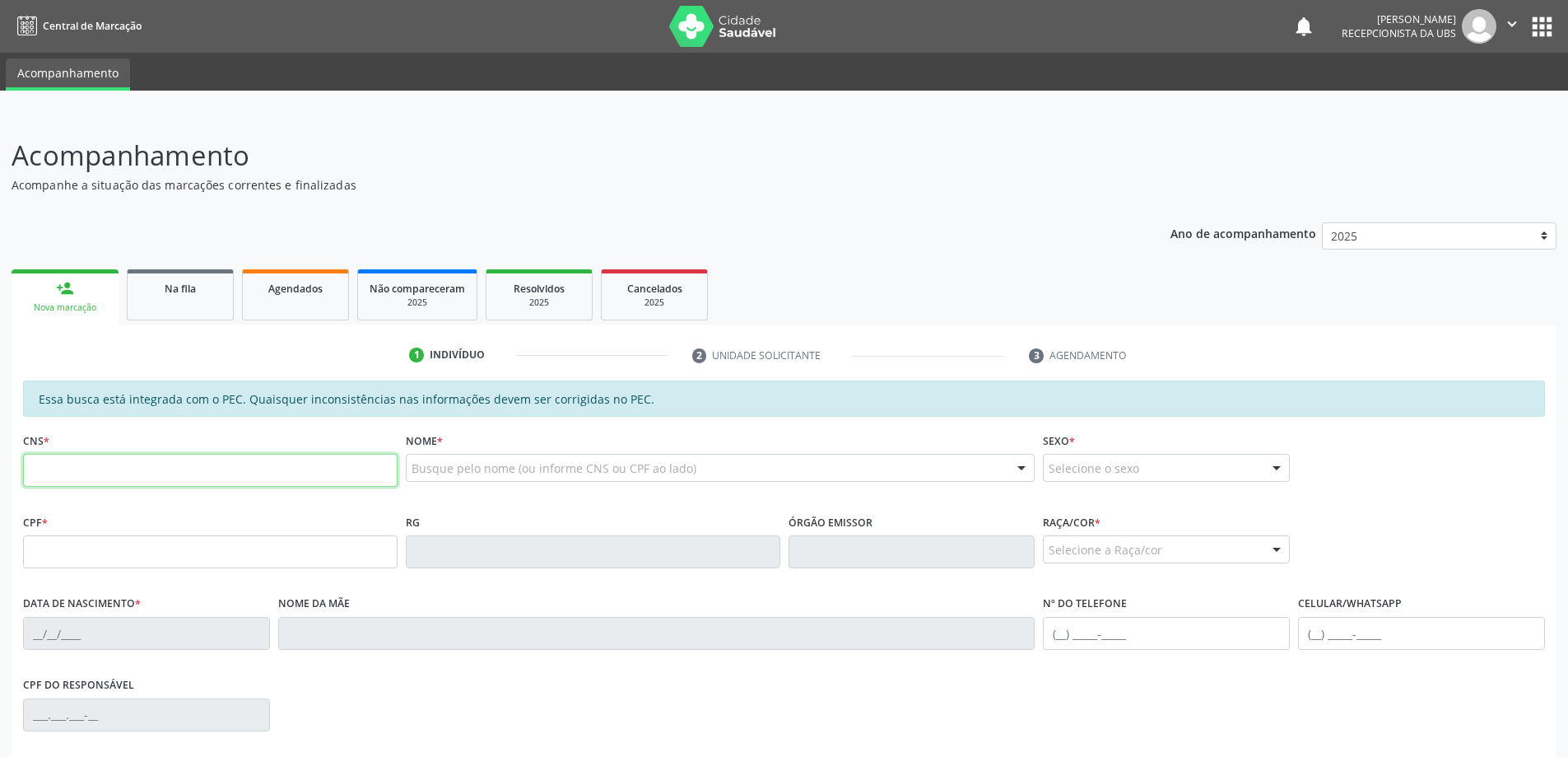
click at [72, 470] on input "text" at bounding box center [210, 470] width 374 height 33
type input "700 0020 8604 5004"
type input "281.586.818-08"
type input "[DATE]"
type input "[PERSON_NAME]"
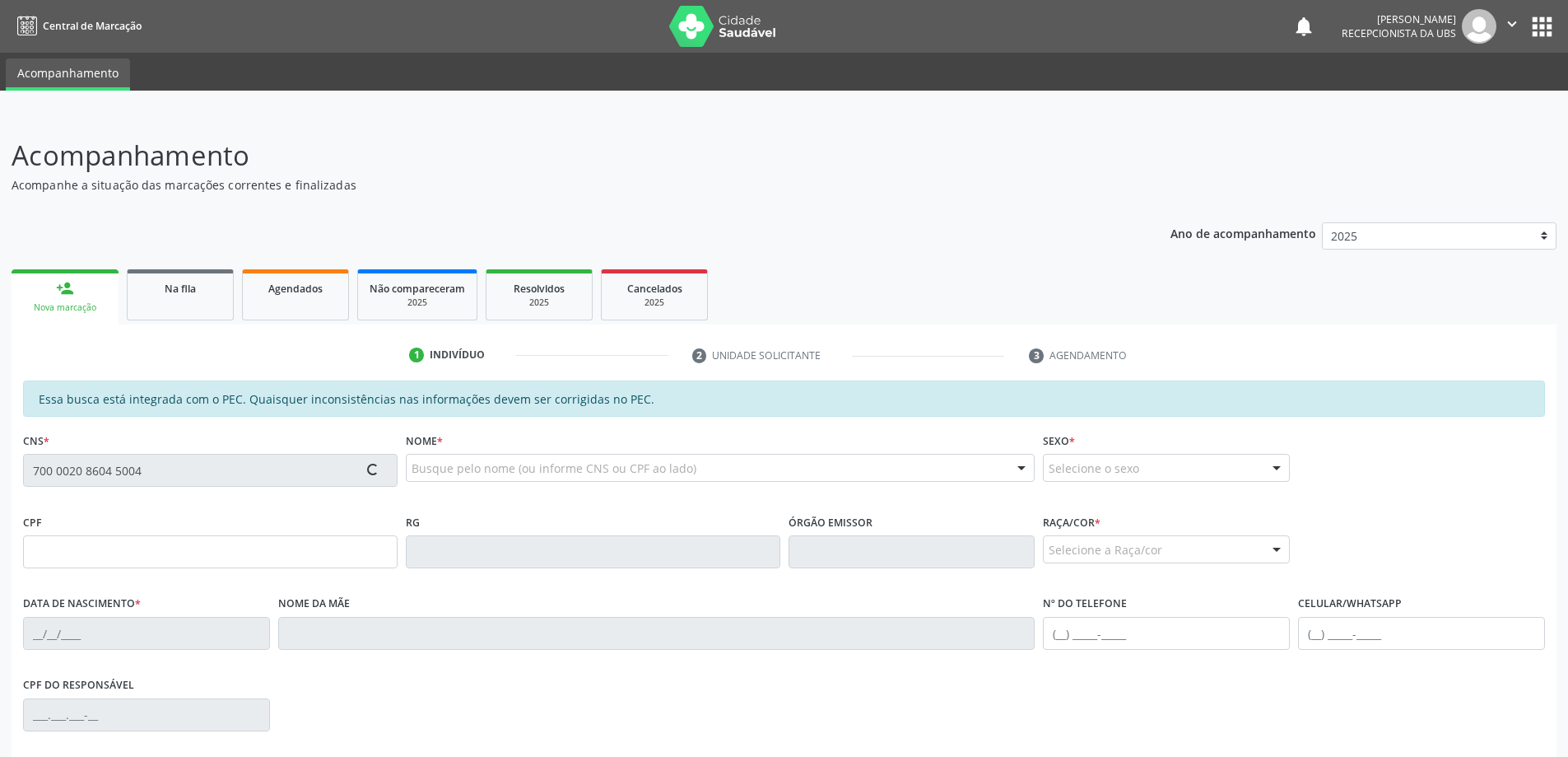
type input "[PHONE_NUMBER]"
type input "559"
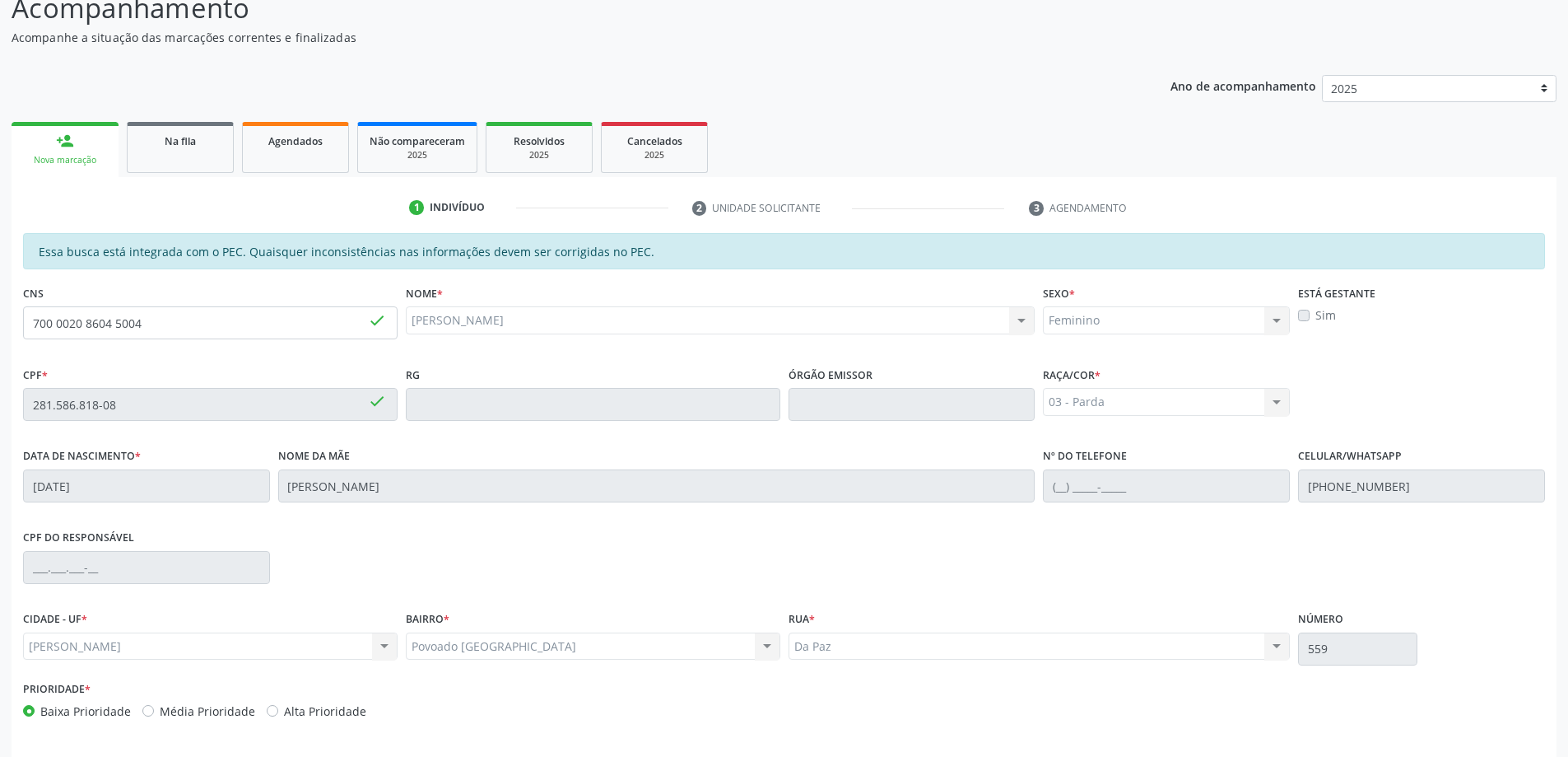
scroll to position [206, 0]
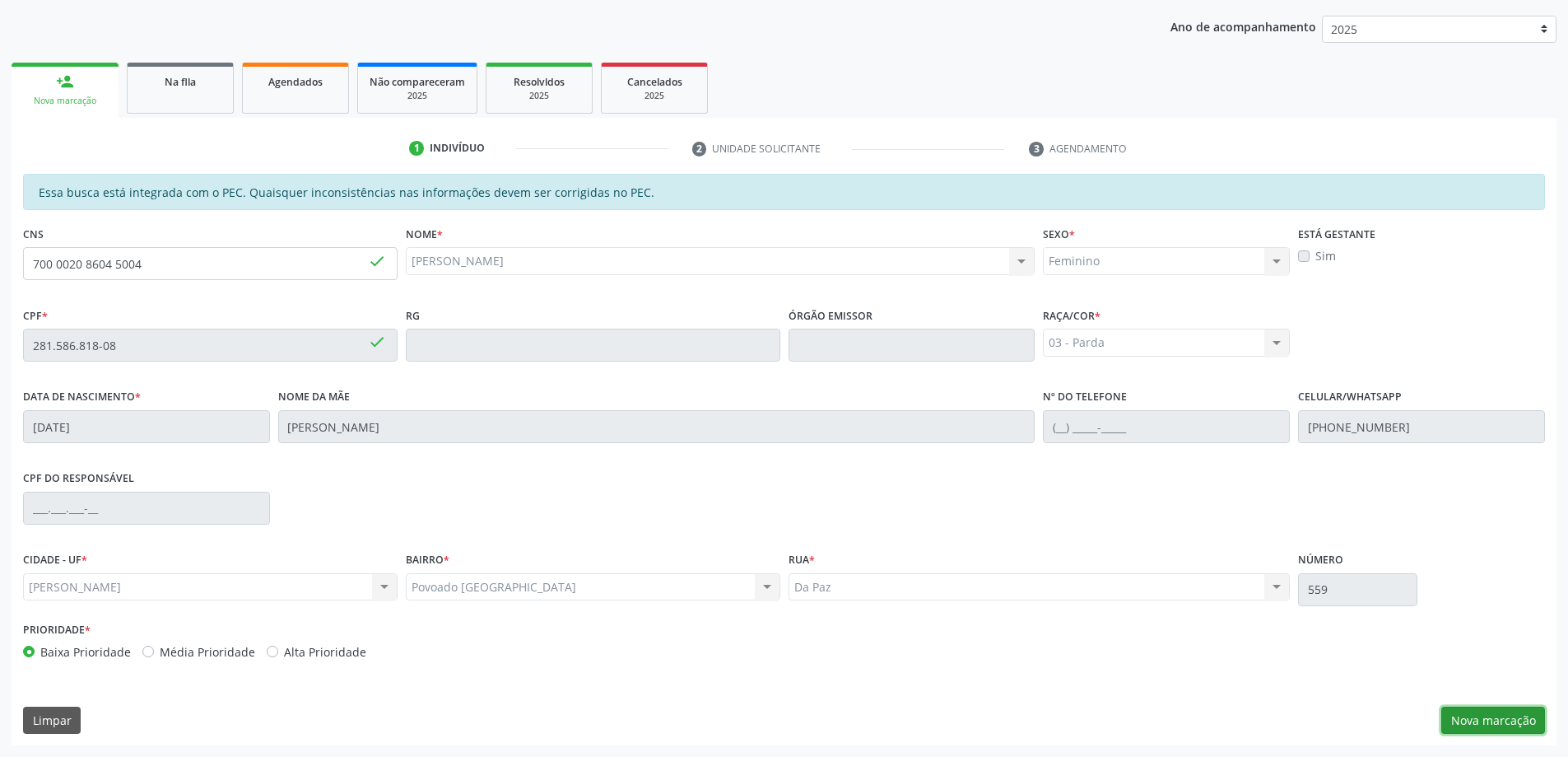
click at [1481, 724] on button "Nova marcação" at bounding box center [1494, 720] width 104 height 28
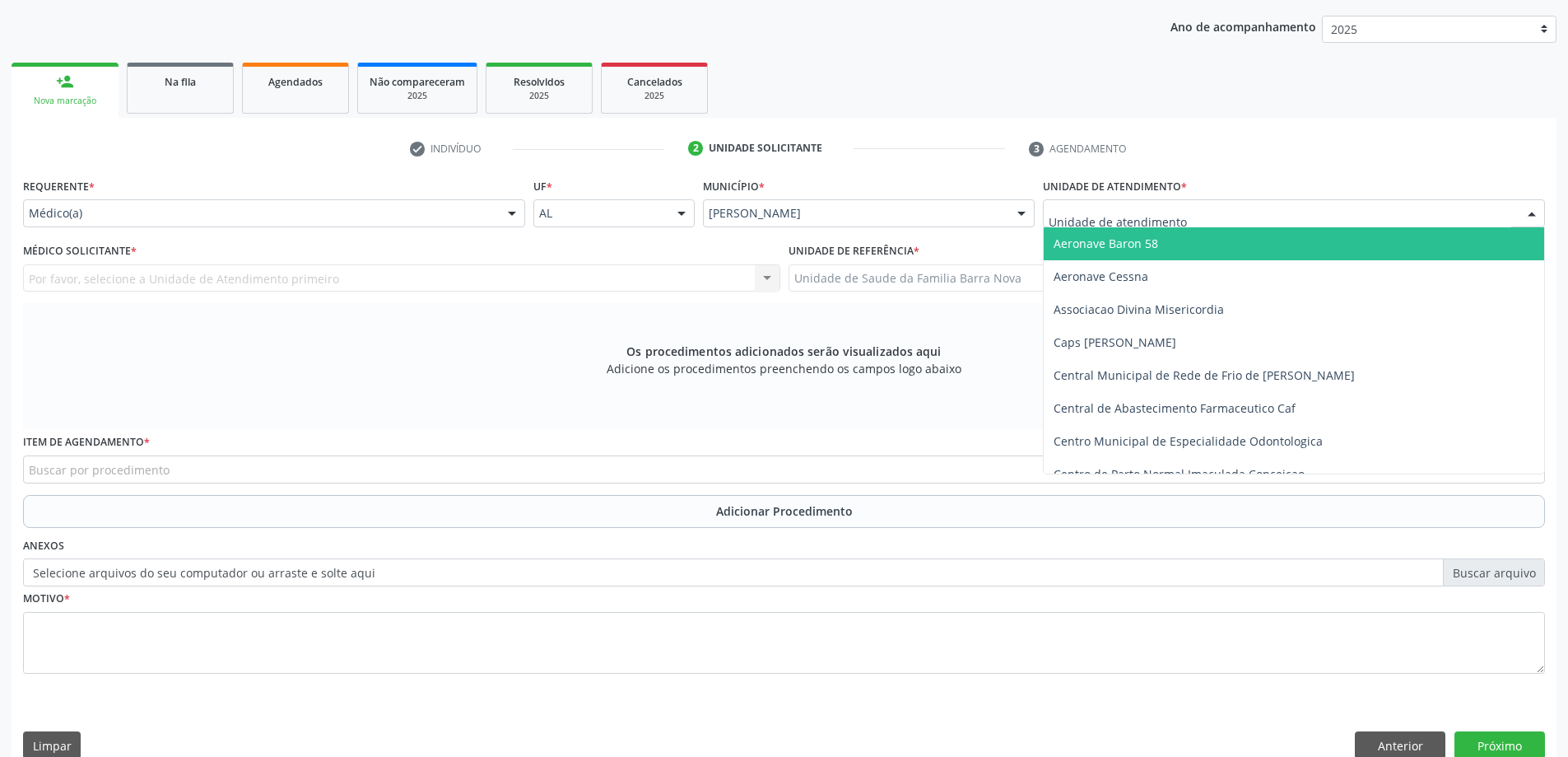
click at [1207, 220] on div at bounding box center [1294, 213] width 502 height 28
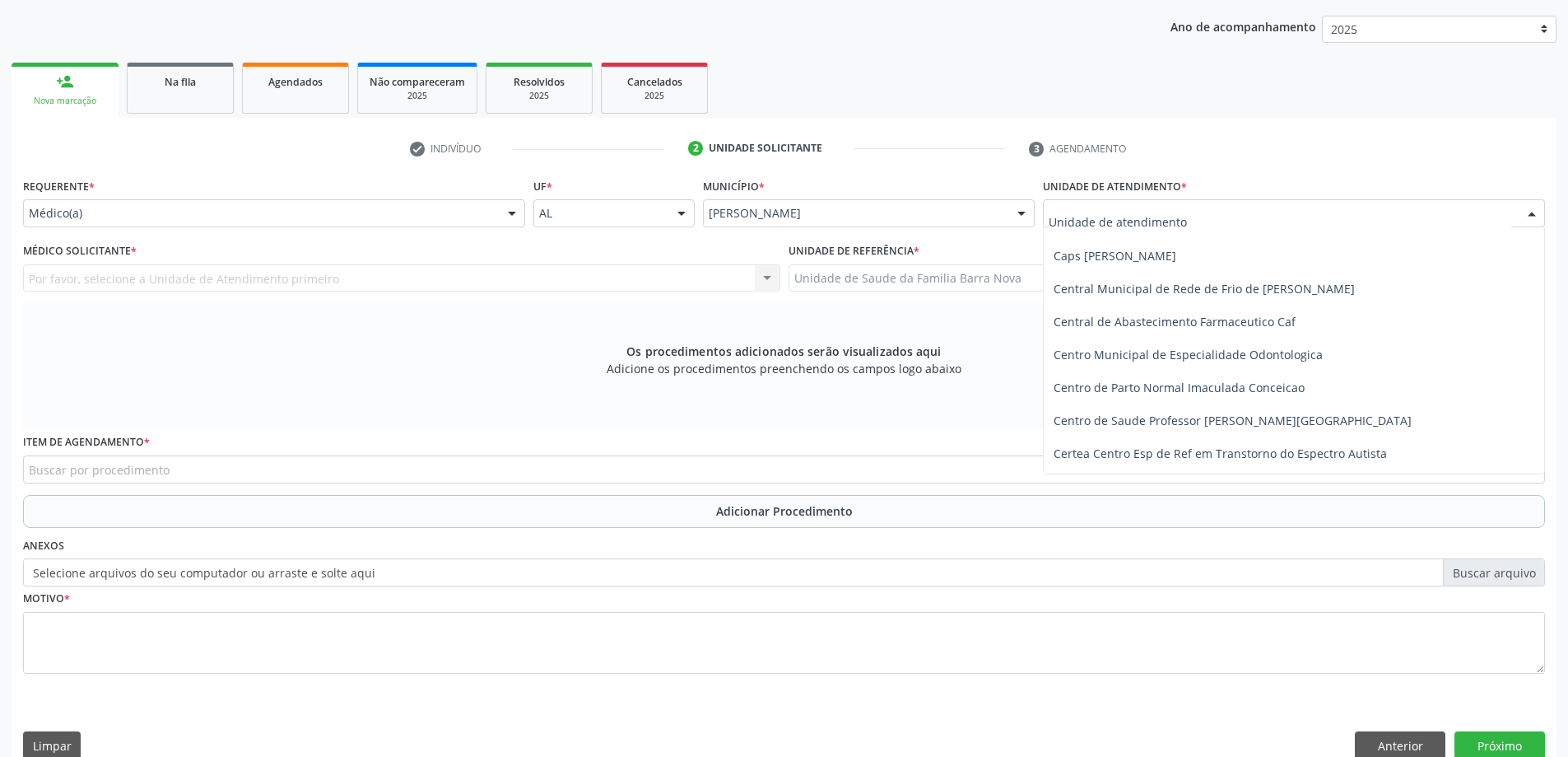
scroll to position [82, 0]
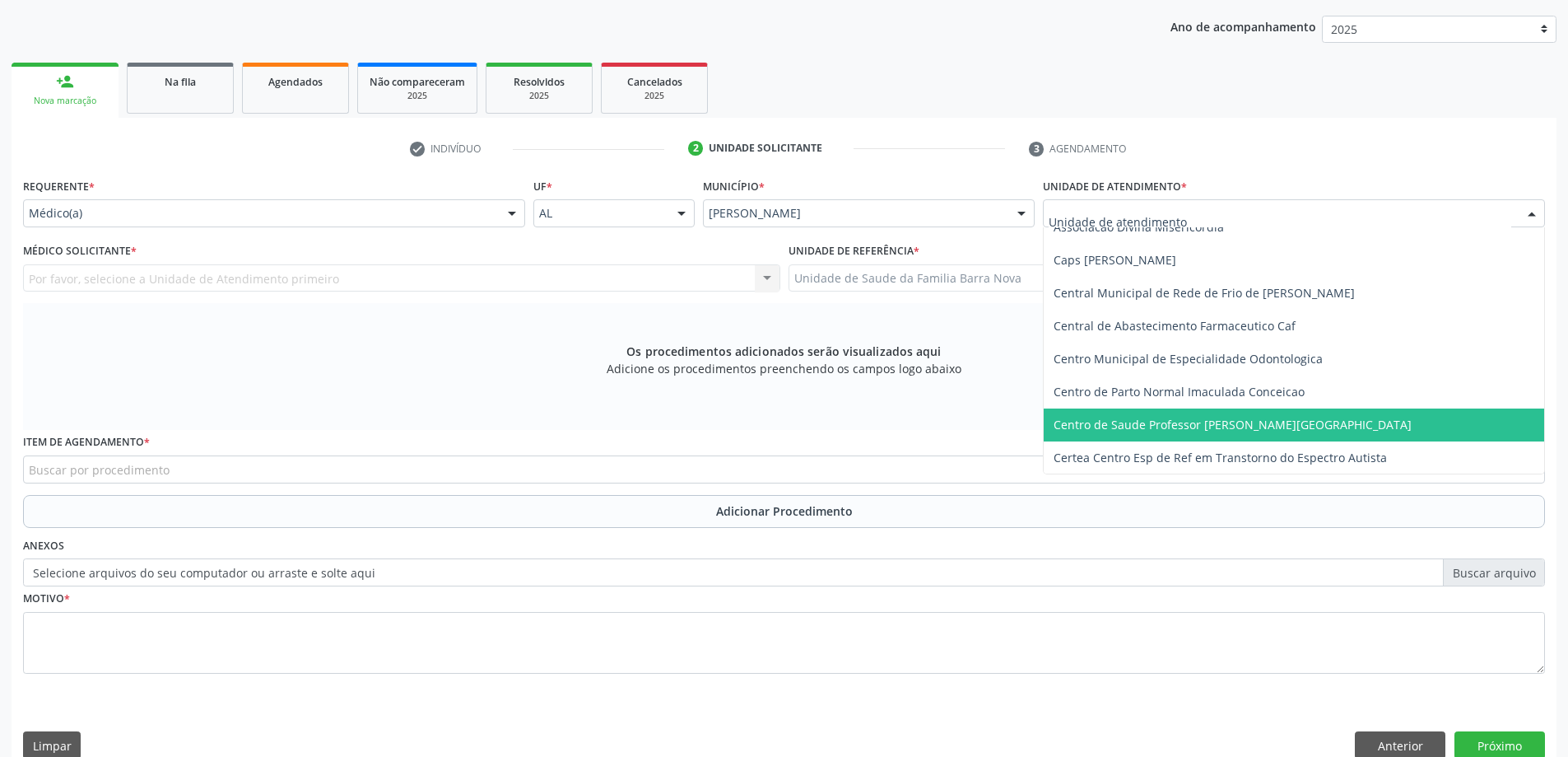
click at [1221, 426] on span "Centro de Saude Professor [PERSON_NAME][GEOGRAPHIC_DATA]" at bounding box center [1232, 424] width 358 height 15
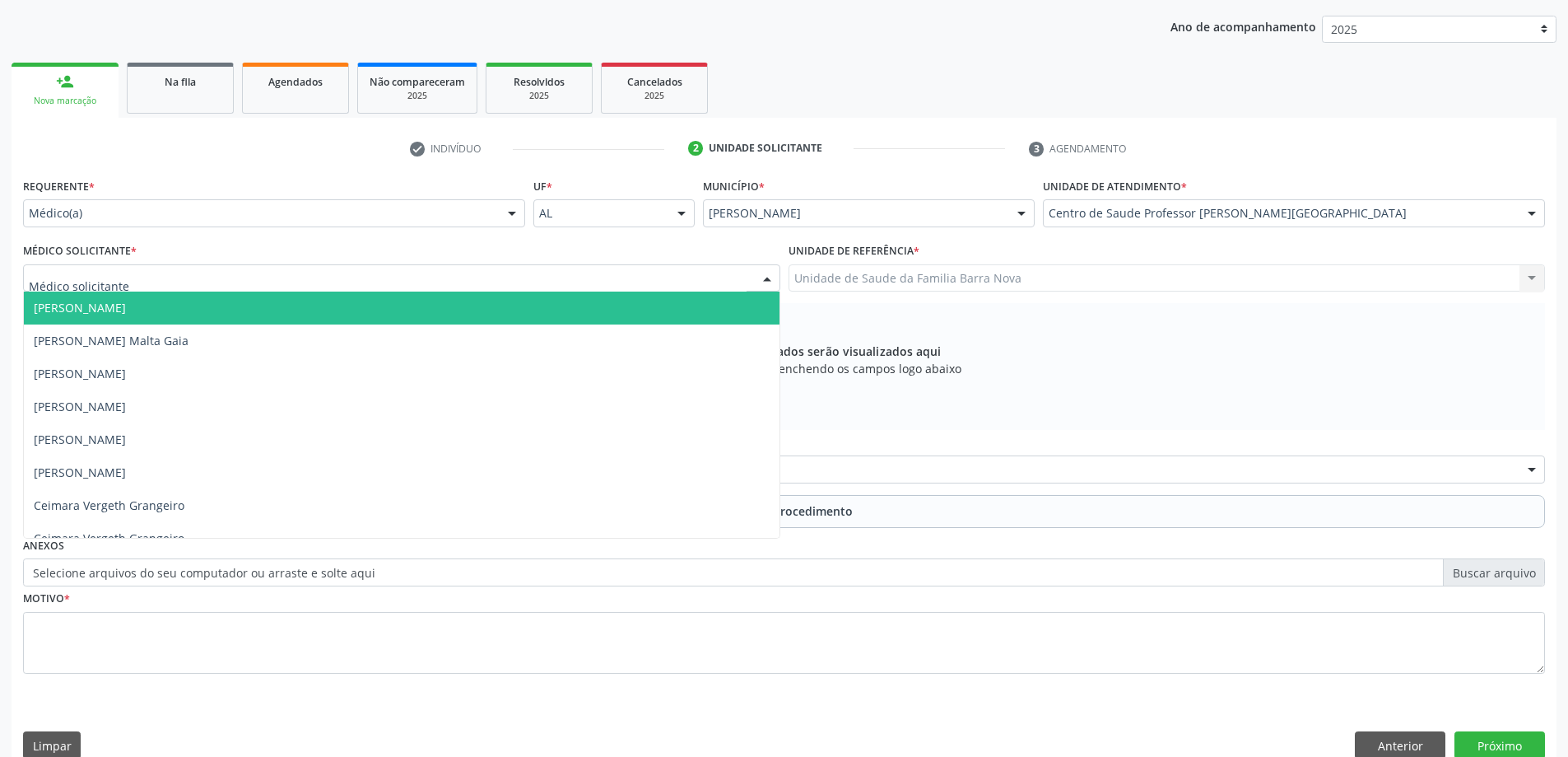
click at [392, 279] on div at bounding box center [401, 278] width 757 height 28
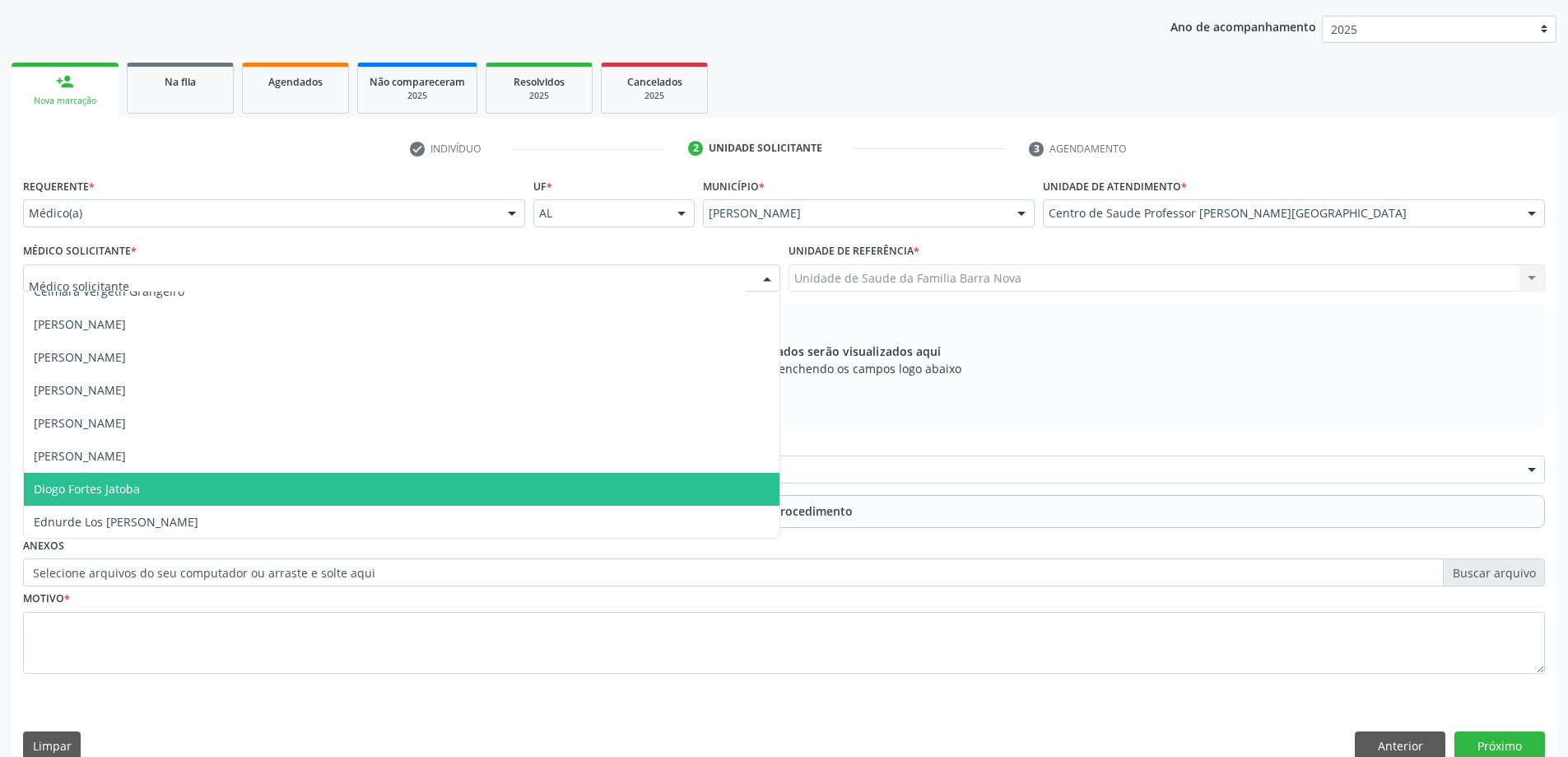
scroll to position [329, 0]
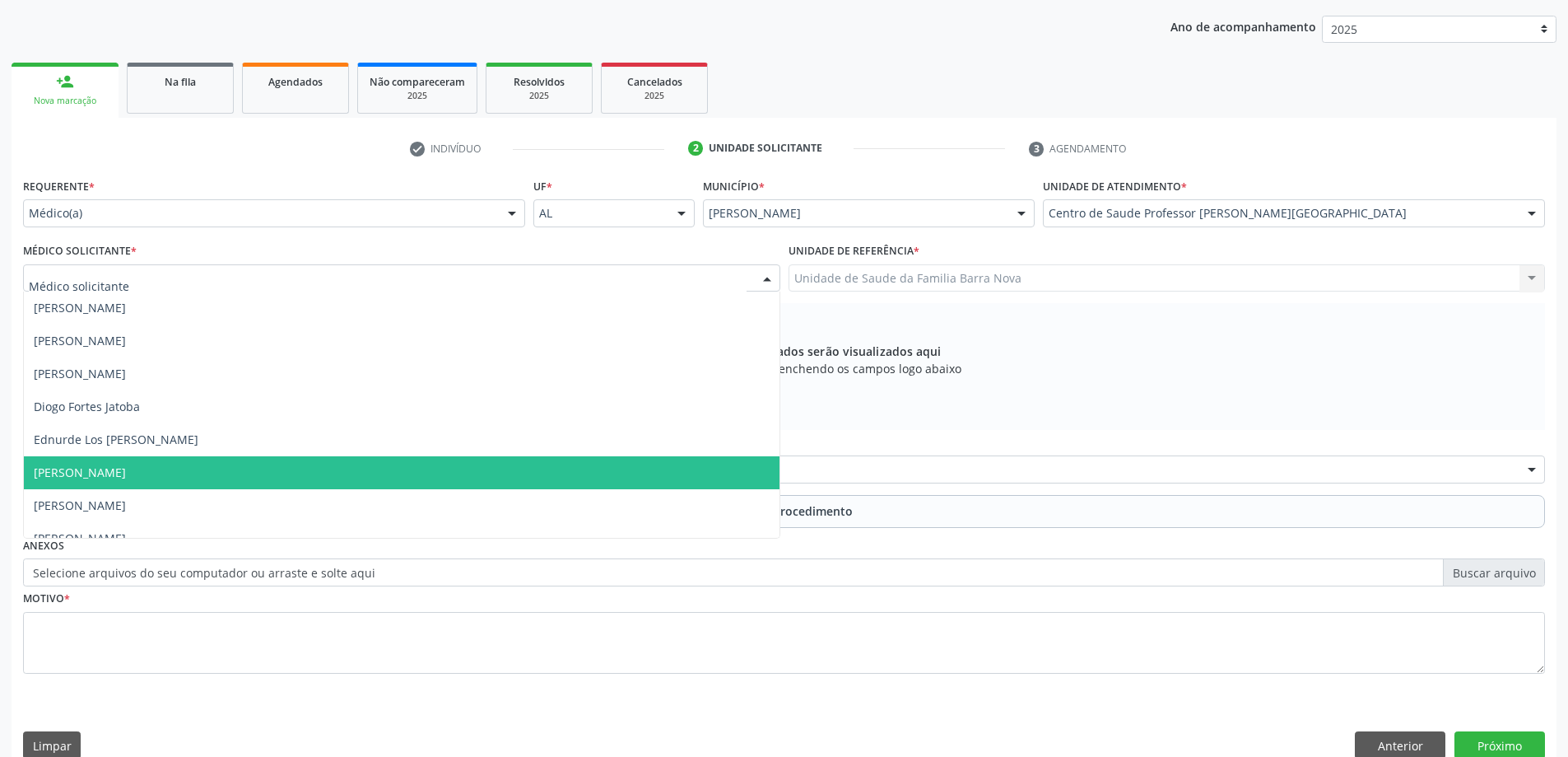
click at [302, 473] on span "[PERSON_NAME]" at bounding box center [402, 473] width 756 height 33
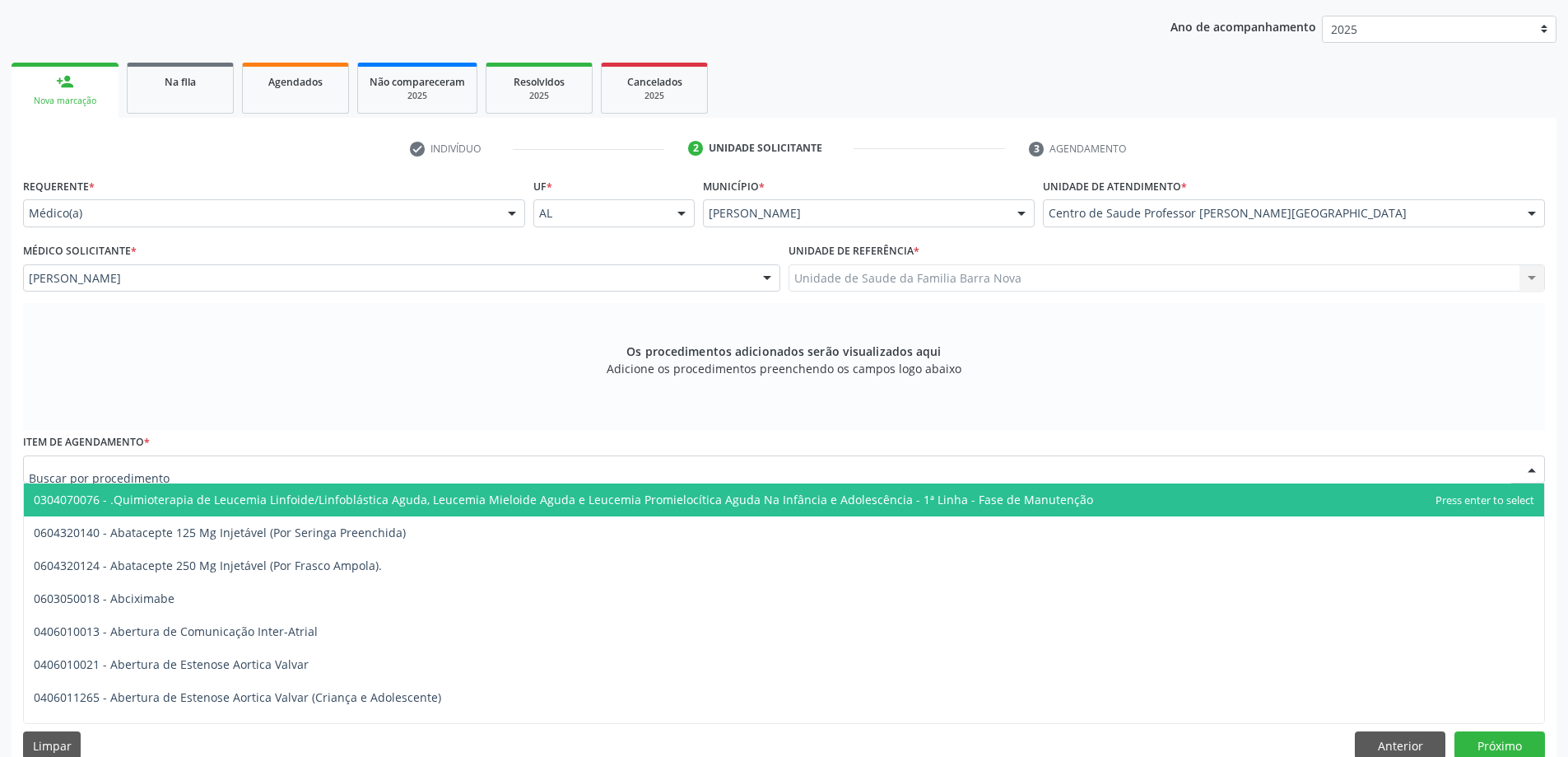
click at [446, 472] on div at bounding box center [784, 469] width 1523 height 28
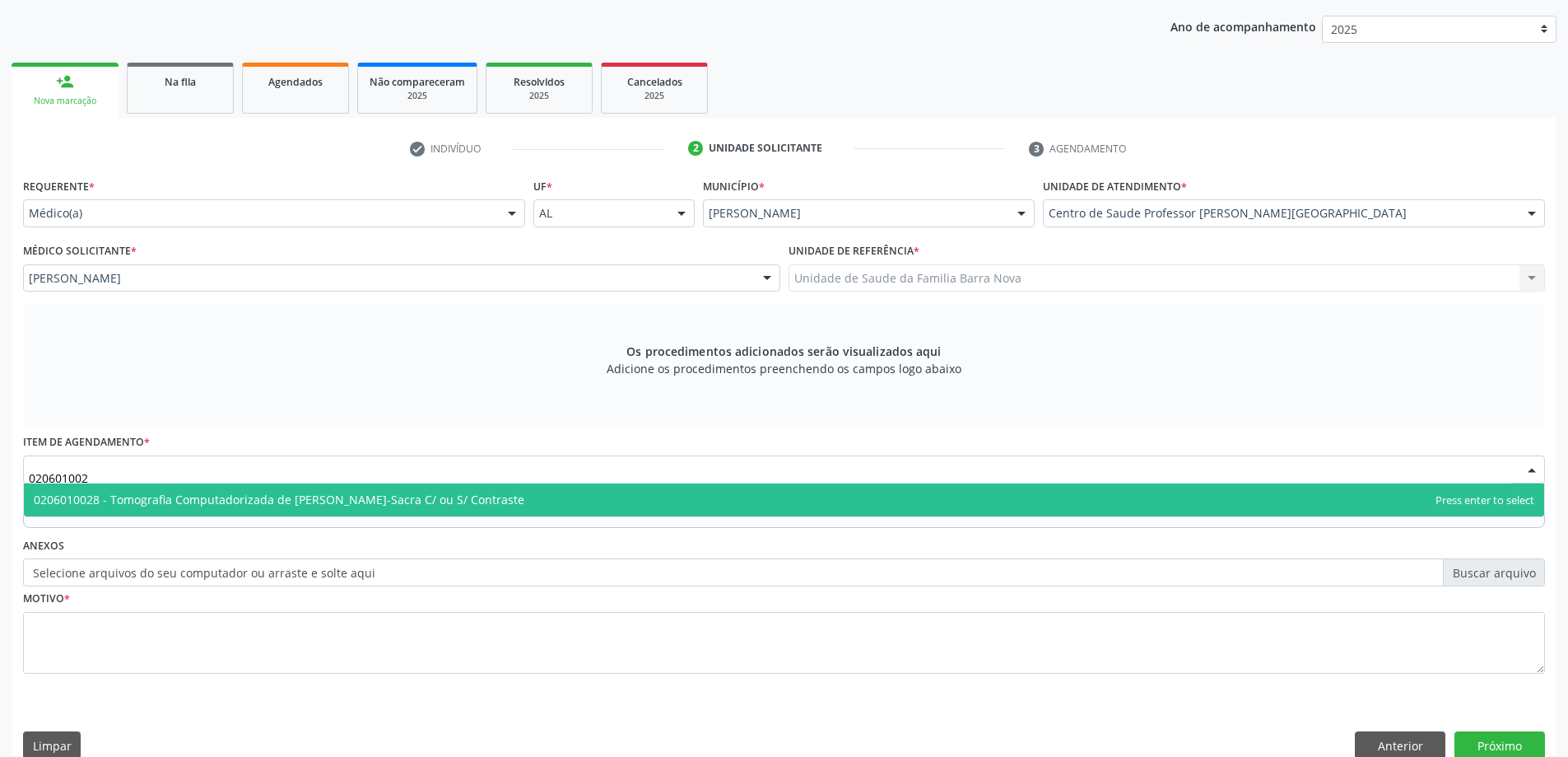
type input "0206010028"
click at [607, 488] on span "0206010028 - Tomografia Computadorizada de [PERSON_NAME]-Sacra C/ ou S/ Contras…" at bounding box center [784, 500] width 1521 height 33
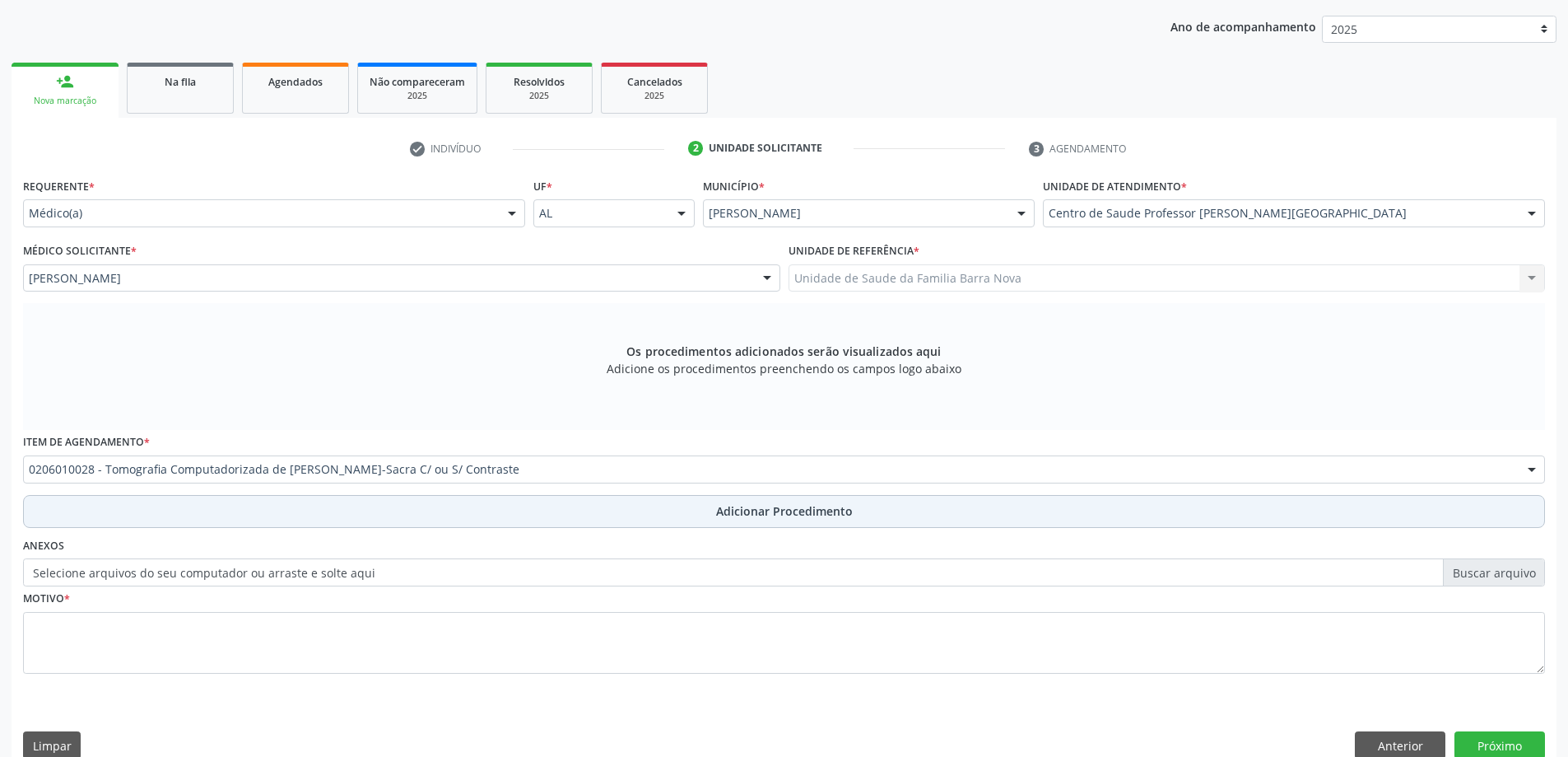
click at [769, 507] on span "Adicionar Procedimento" at bounding box center [785, 511] width 137 height 17
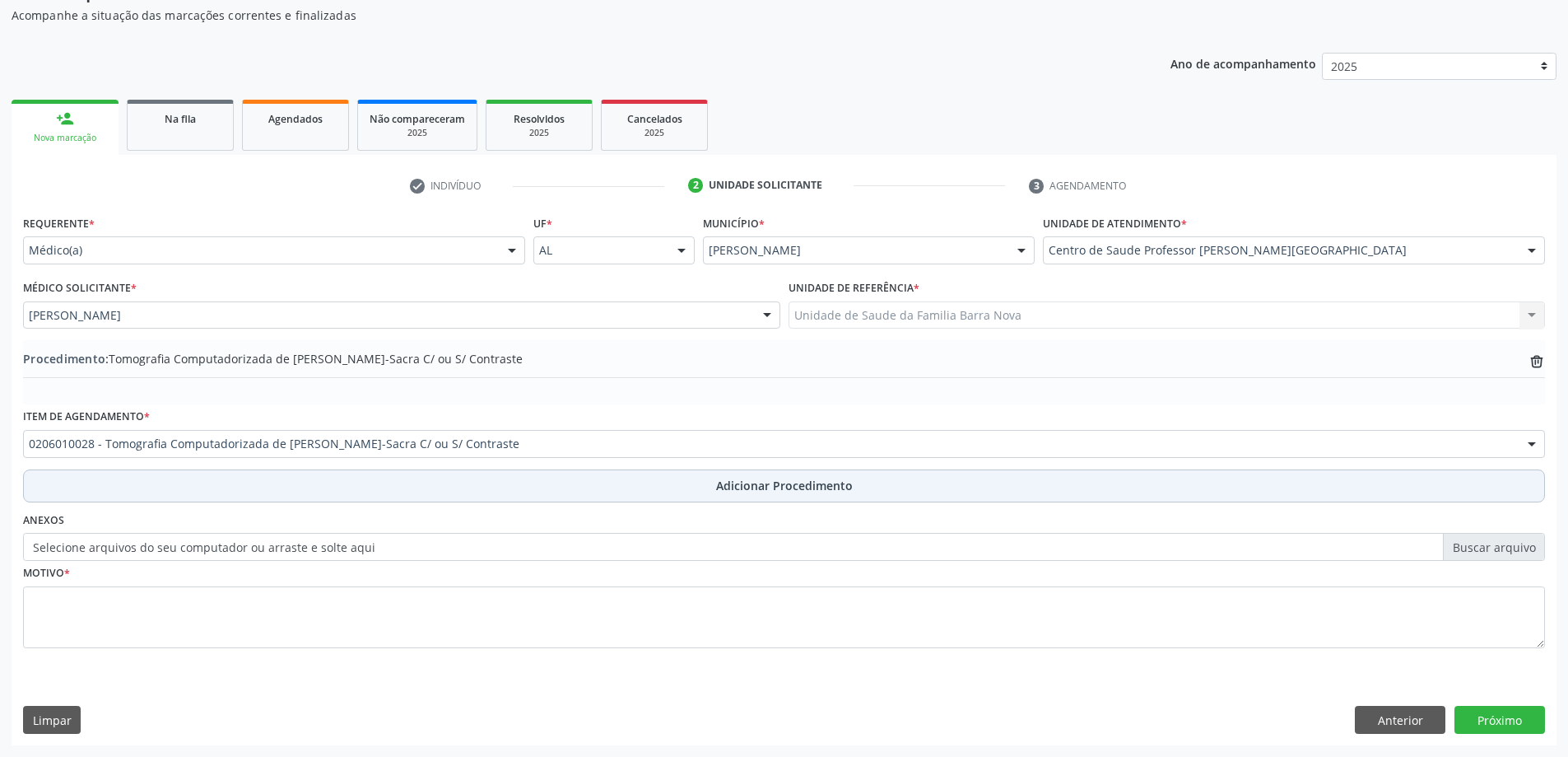
scroll to position [170, 0]
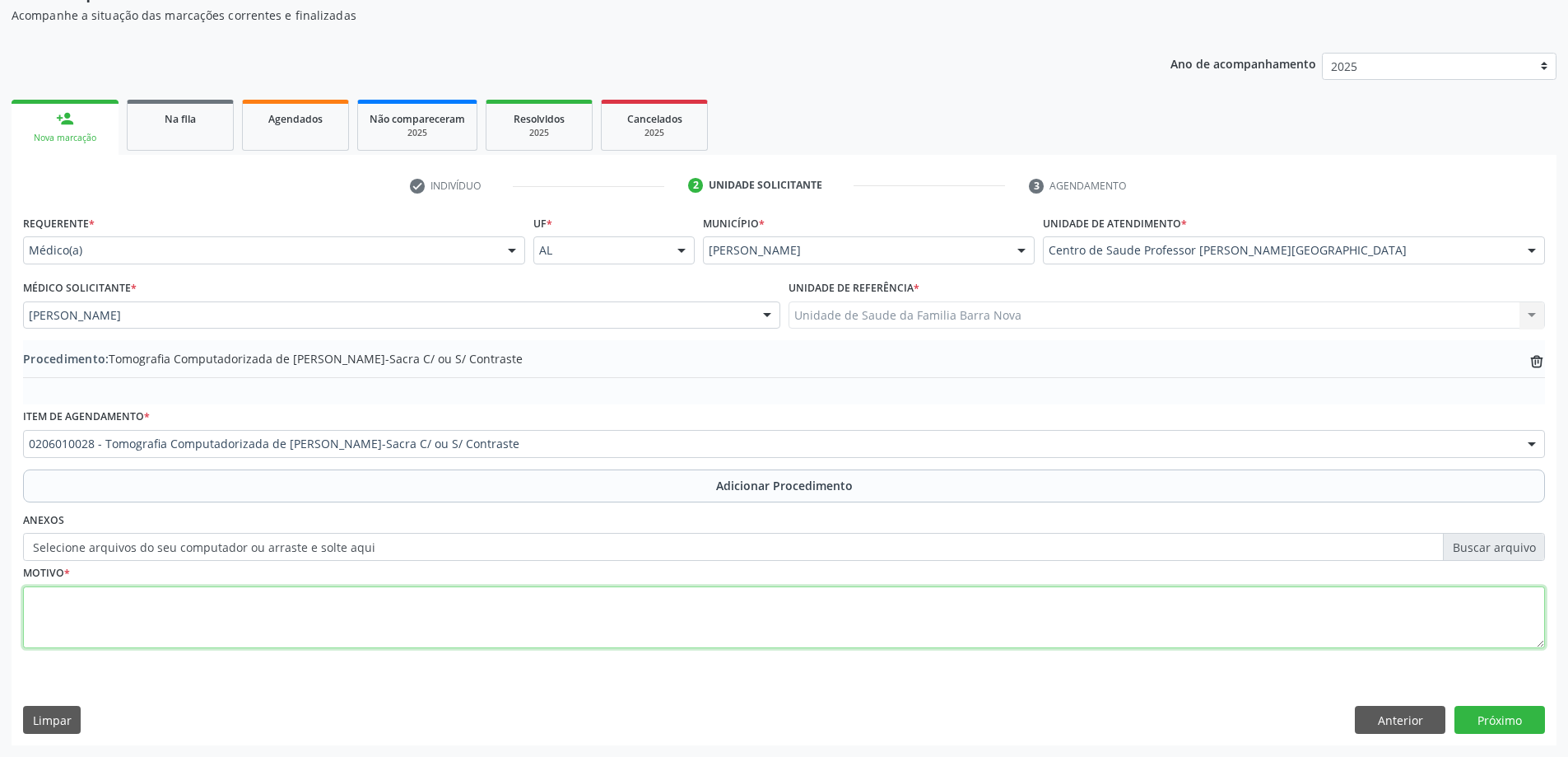
click at [183, 593] on textarea at bounding box center [784, 617] width 1523 height 63
type textarea "Lombalgia."
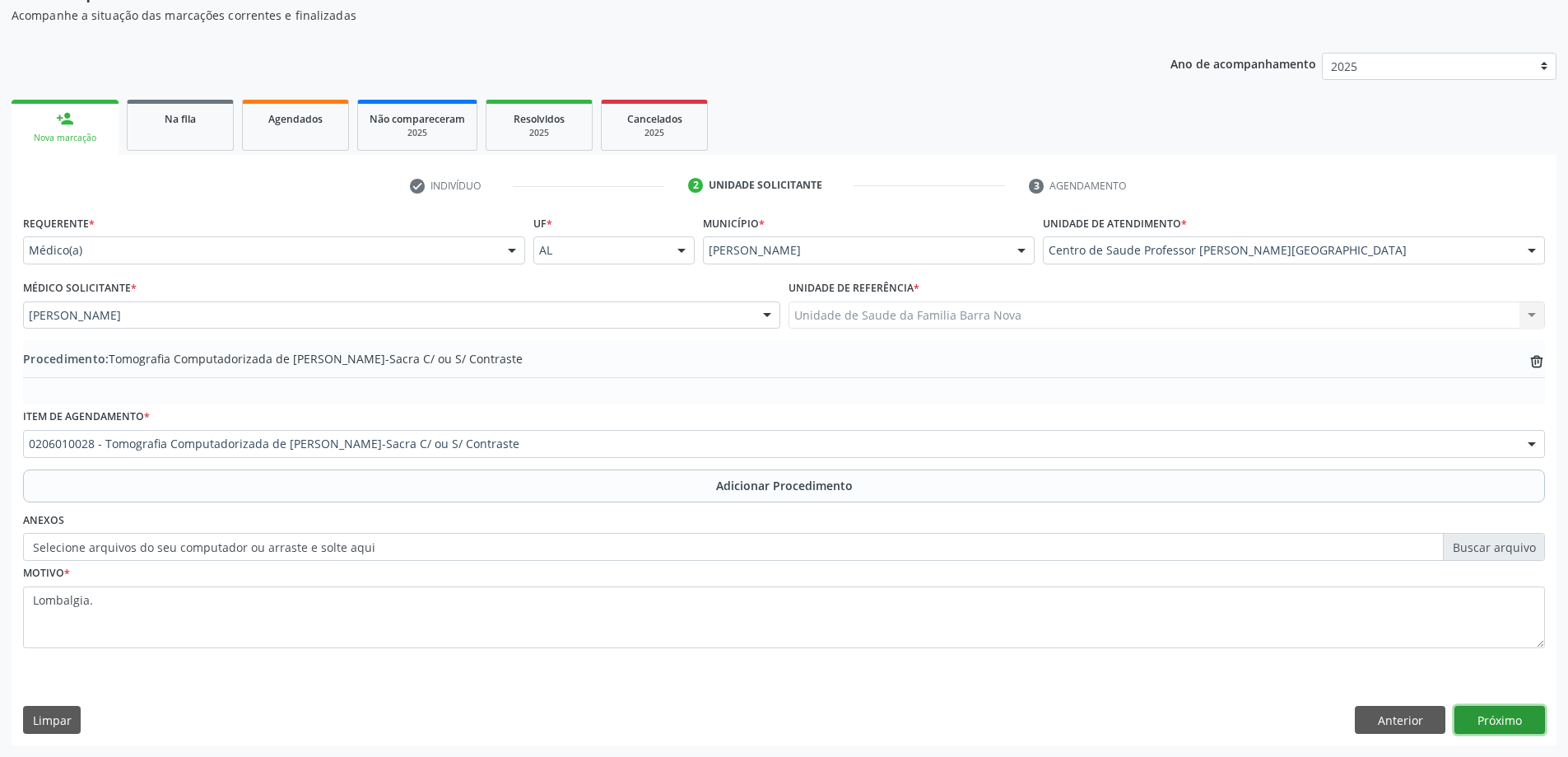
click at [1504, 714] on button "Próximo" at bounding box center [1500, 719] width 91 height 28
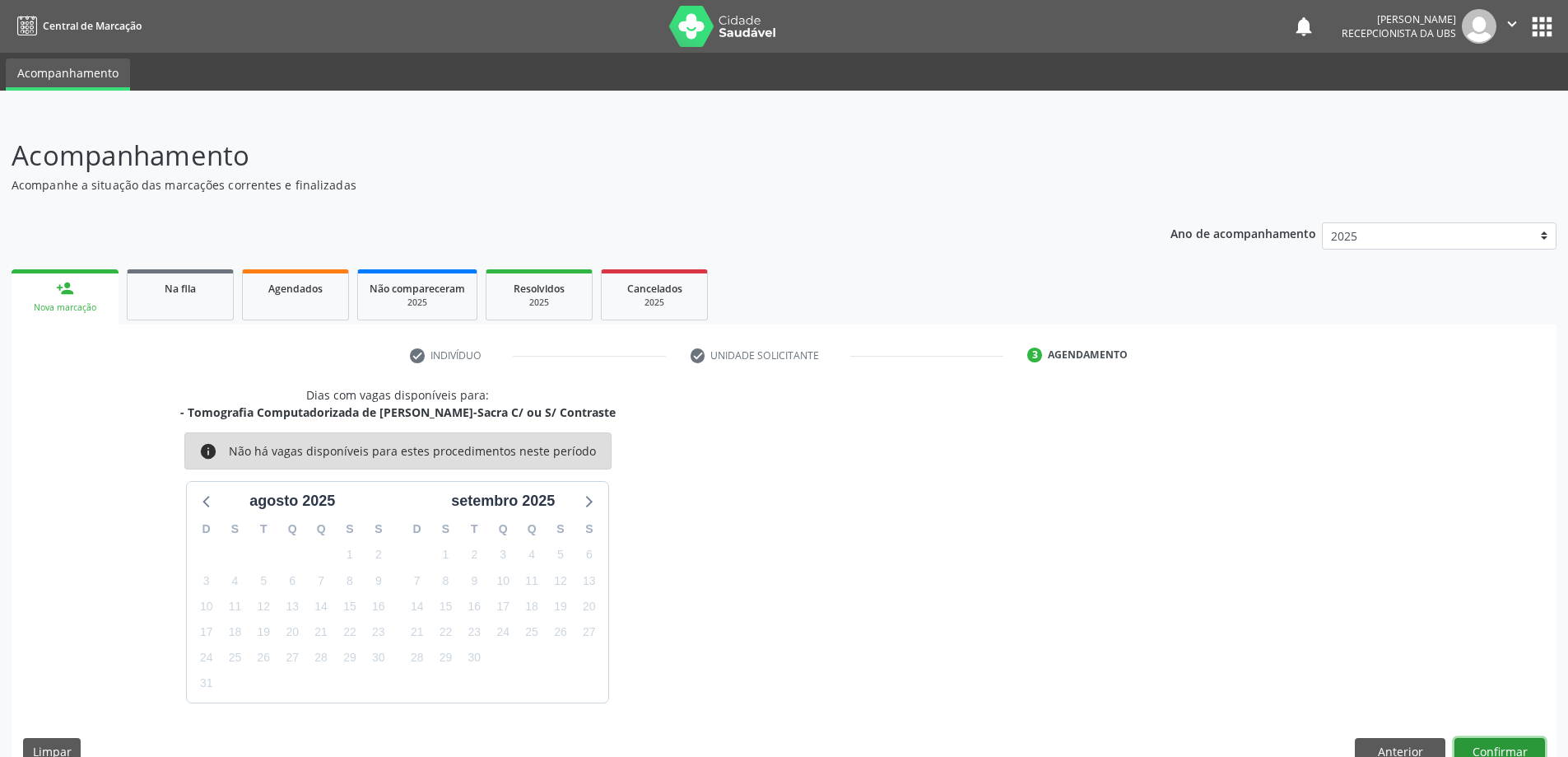
click at [1510, 750] on button "Confirmar" at bounding box center [1500, 751] width 91 height 28
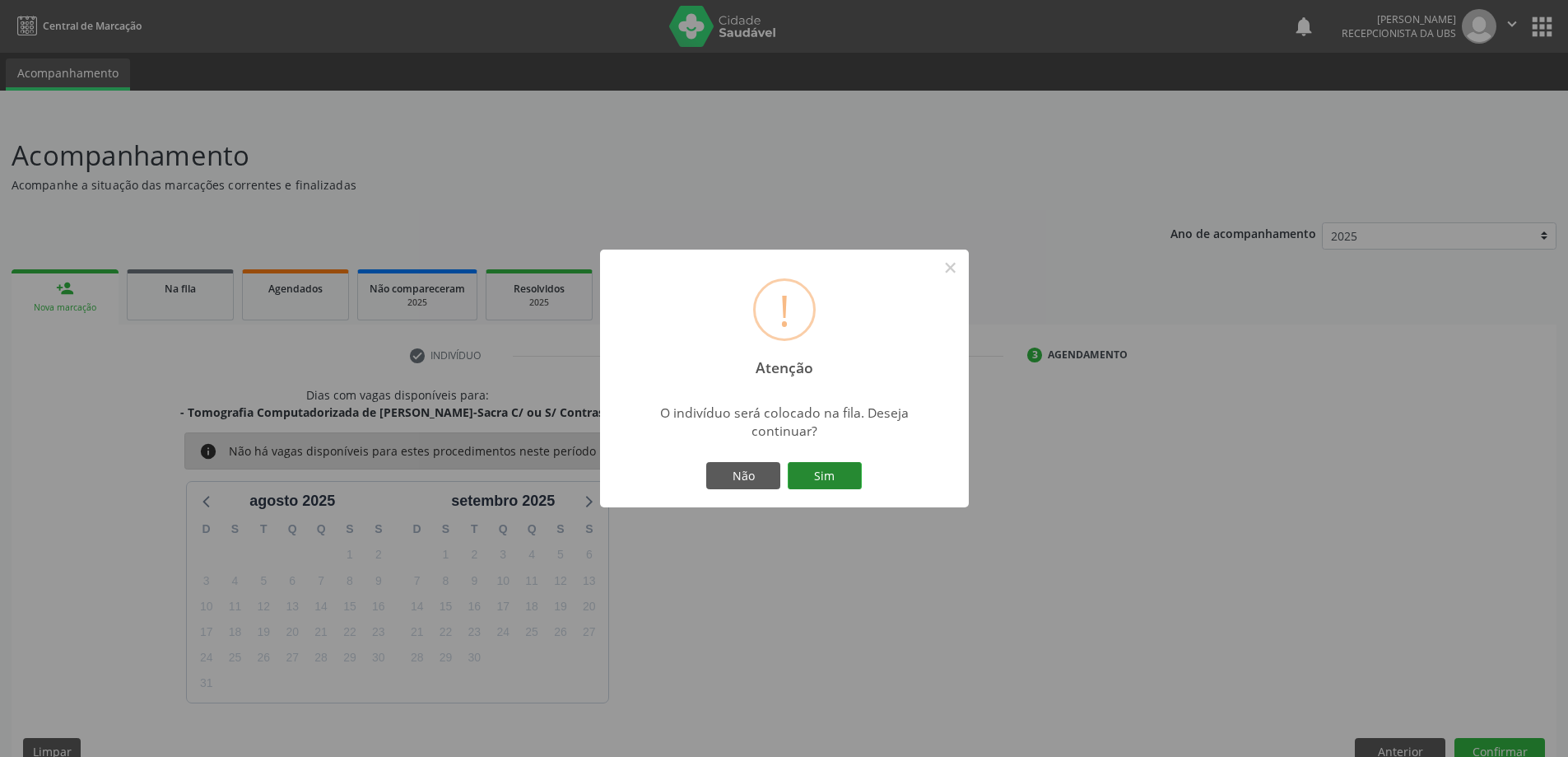
click at [818, 474] on button "Sim" at bounding box center [825, 475] width 74 height 28
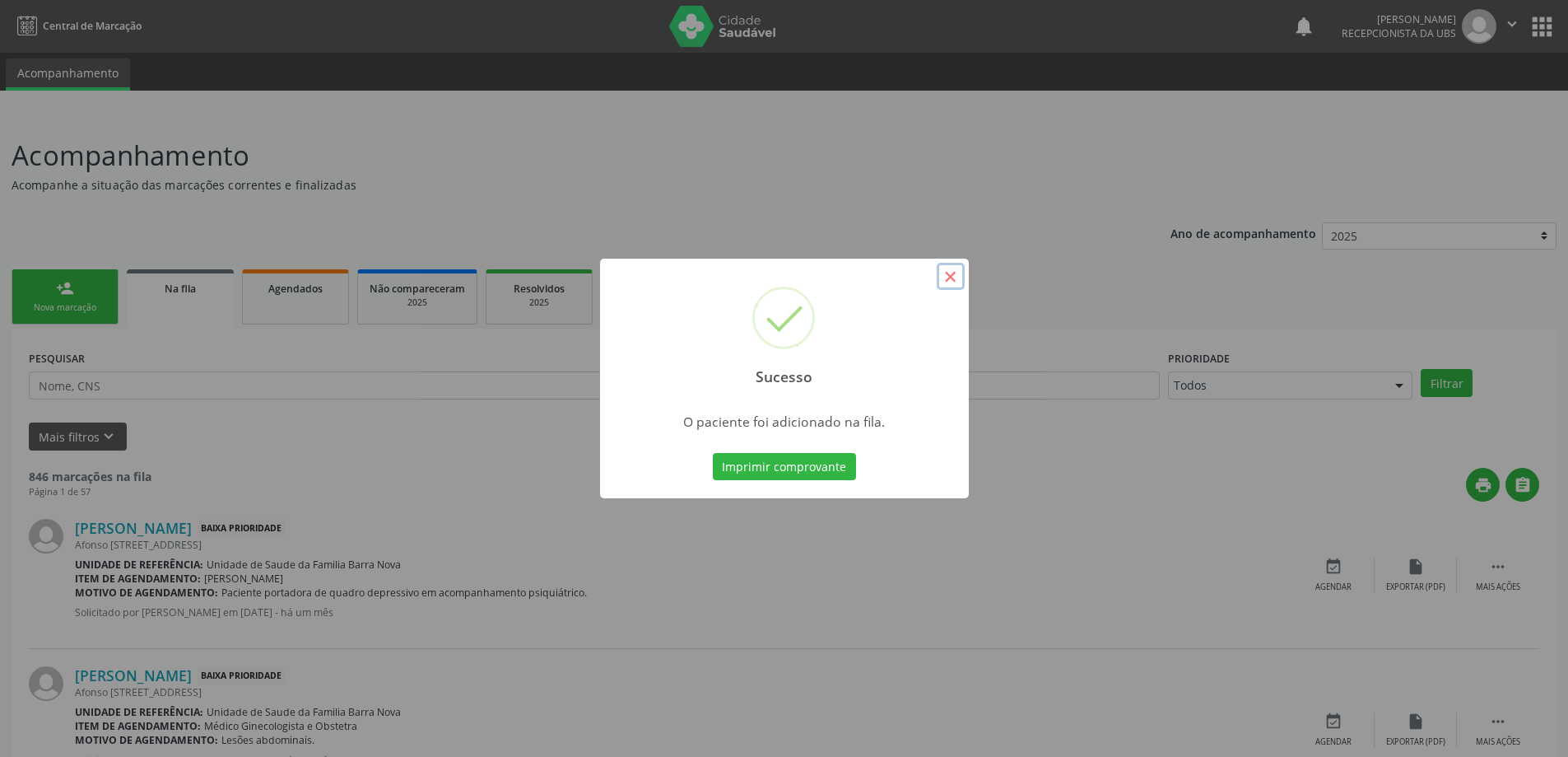
click at [949, 278] on button "×" at bounding box center [951, 276] width 28 height 28
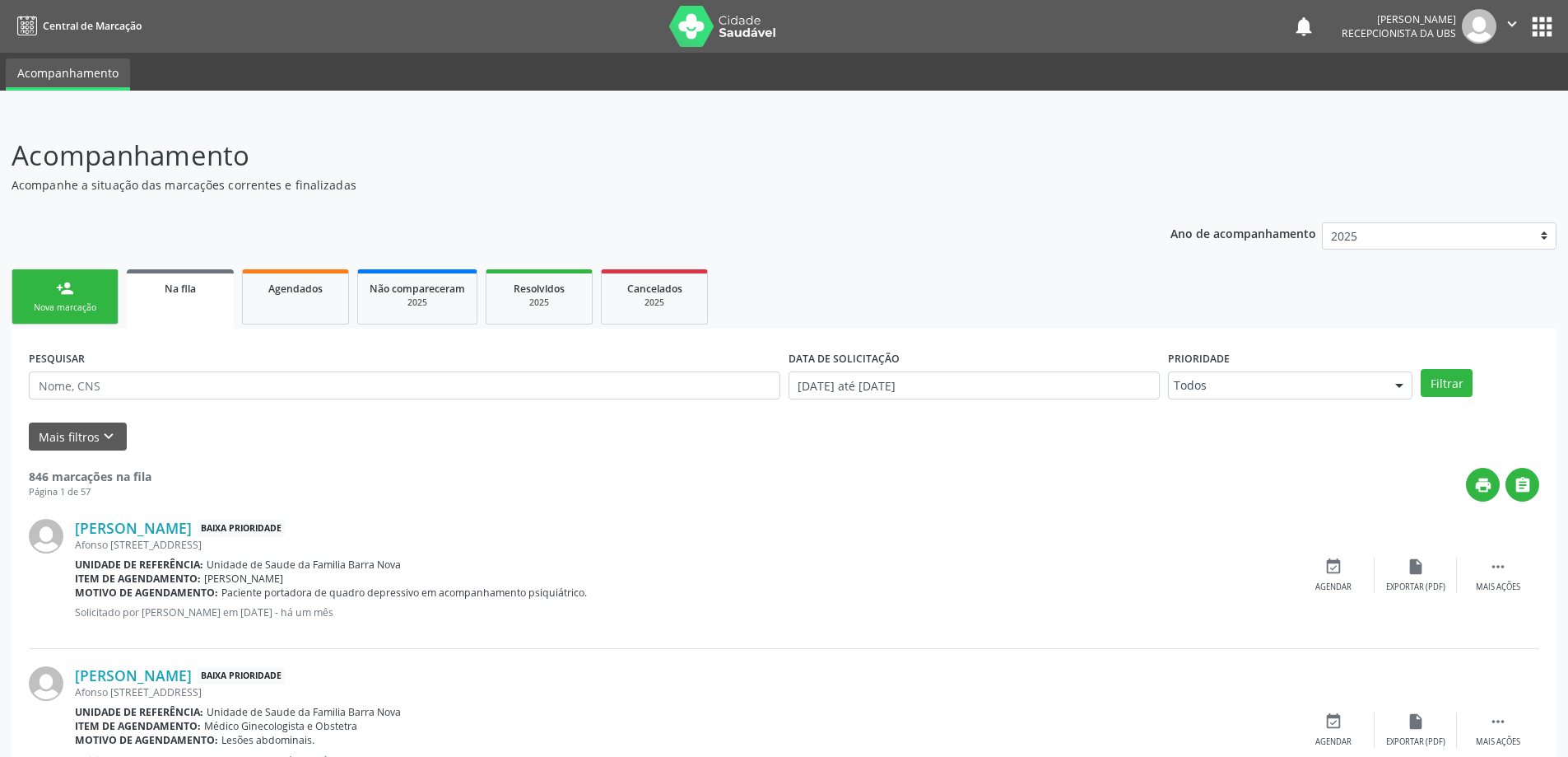
click at [69, 285] on div "person_add" at bounding box center [65, 287] width 18 height 18
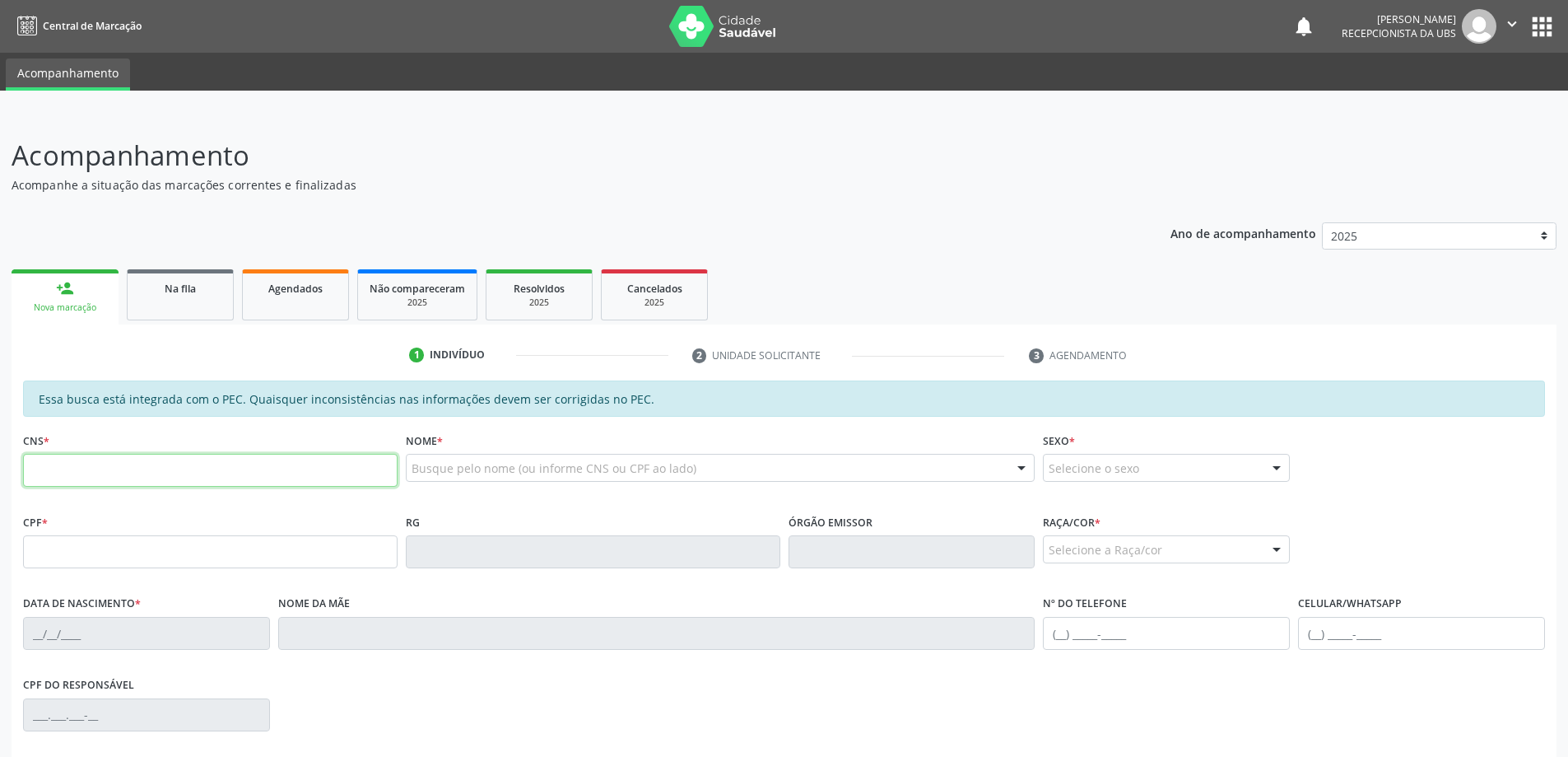
click at [92, 477] on input "text" at bounding box center [210, 470] width 374 height 33
type input "705 2084 0276 9377"
type input "021.701.634-09"
type input "[DATE]"
type input "[PERSON_NAME]"
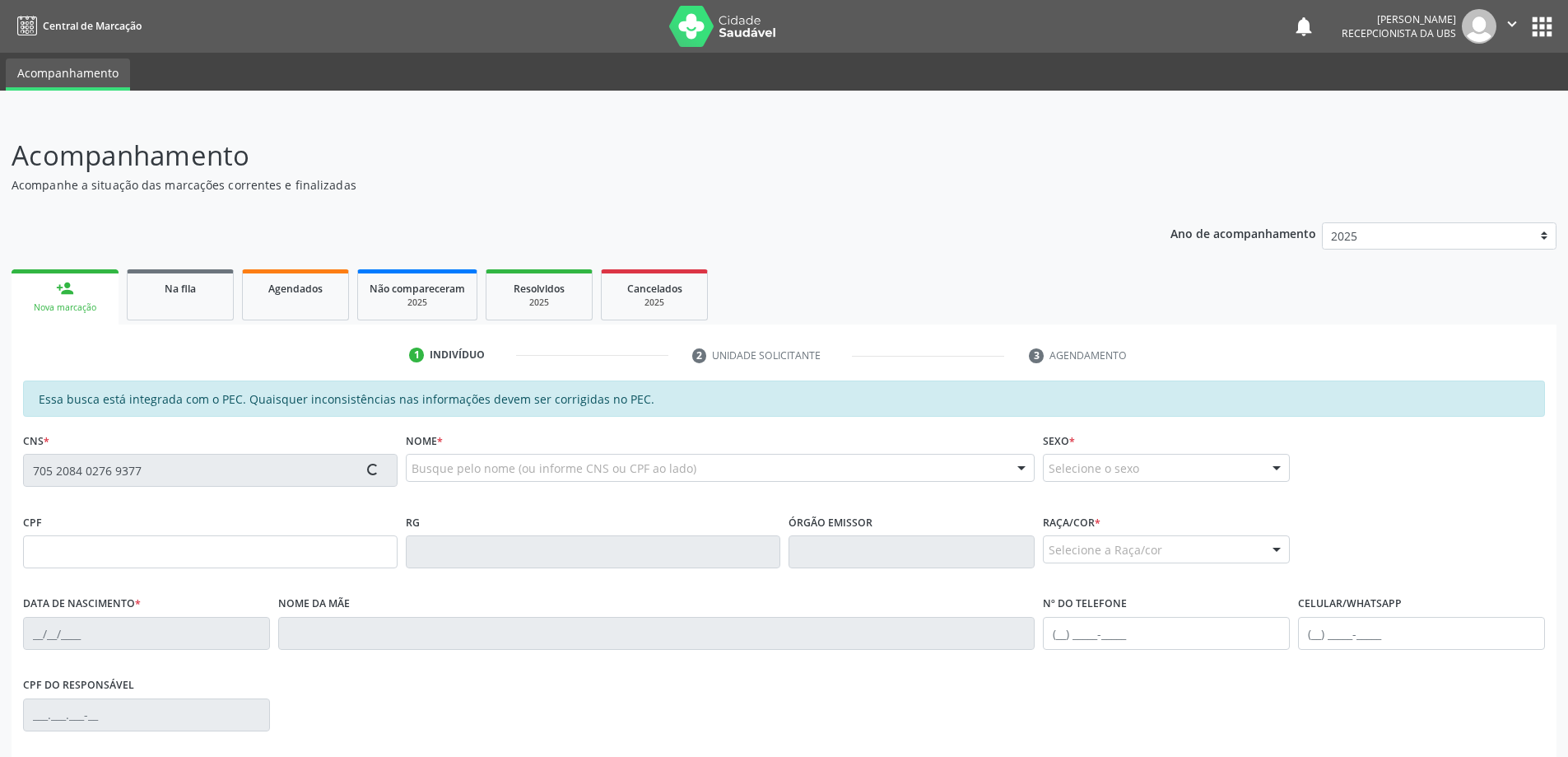
type input "[PHONE_NUMBER]"
type input "137"
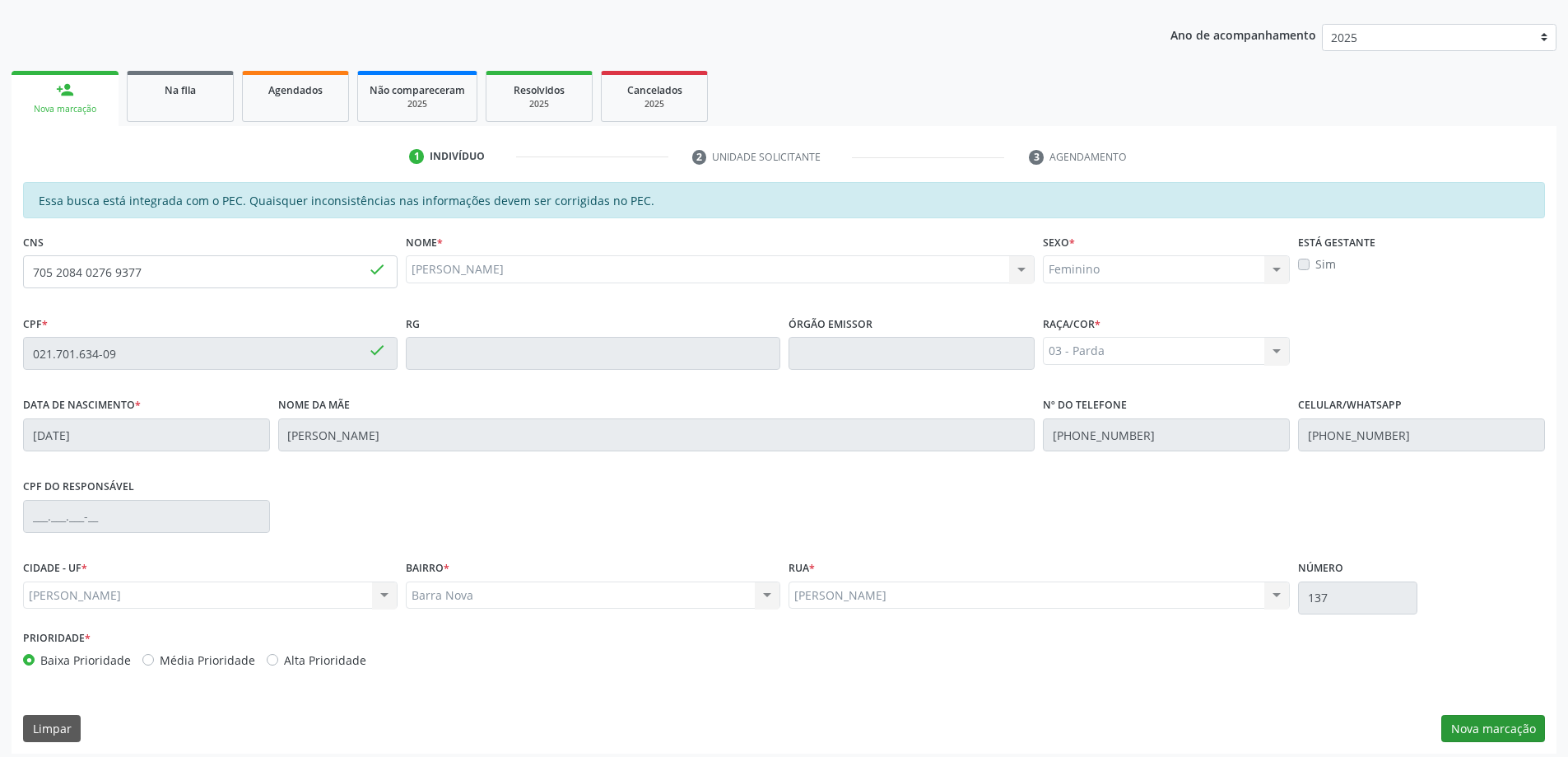
scroll to position [206, 0]
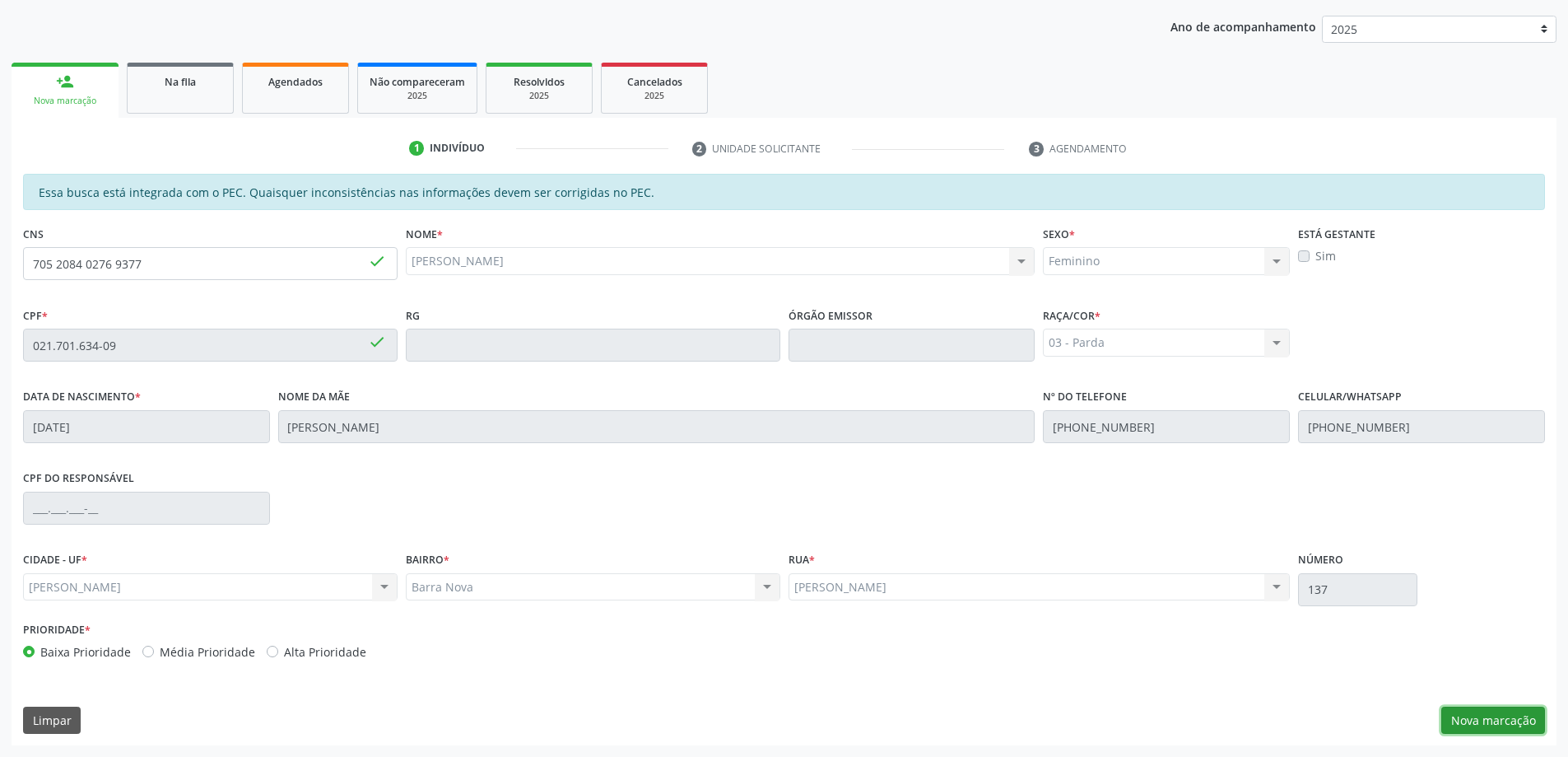
click at [1488, 712] on button "Nova marcação" at bounding box center [1494, 720] width 104 height 28
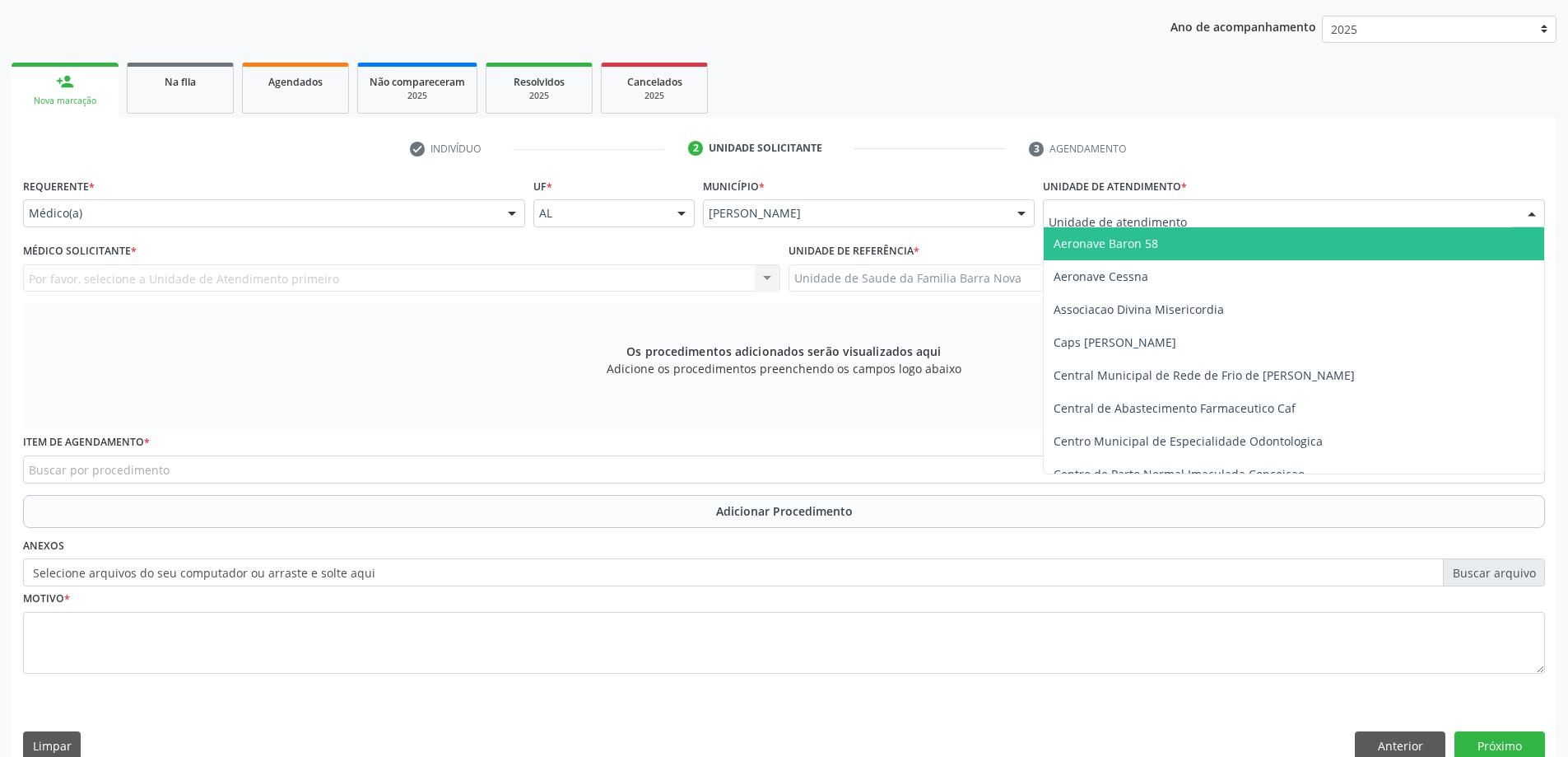
click at [1100, 211] on input "text" at bounding box center [1281, 222] width 463 height 33
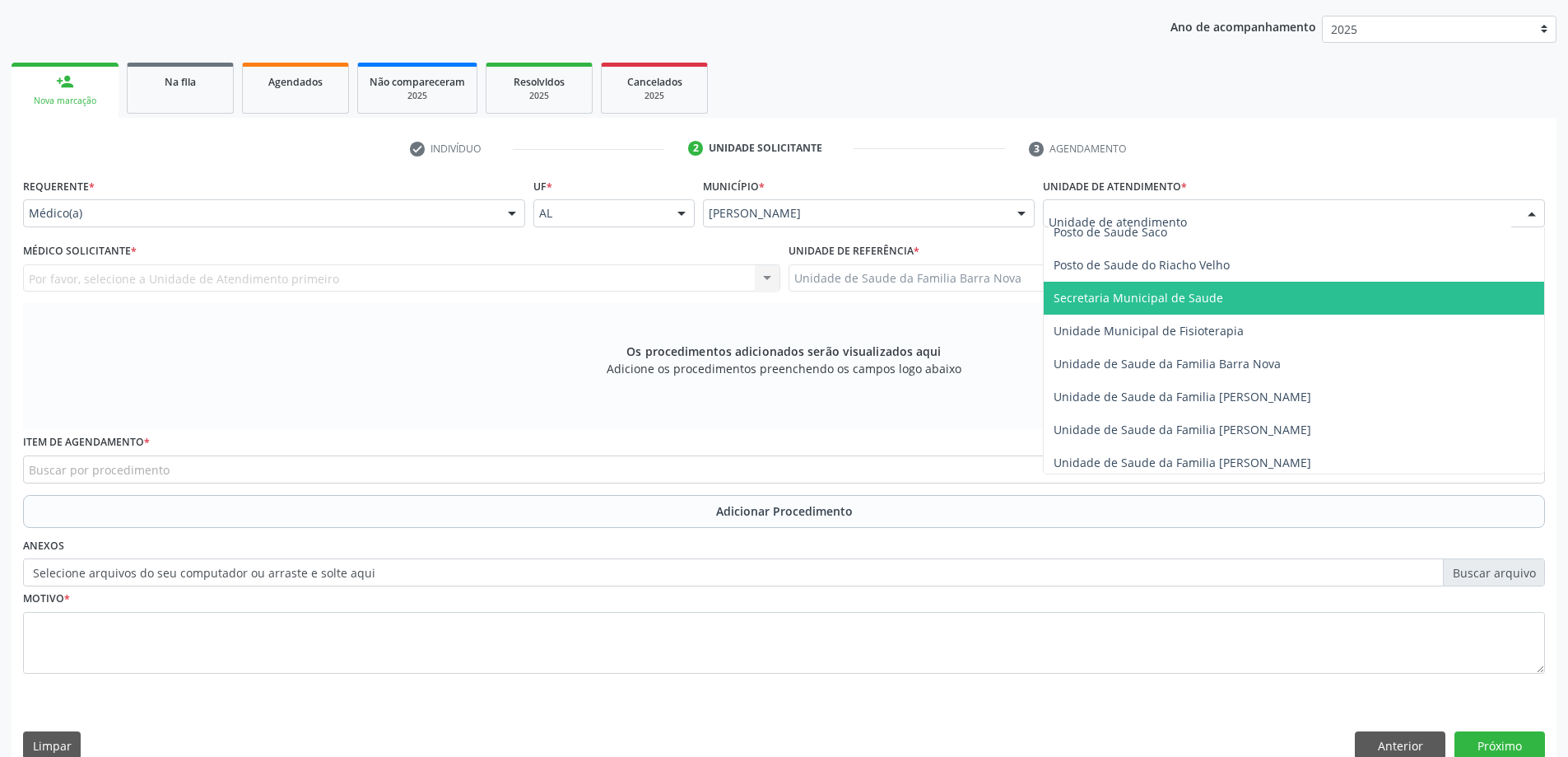
scroll to position [824, 0]
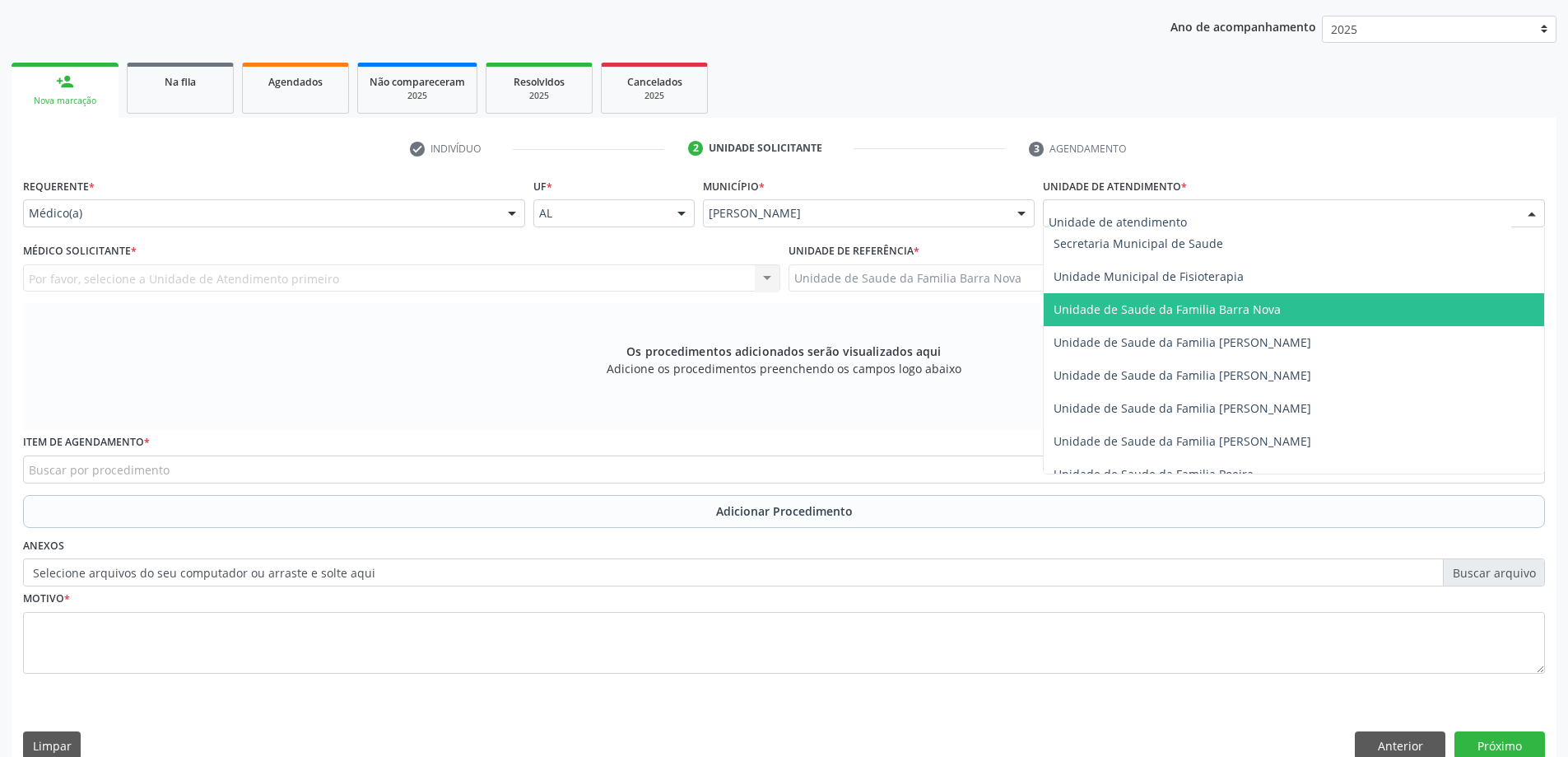
click at [1258, 310] on span "Unidade de Saude da Familia Barra Nova" at bounding box center [1168, 309] width 228 height 15
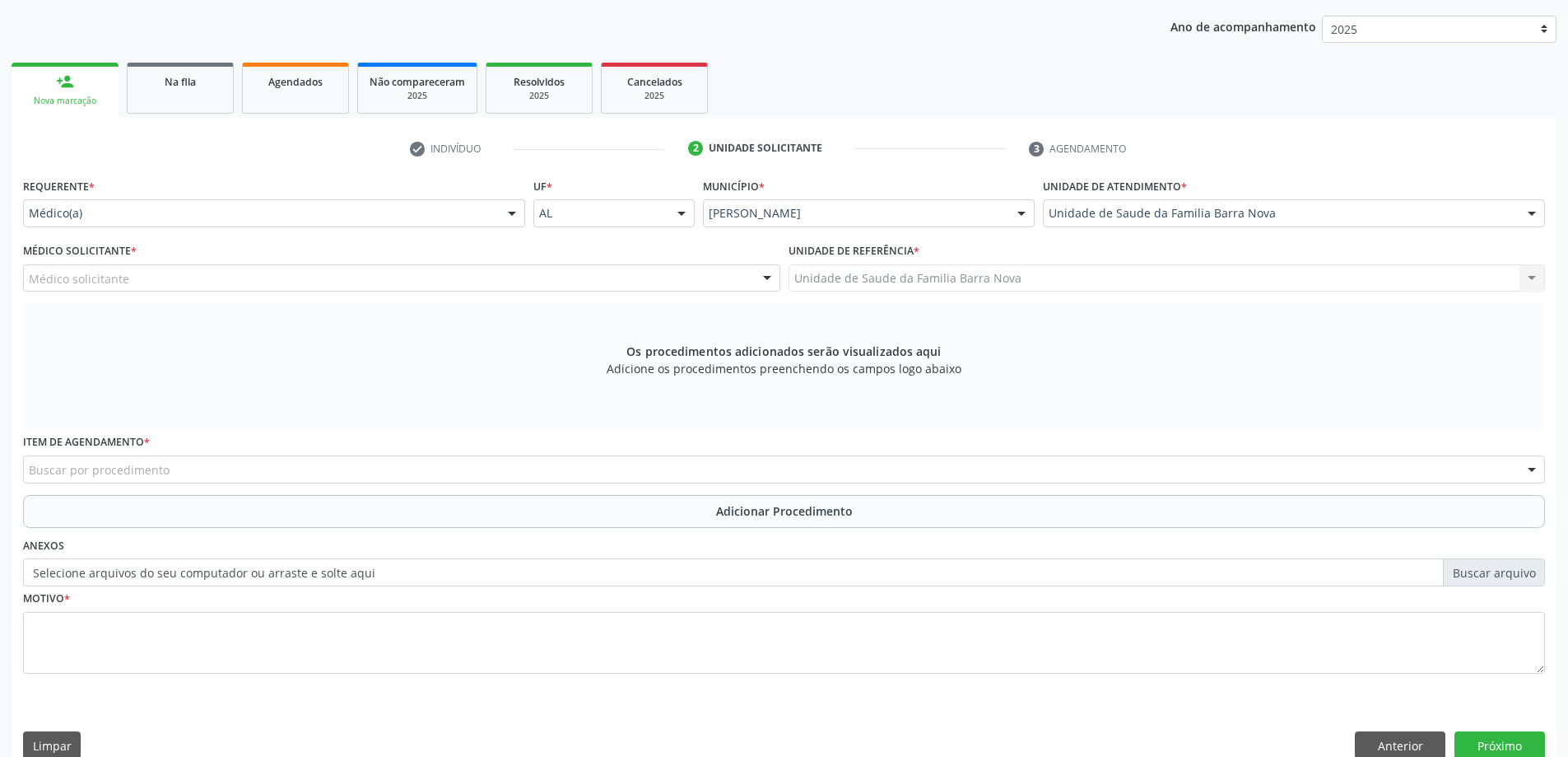
click at [421, 283] on div "Médico solicitante" at bounding box center [401, 278] width 757 height 28
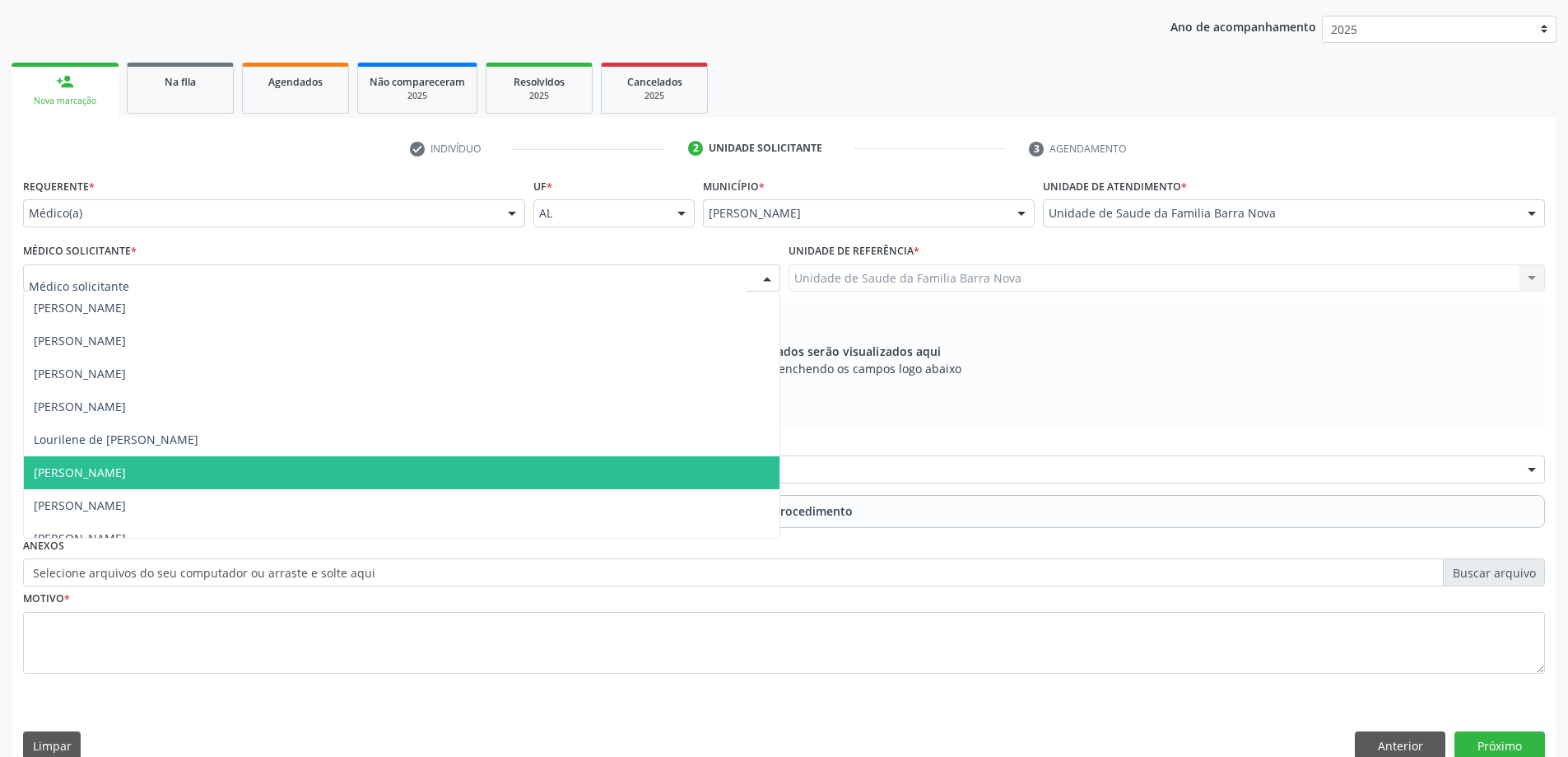
scroll to position [82, 0]
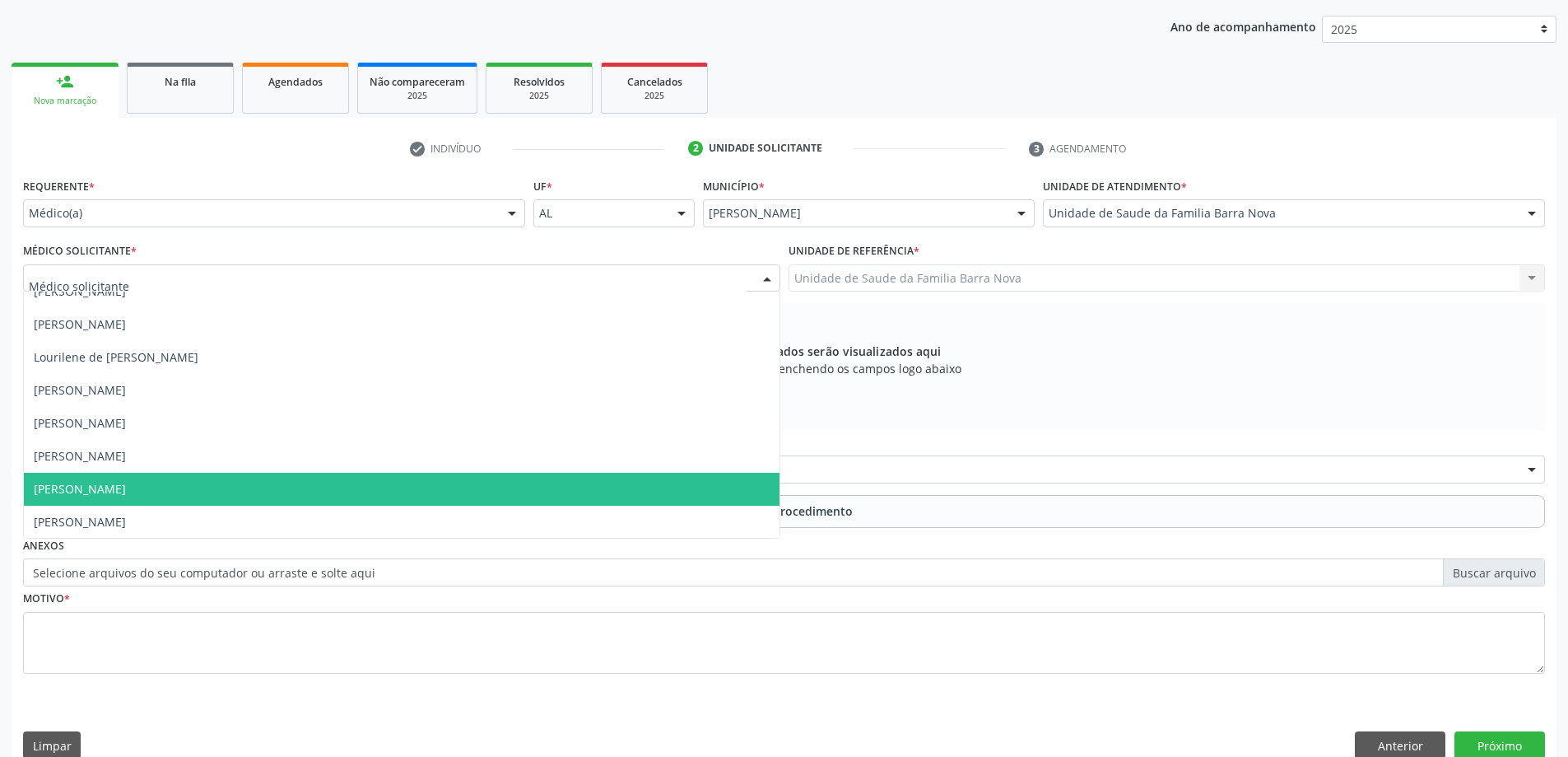
click at [402, 500] on span "[PERSON_NAME]" at bounding box center [402, 489] width 756 height 33
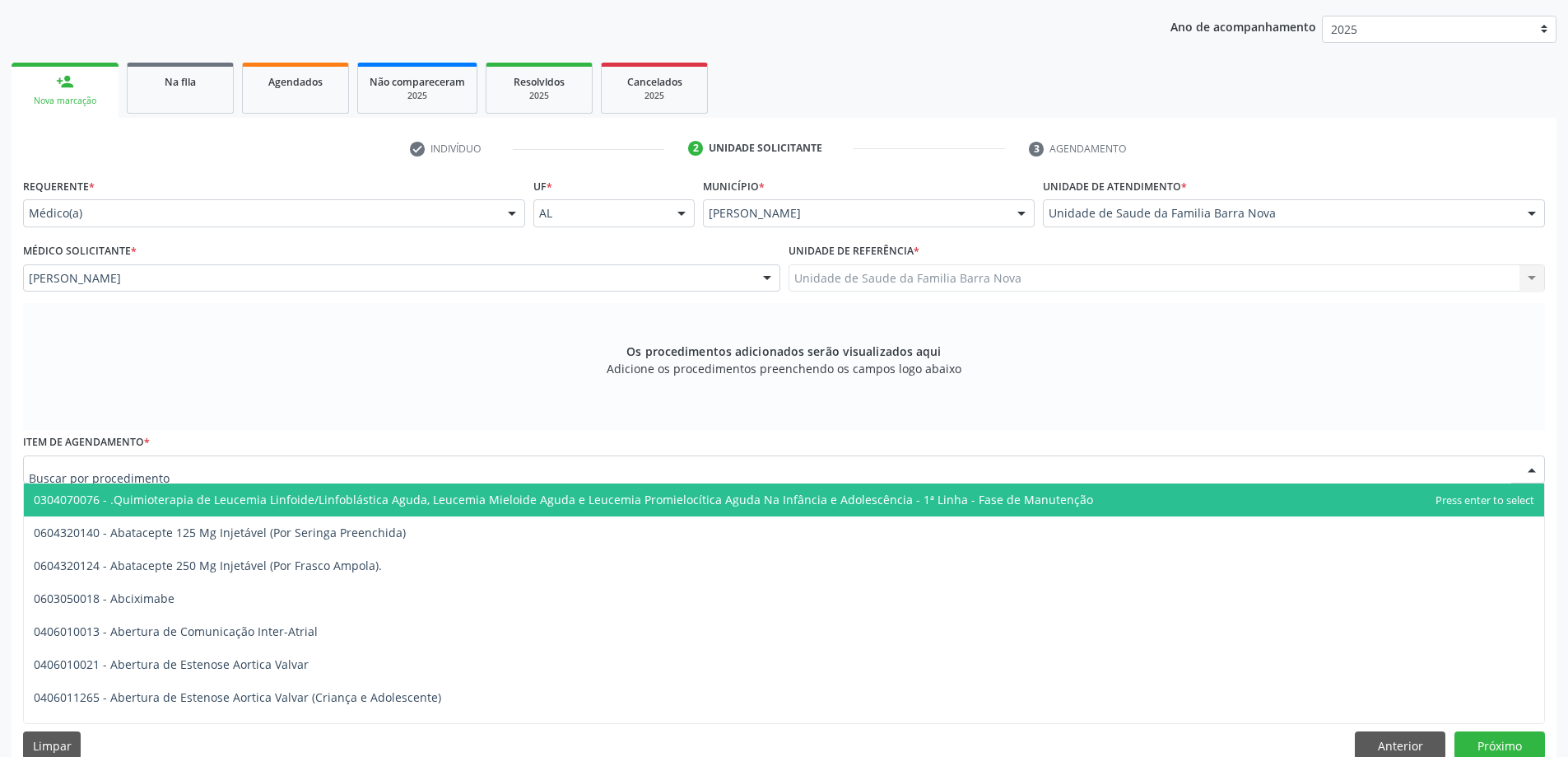
click at [514, 468] on div at bounding box center [784, 469] width 1523 height 28
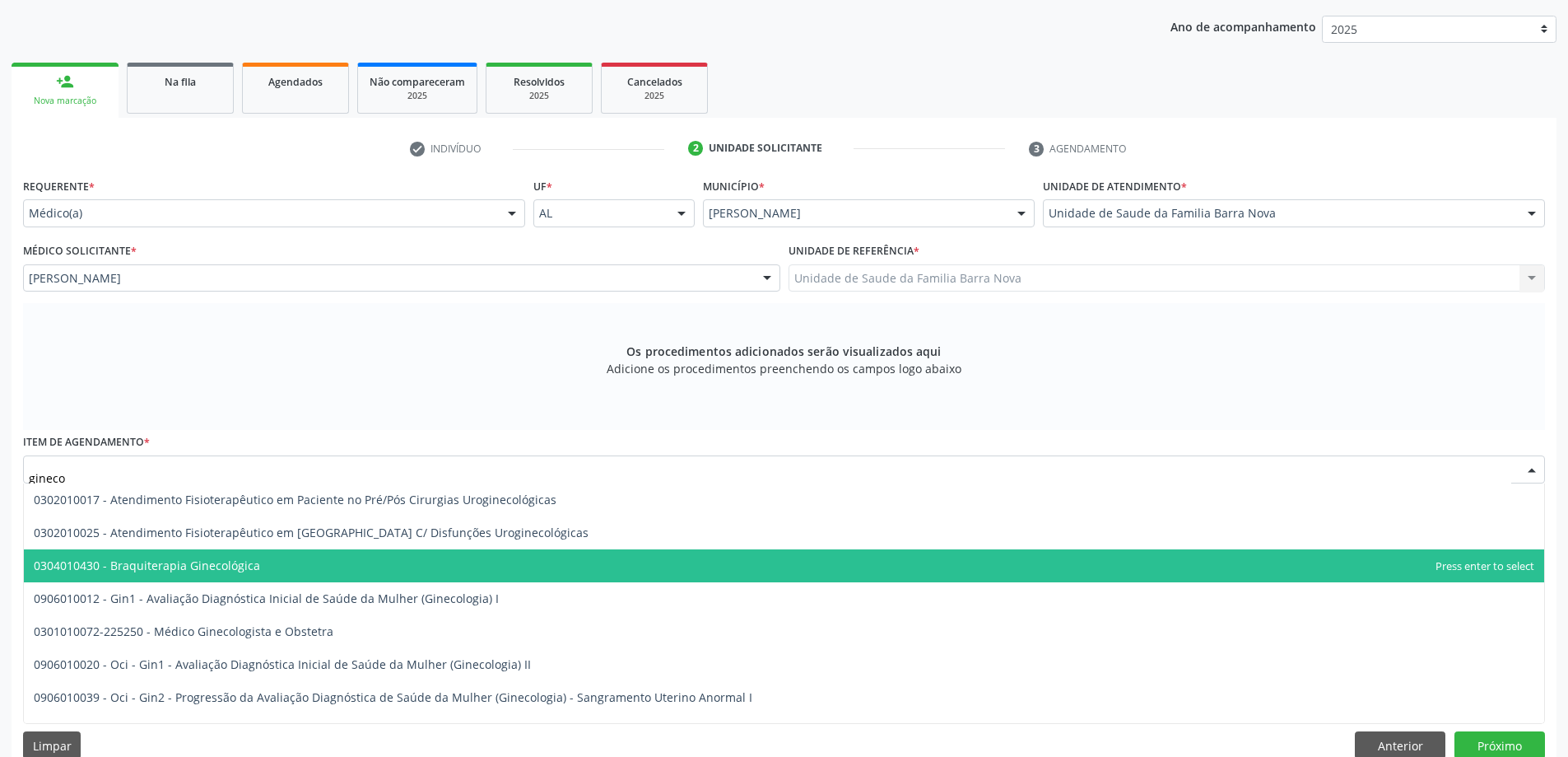
type input "ginecol"
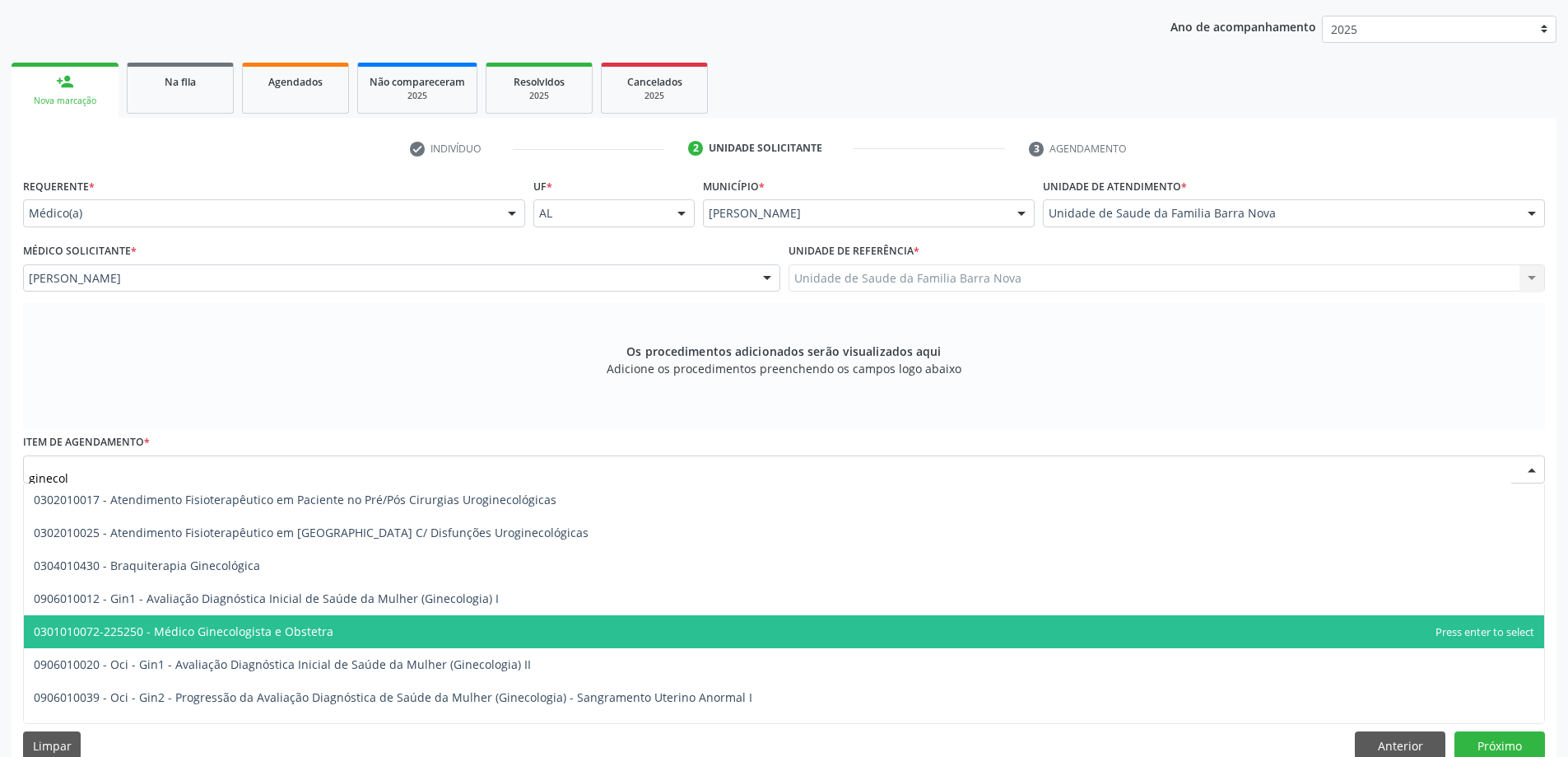
click at [468, 629] on span "0301010072-225250 - Médico Ginecologista e Obstetra" at bounding box center [784, 632] width 1521 height 33
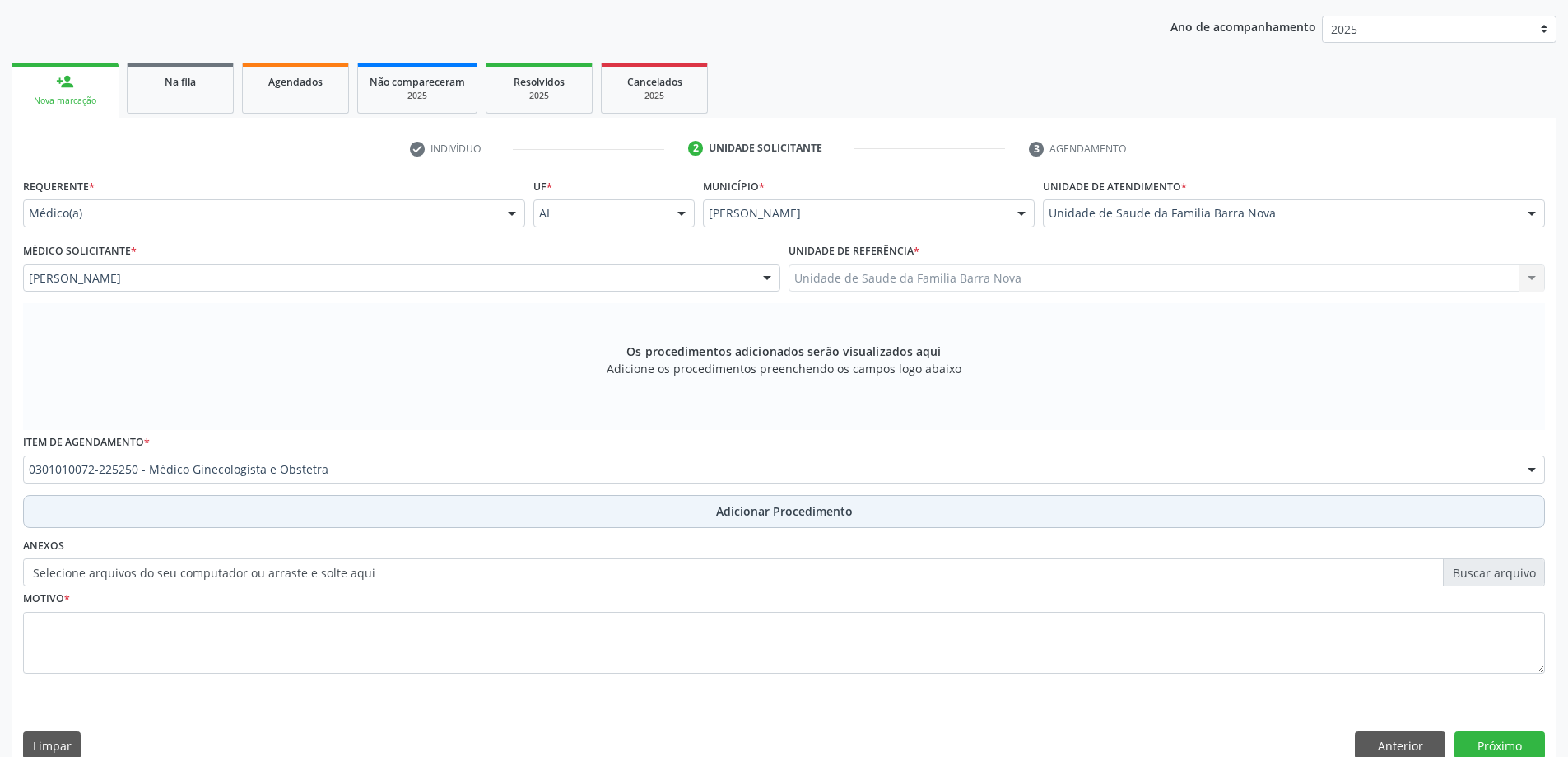
click at [769, 514] on span "Adicionar Procedimento" at bounding box center [785, 511] width 137 height 17
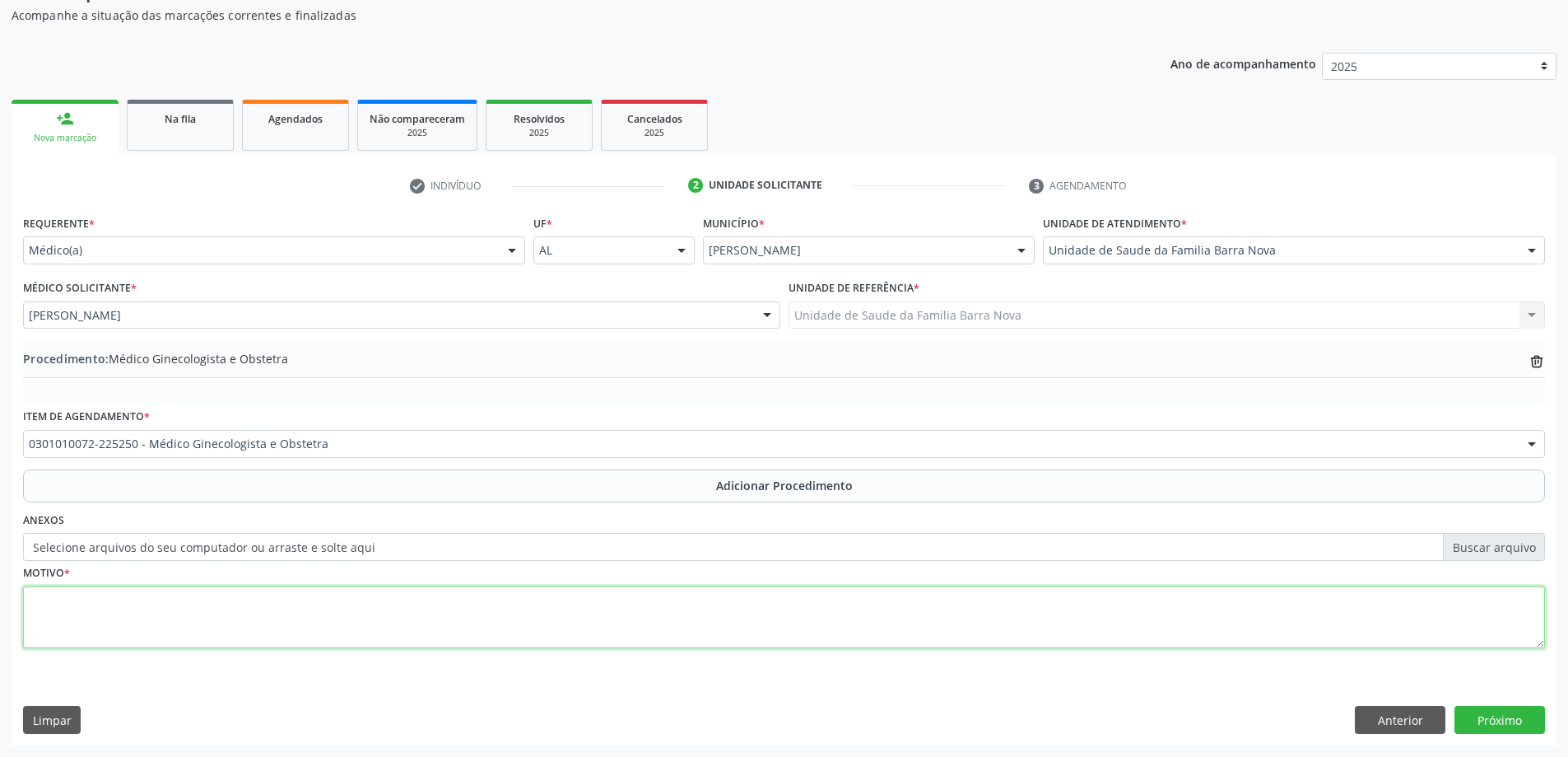
click at [378, 617] on textarea at bounding box center [784, 617] width 1523 height 63
type textarea "presença de pólipo cervical. PRIORITÁRIO."
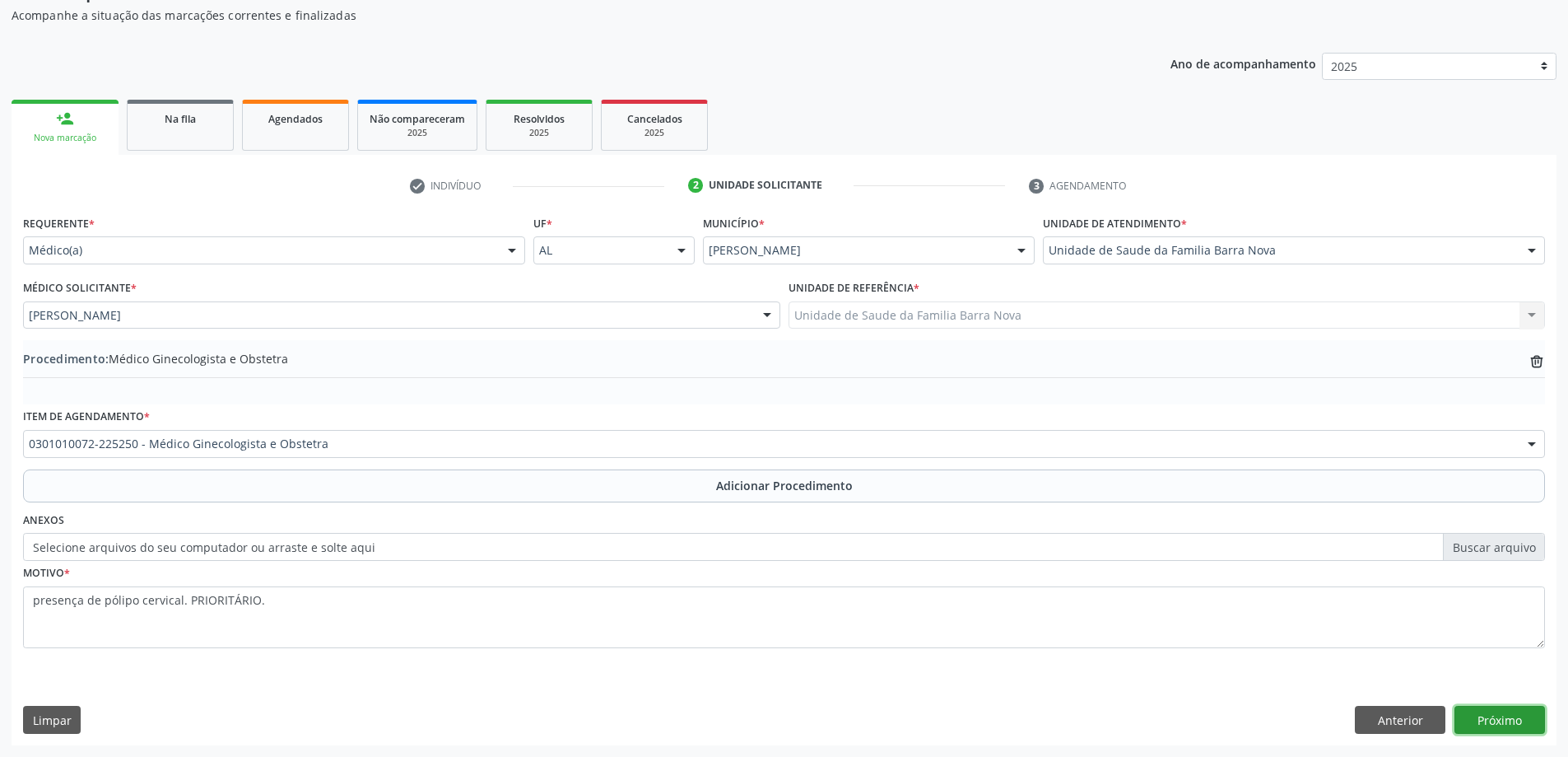
click at [1523, 723] on button "Próximo" at bounding box center [1500, 719] width 91 height 28
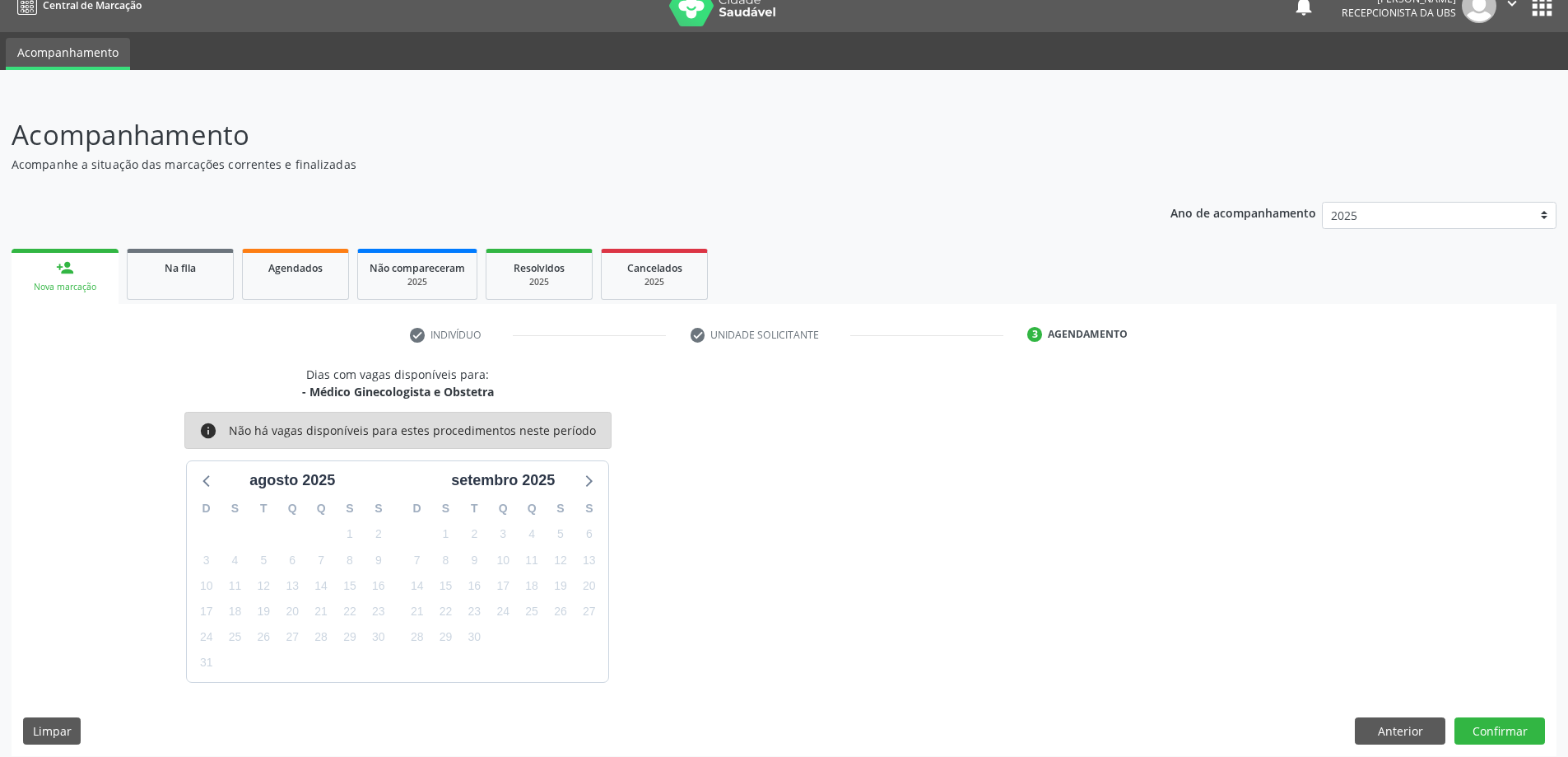
scroll to position [31, 0]
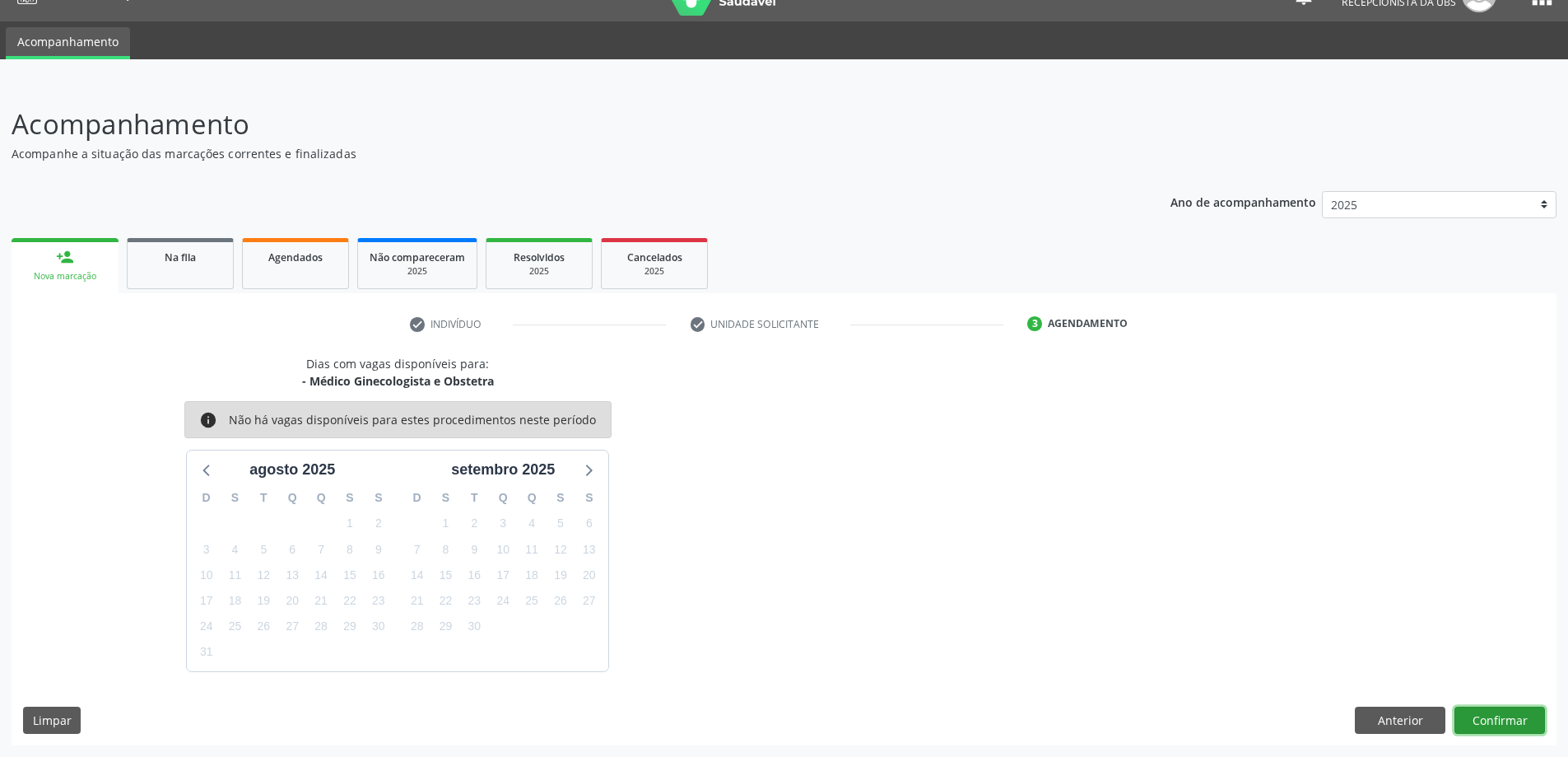
click at [1489, 721] on button "Confirmar" at bounding box center [1500, 720] width 91 height 28
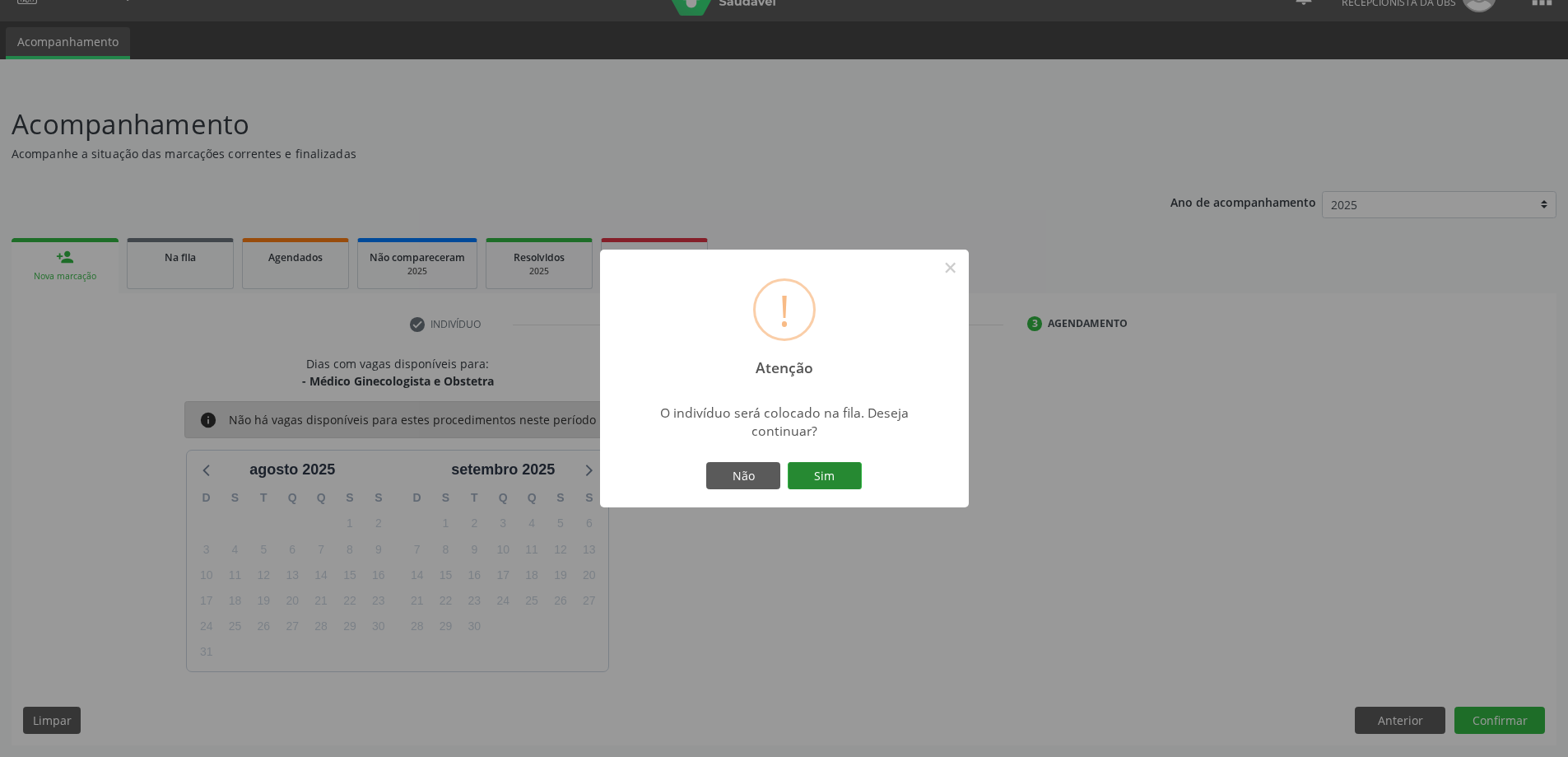
click at [816, 473] on button "Sim" at bounding box center [825, 475] width 74 height 28
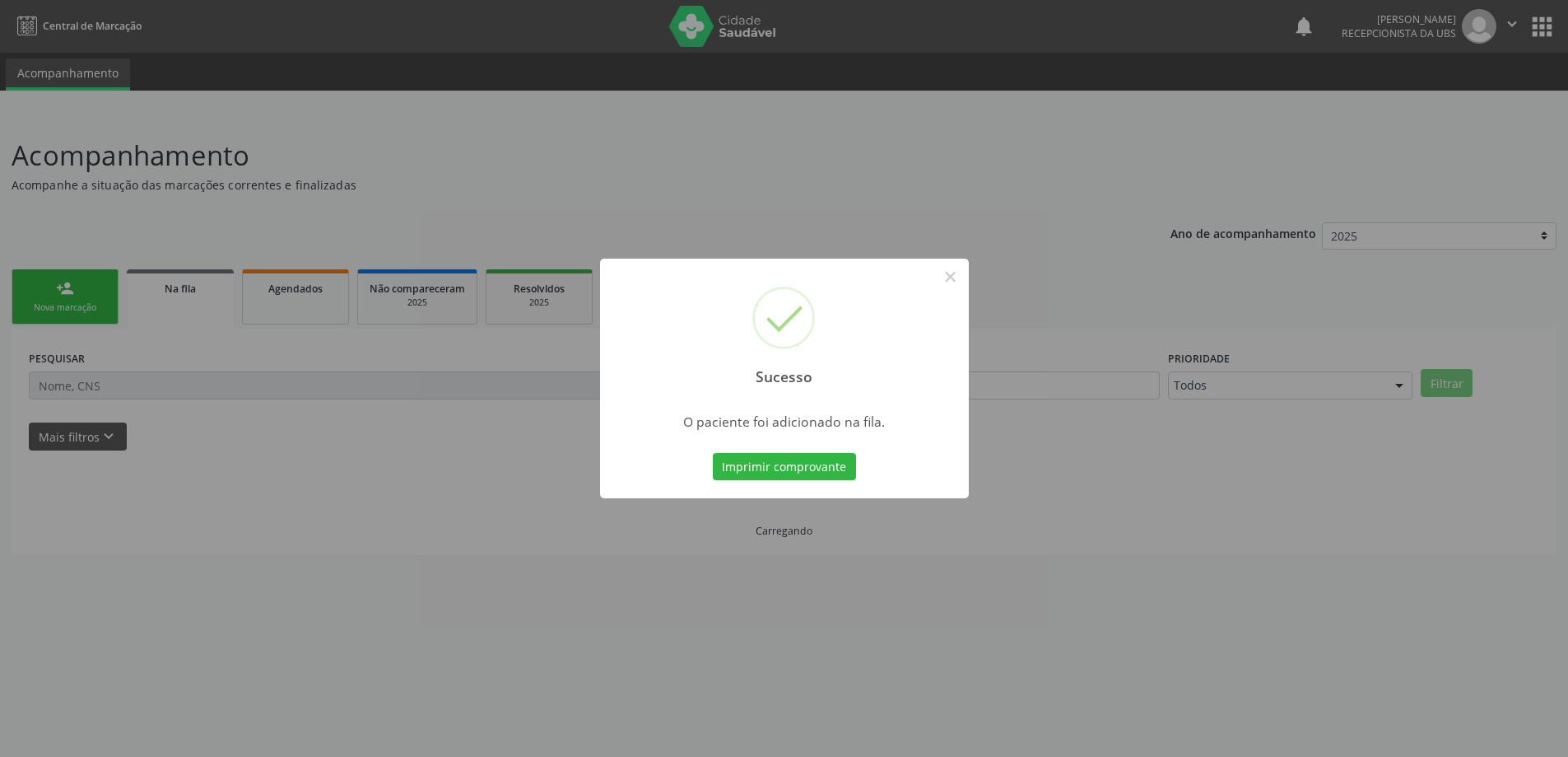
scroll to position [0, 0]
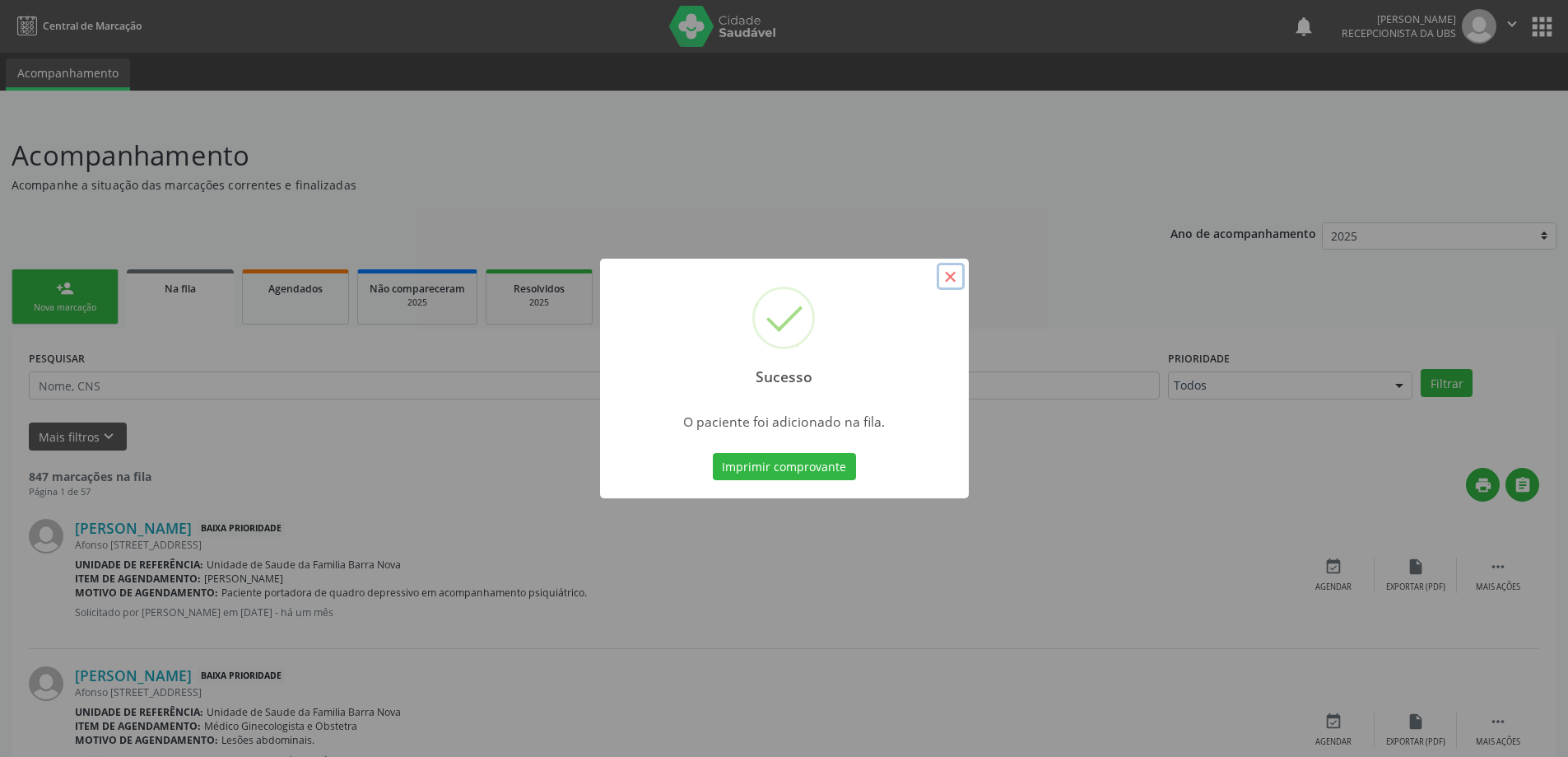
click at [950, 278] on button "×" at bounding box center [951, 276] width 28 height 28
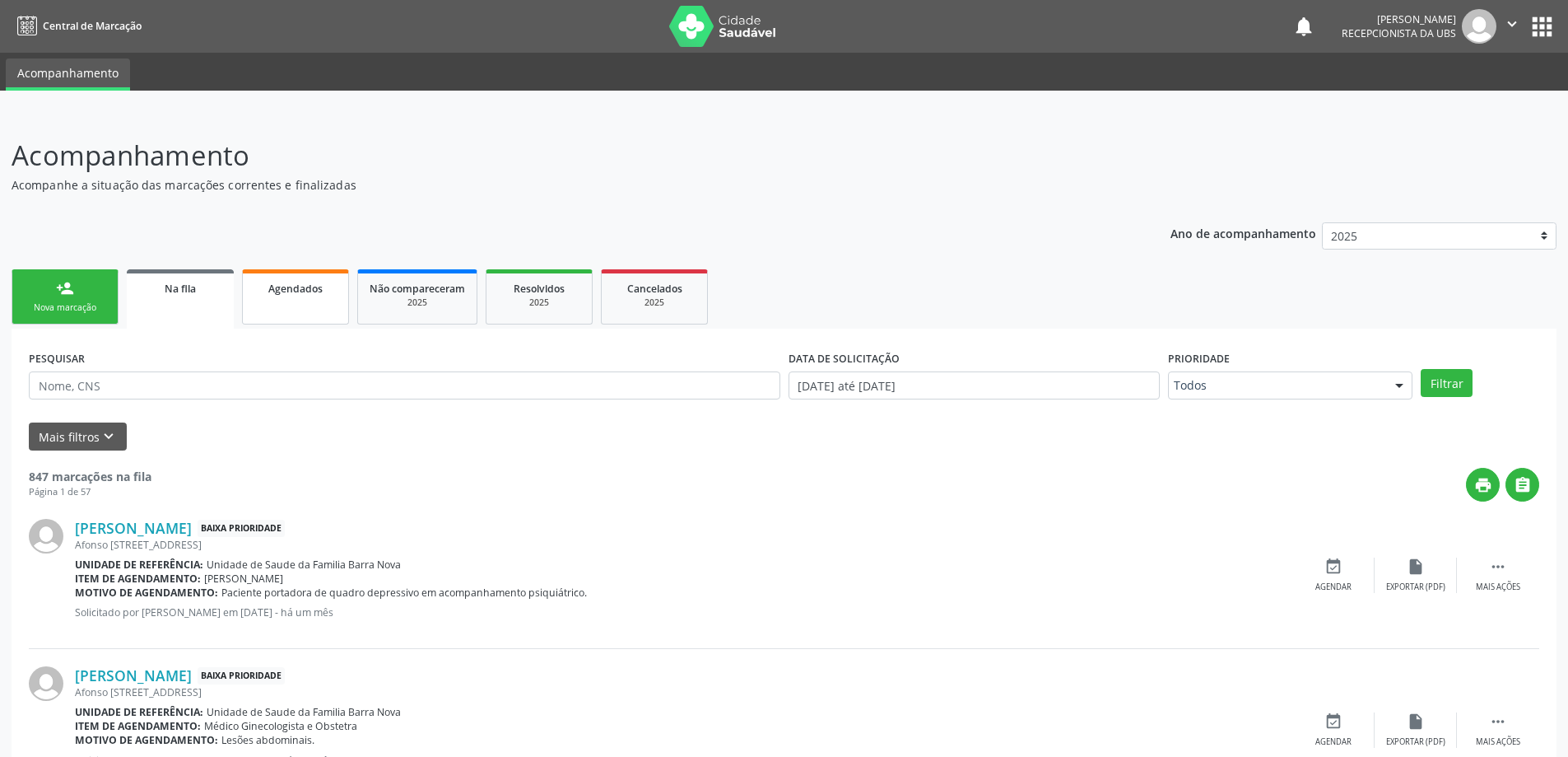
click at [279, 282] on div "Agendados" at bounding box center [295, 287] width 82 height 17
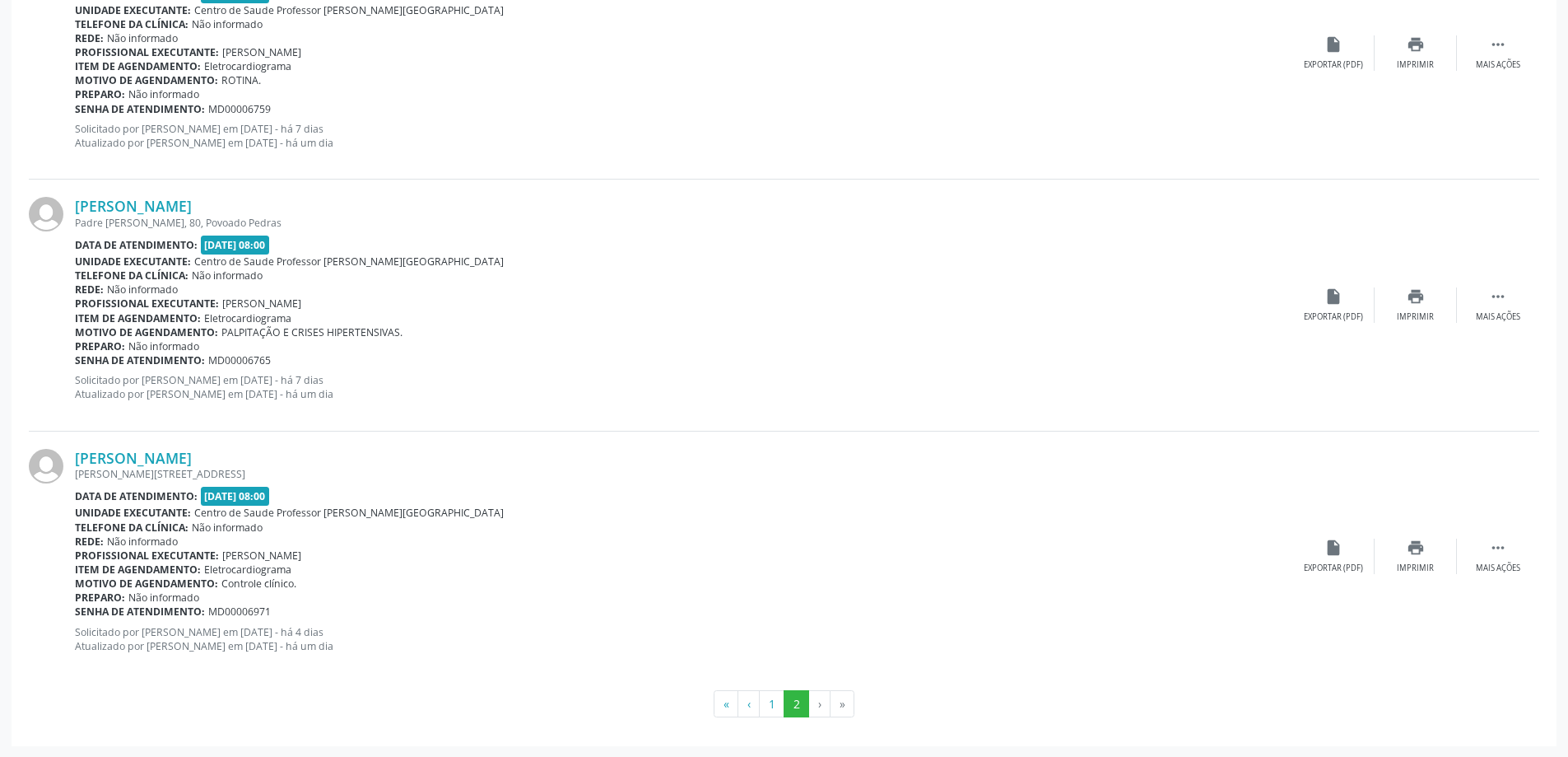
scroll to position [825, 0]
click at [821, 704] on li "›" at bounding box center [820, 703] width 21 height 28
